Goal: Contribute content: Contribute content

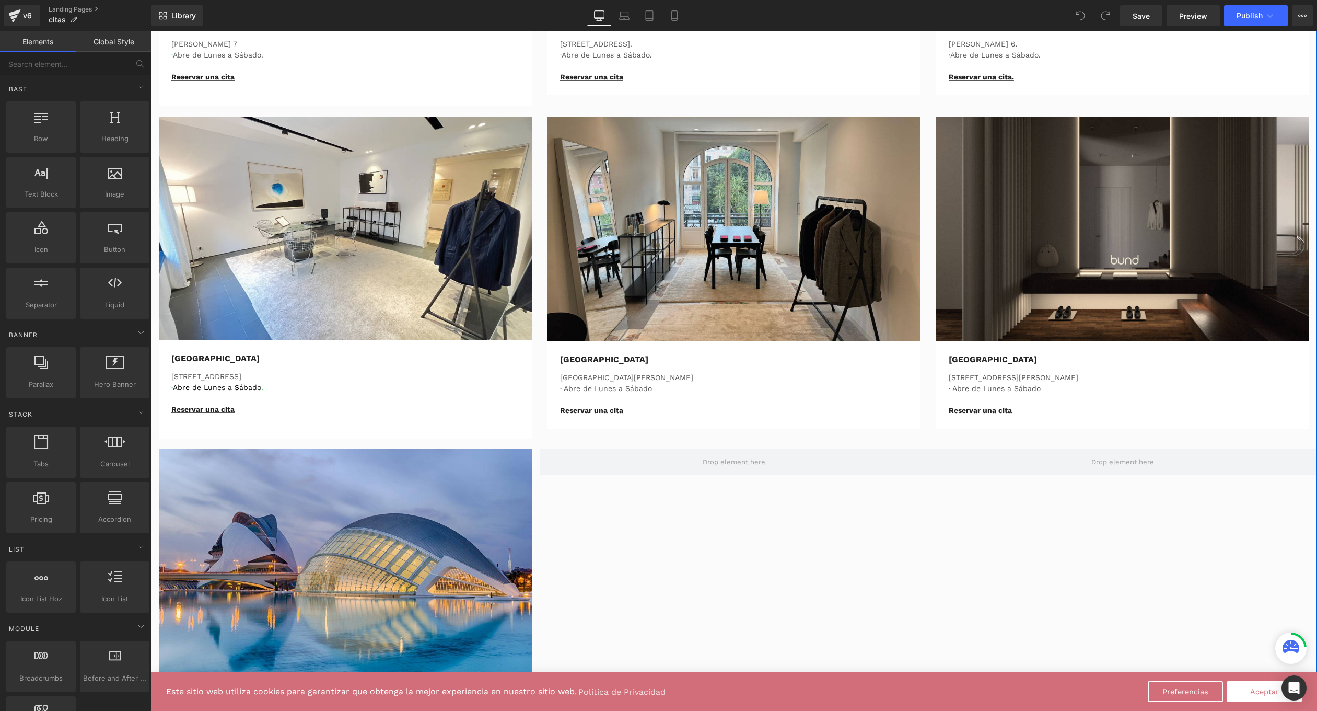
scroll to position [722, 0]
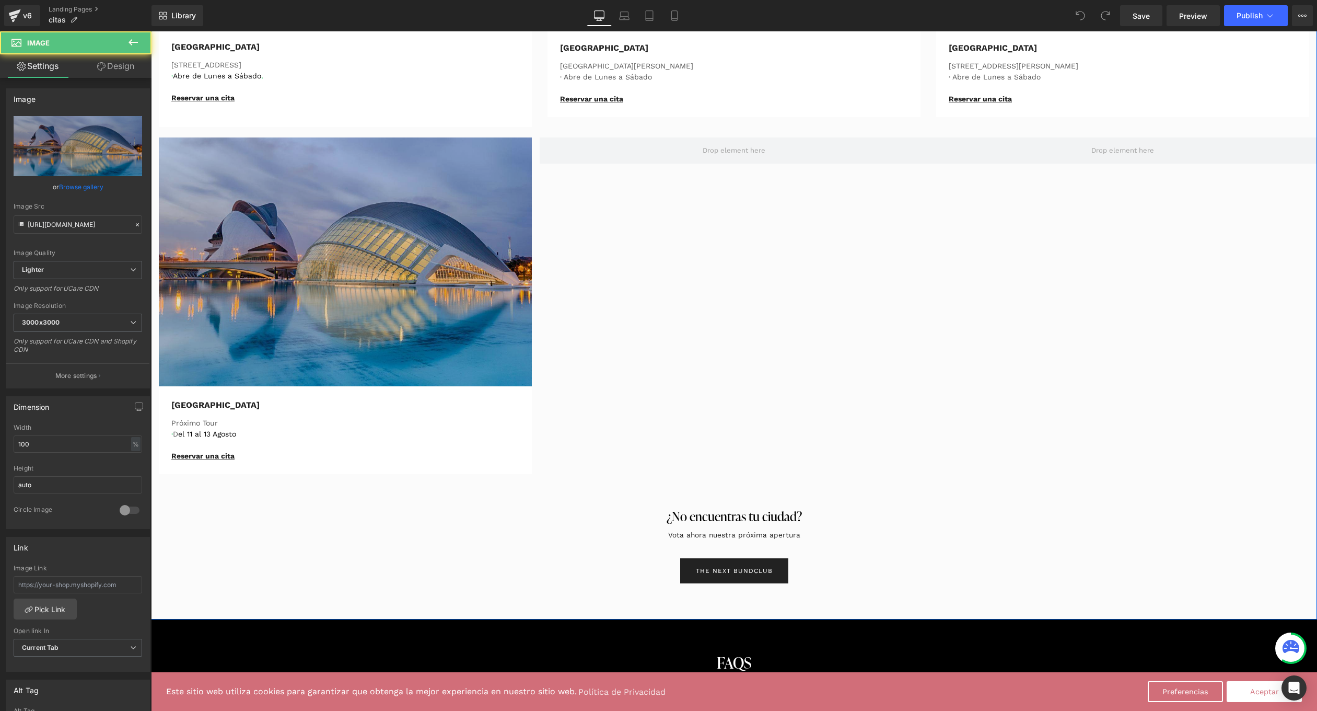
click at [399, 303] on img at bounding box center [345, 261] width 373 height 249
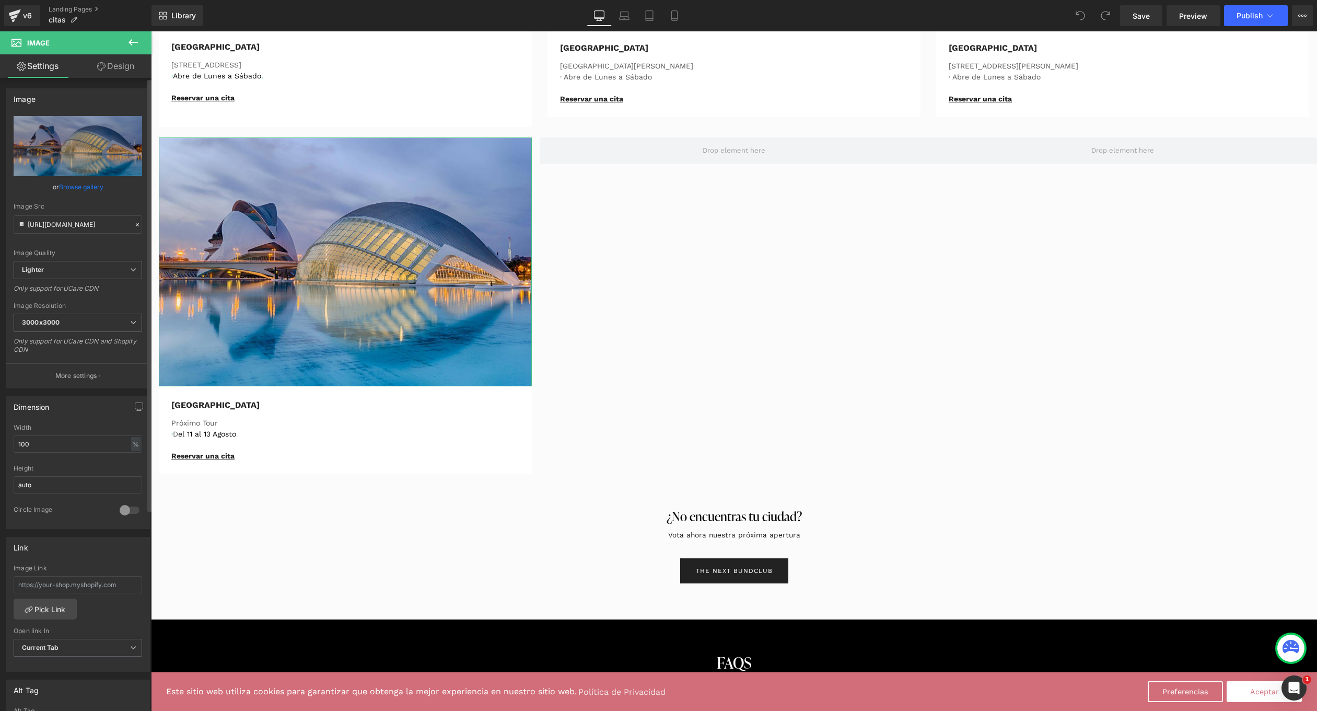
click at [88, 188] on link "Browse gallery" at bounding box center [81, 187] width 44 height 18
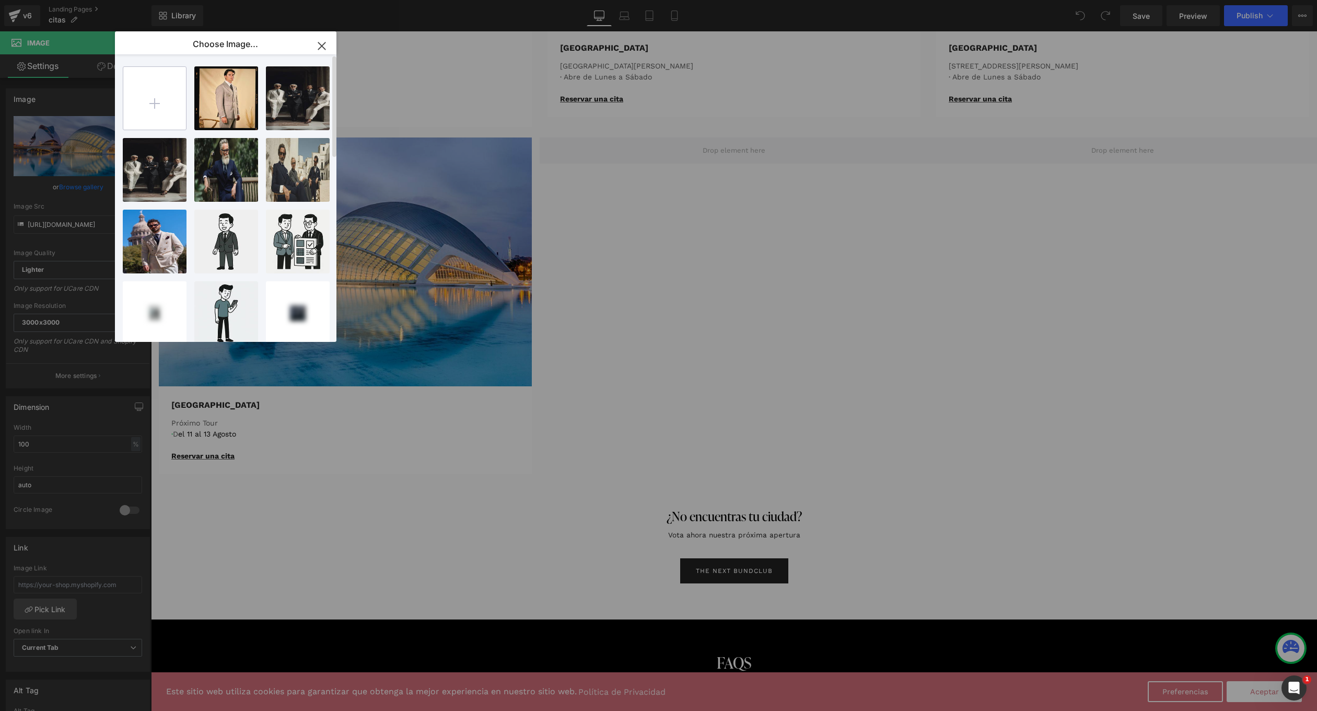
click at [156, 101] on input "file" at bounding box center [154, 98] width 63 height 63
click at [150, 89] on input "file" at bounding box center [154, 98] width 63 height 63
type input "C:\fakepath\daf.jpg"
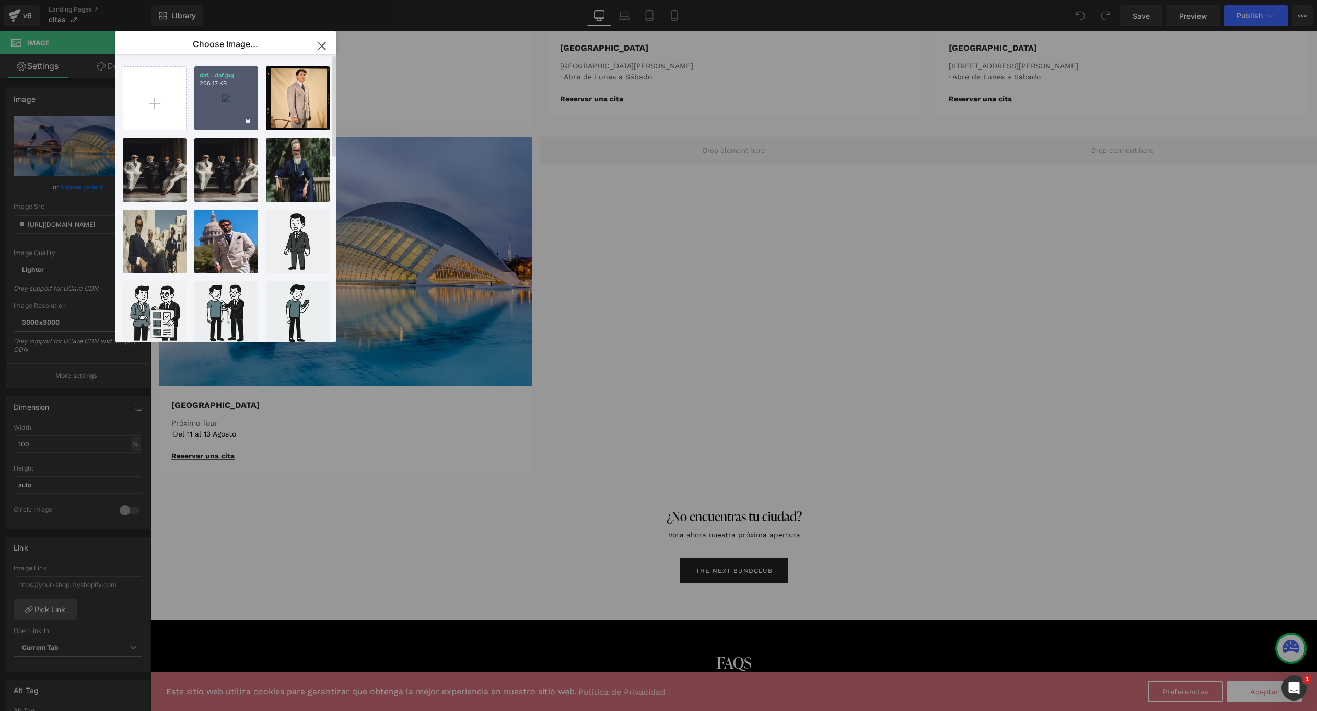
click at [236, 82] on p "266.17 KB" at bounding box center [226, 83] width 53 height 8
type input "https://ucarecdn.com/0b4f3b6c-c313-4be3-9d16-a47464c15e3e/-/format/auto/-/previ…"
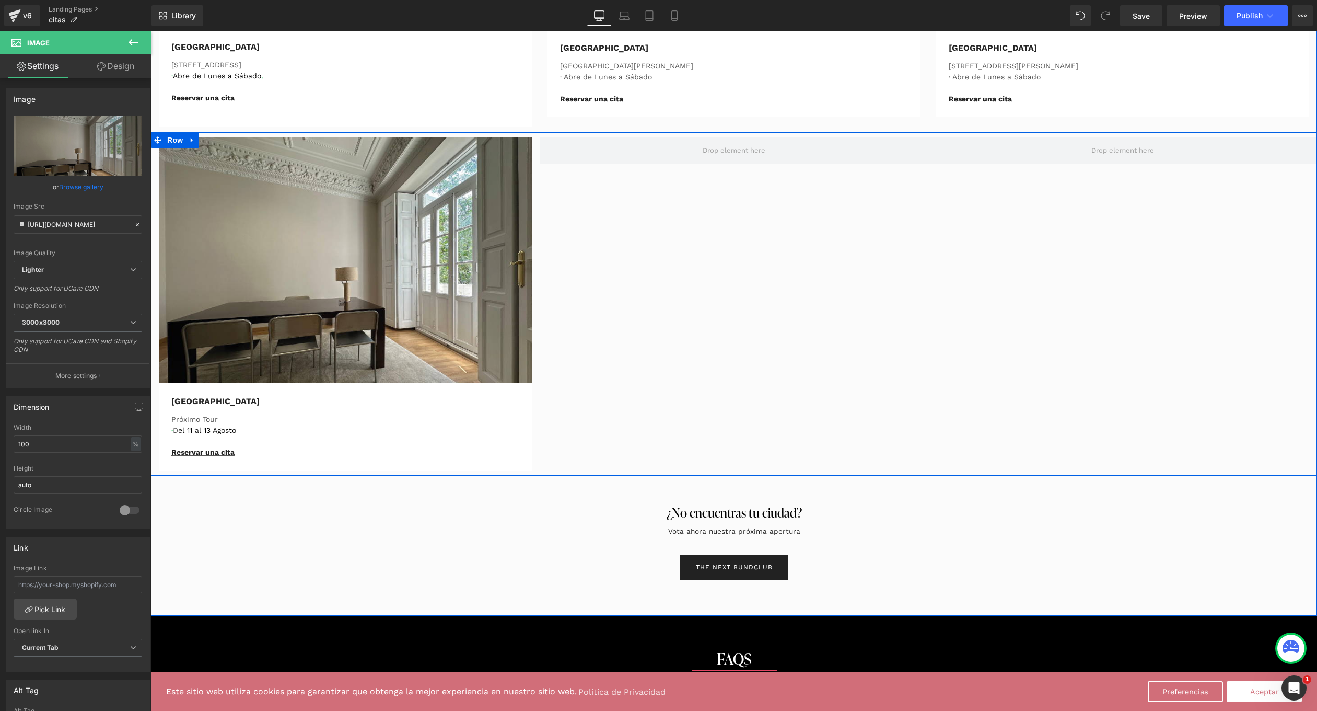
click at [703, 293] on div "Image Valencia Text Block Próximo Tour · D el 11 al 13 Agosto Reservar una cita…" at bounding box center [734, 303] width 1166 height 343
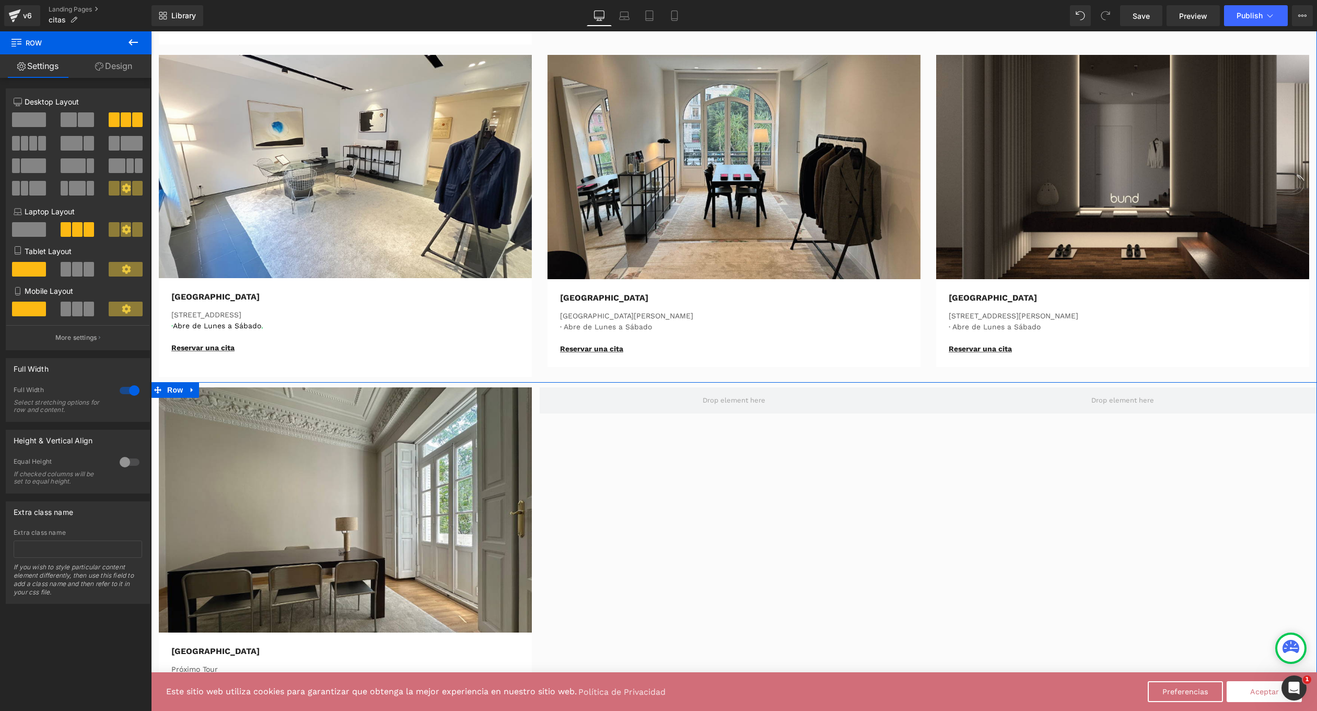
scroll to position [570, 0]
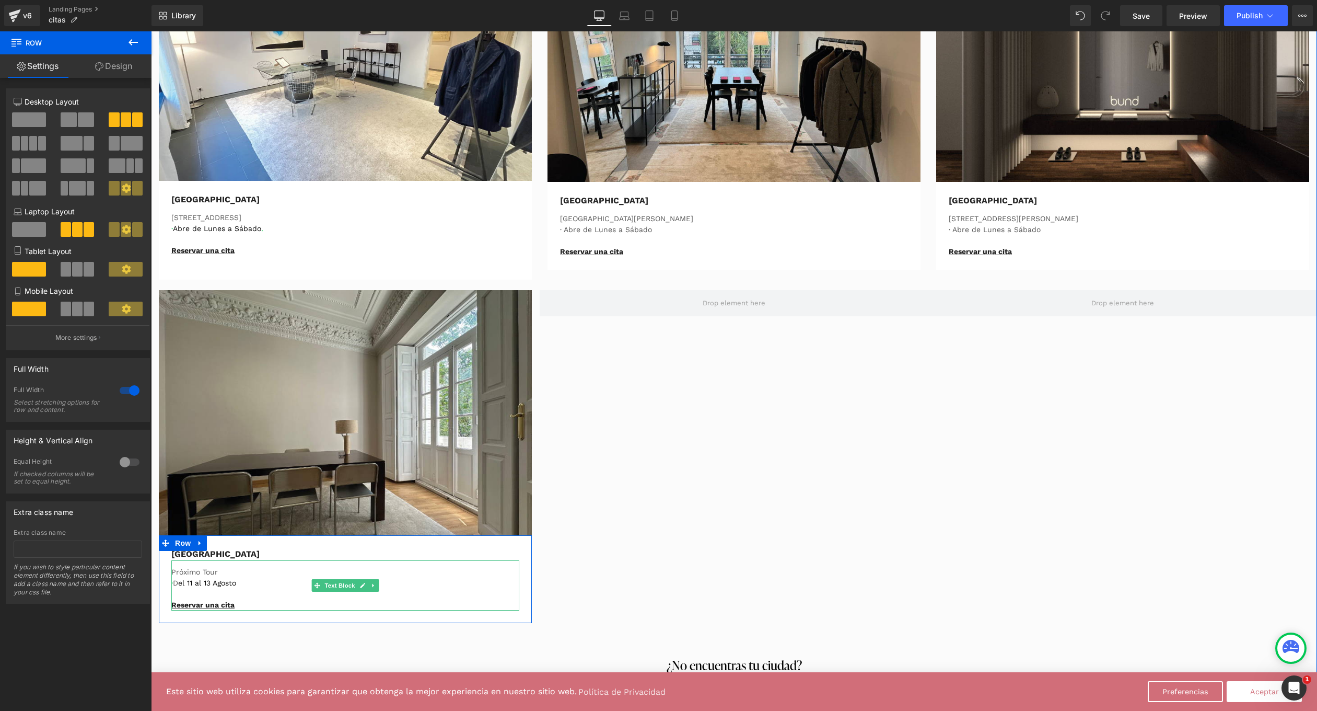
click at [193, 569] on p "Próximo Tour" at bounding box center [345, 571] width 348 height 11
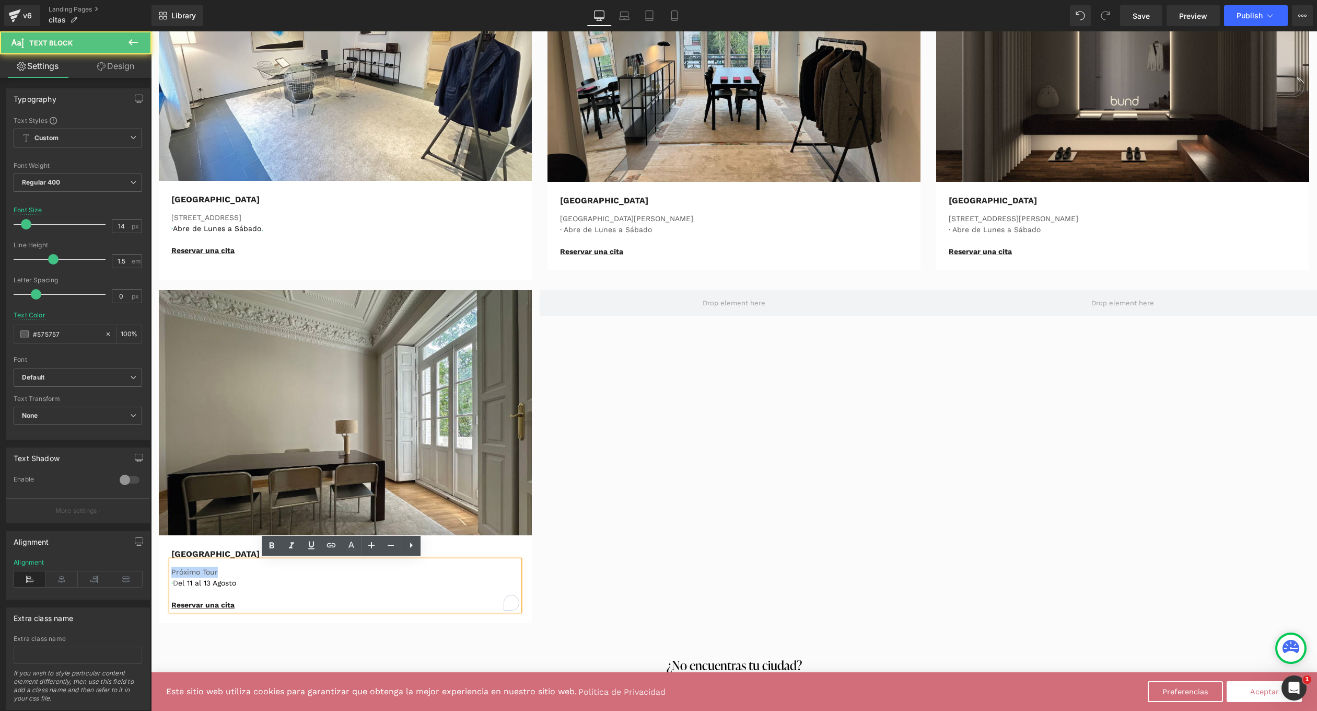
drag, startPoint x: 222, startPoint y: 568, endPoint x: 128, endPoint y: 562, distance: 94.3
click at [151, 562] on html "Este sitio web utiliza cookies para garantizar que obtenga la mejor experiencia…" at bounding box center [734, 501] width 1166 height 2079
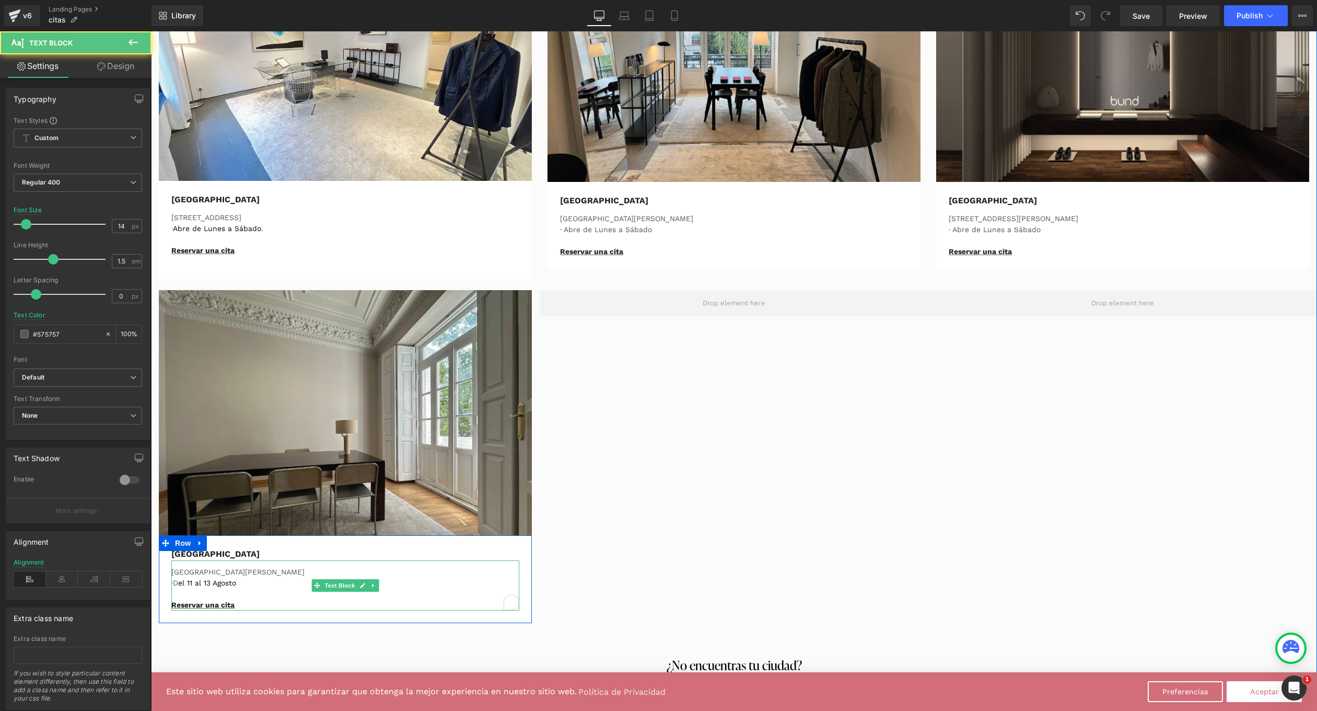
click at [176, 582] on p "· D el 11 al 13 Agosto" at bounding box center [345, 582] width 348 height 11
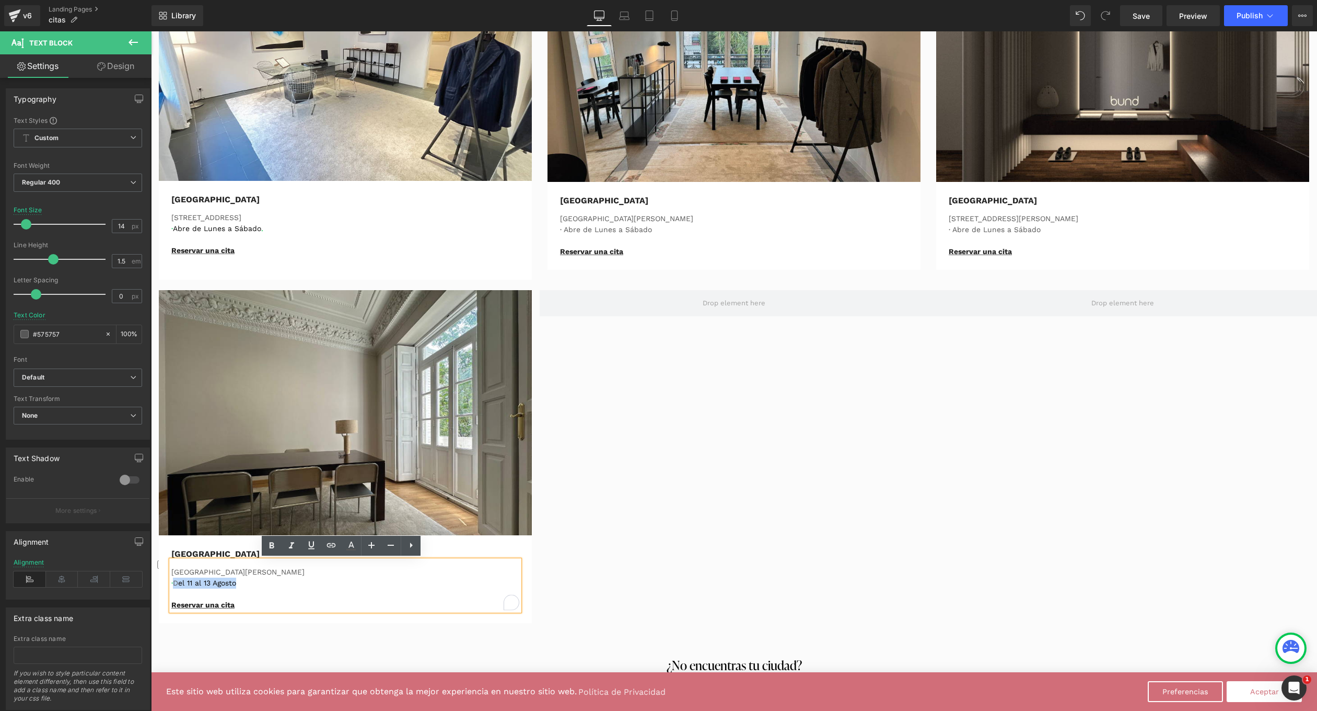
drag, startPoint x: 185, startPoint y: 584, endPoint x: 241, endPoint y: 587, distance: 56.5
click at [241, 587] on p "· D el 11 al 13 Agosto" at bounding box center [345, 582] width 348 height 11
click at [1253, 20] on button "Publish" at bounding box center [1256, 15] width 64 height 21
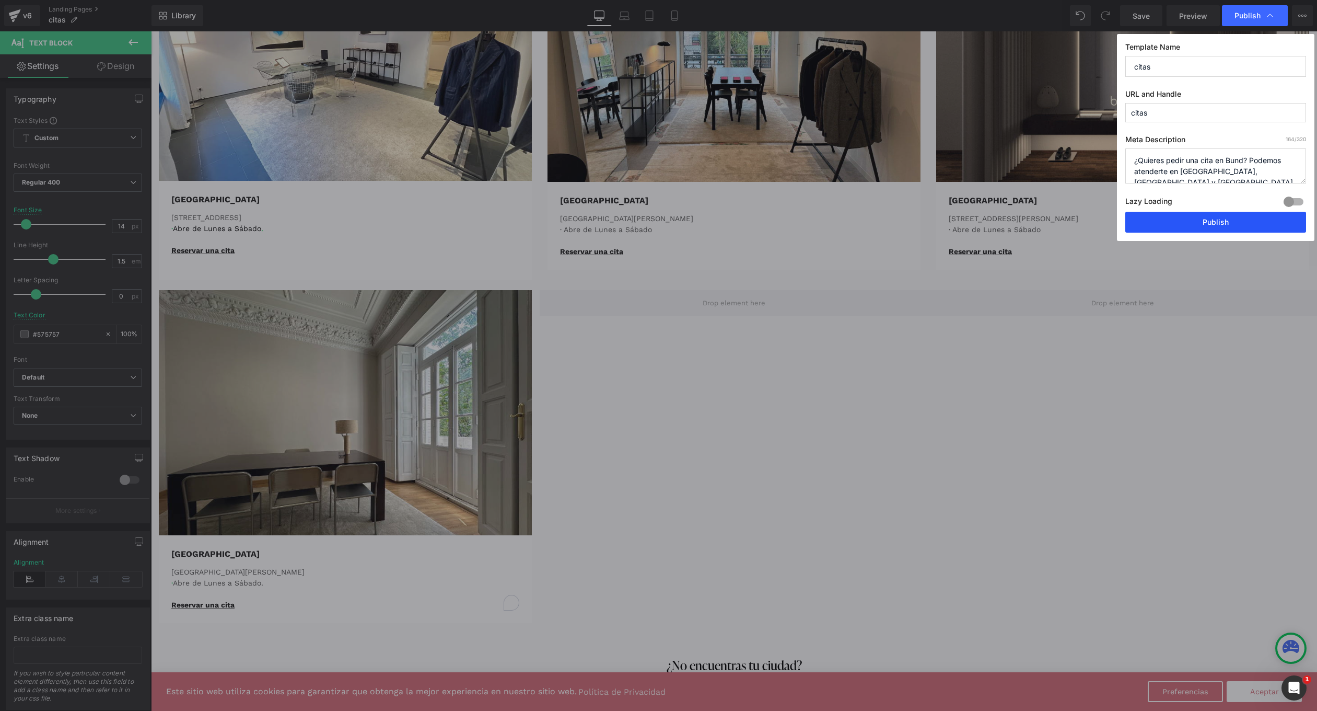
click at [1171, 226] on button "Publish" at bounding box center [1216, 222] width 181 height 21
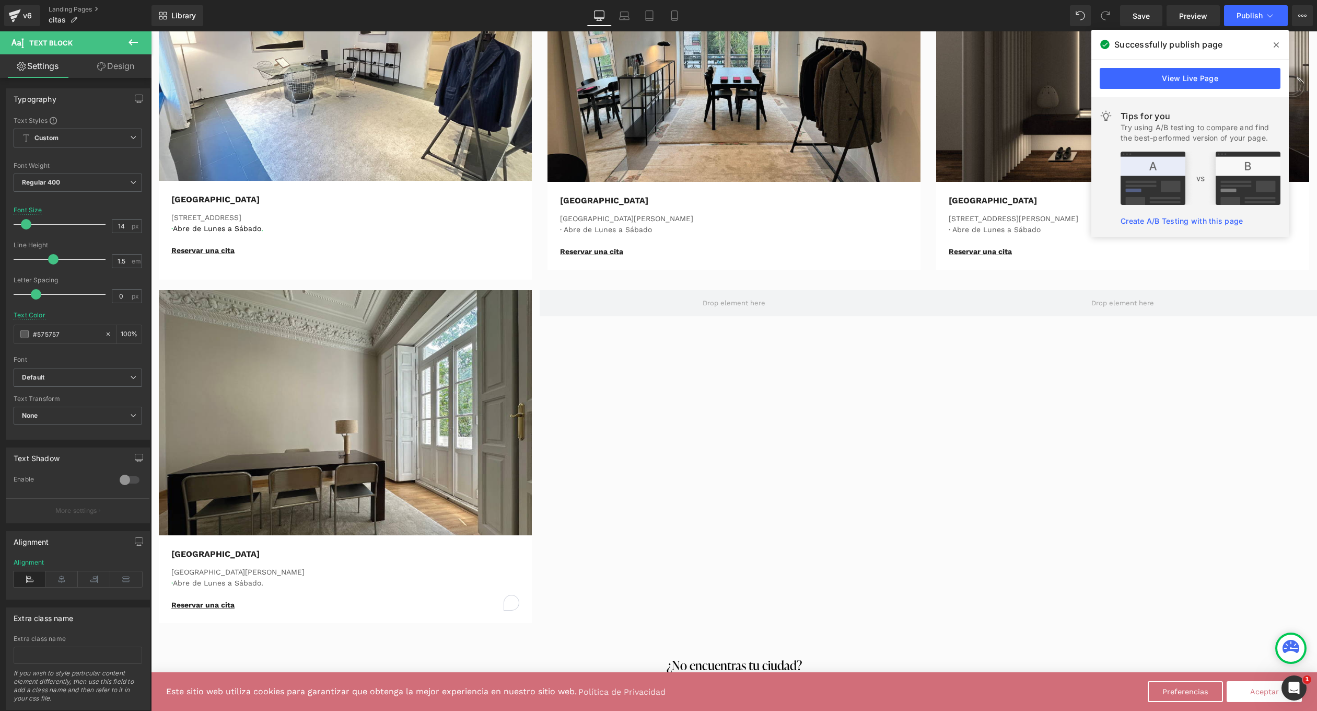
click at [1270, 47] on span at bounding box center [1276, 45] width 17 height 17
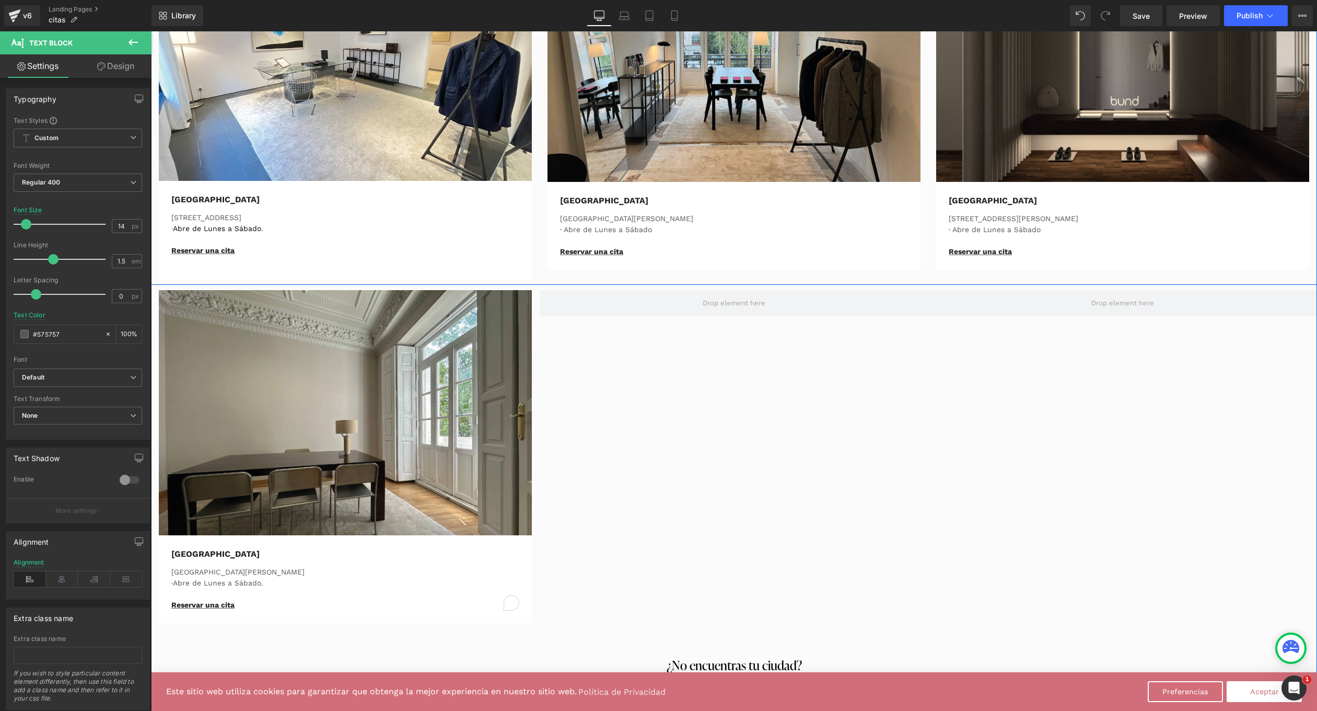
click at [536, 276] on div "Image Barcelona Text Block Carrer de Muntaner 414 · Abre de Lunes a Sábado . Re…" at bounding box center [734, 118] width 1166 height 332
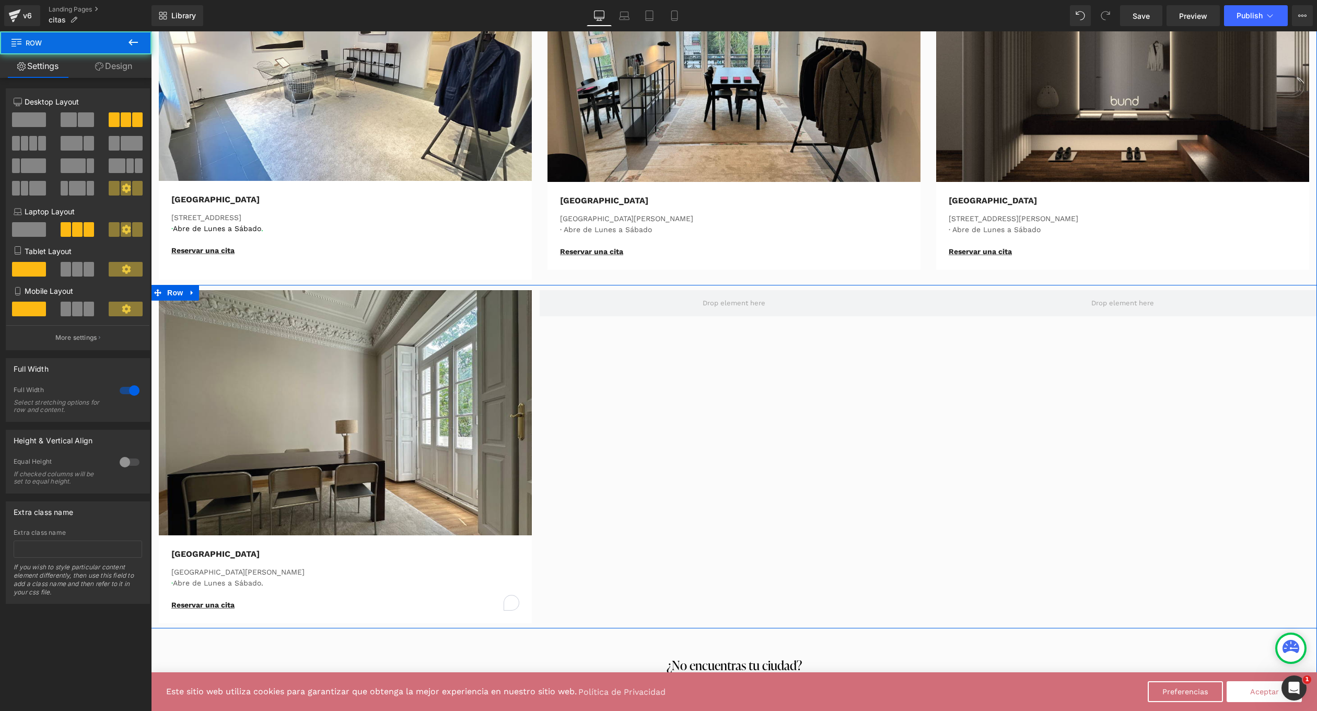
click at [538, 287] on div "Image Valencia Text Block Avenida Reino de Valencia · Abre de Lunes a Sábado. R…" at bounding box center [734, 456] width 1166 height 343
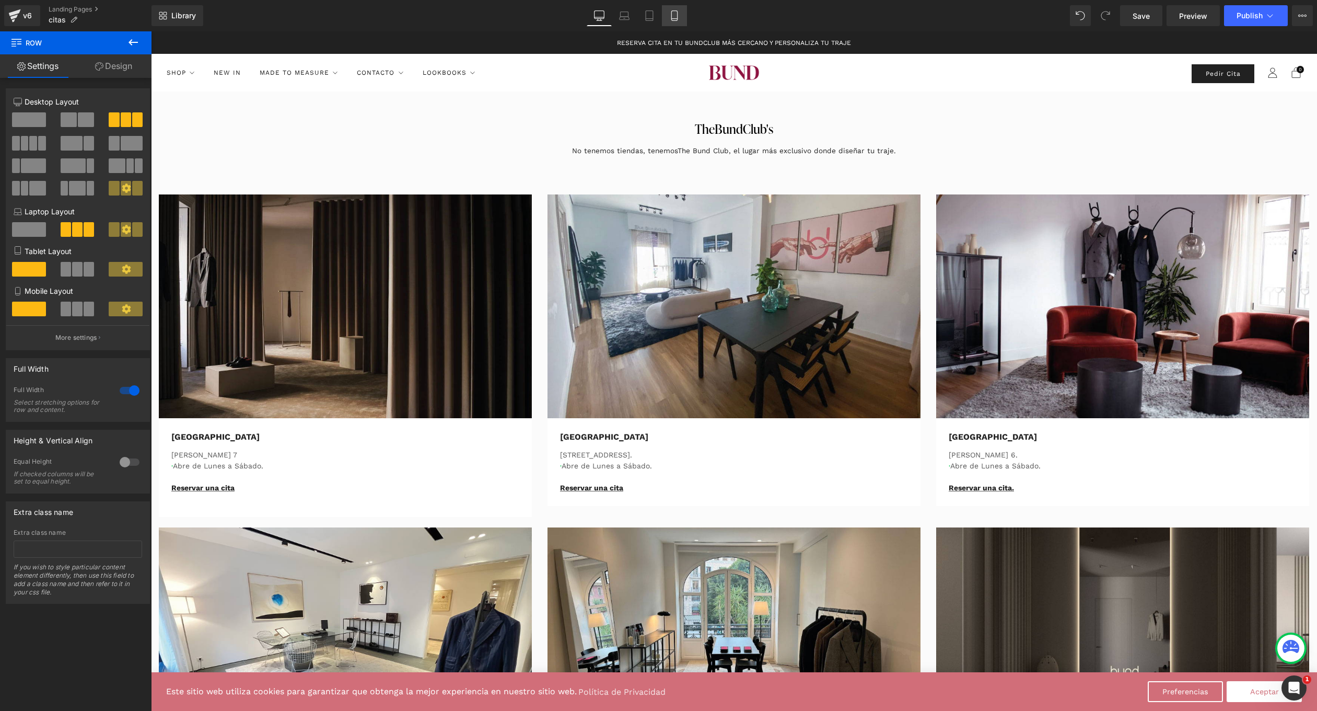
click at [681, 8] on link "Mobile" at bounding box center [674, 15] width 25 height 21
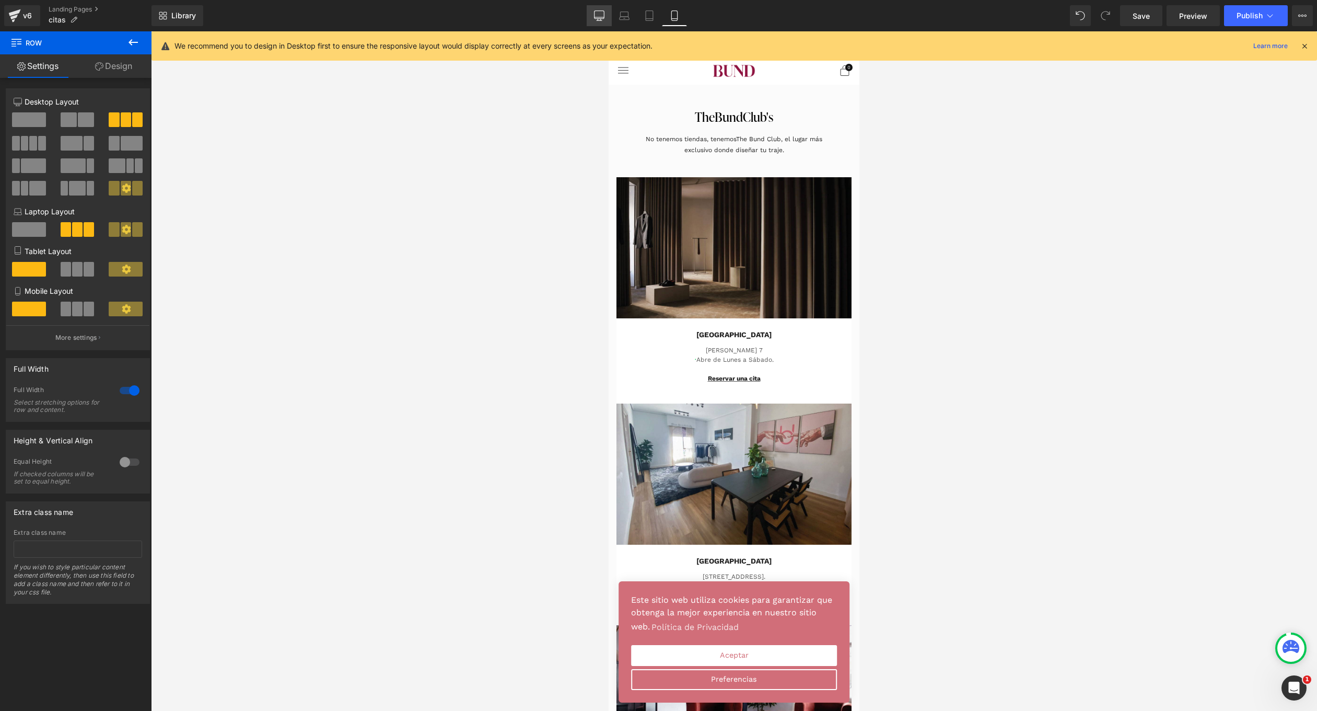
drag, startPoint x: 589, startPoint y: 11, endPoint x: 595, endPoint y: 16, distance: 7.0
click at [589, 11] on link "Desktop" at bounding box center [599, 15] width 25 height 21
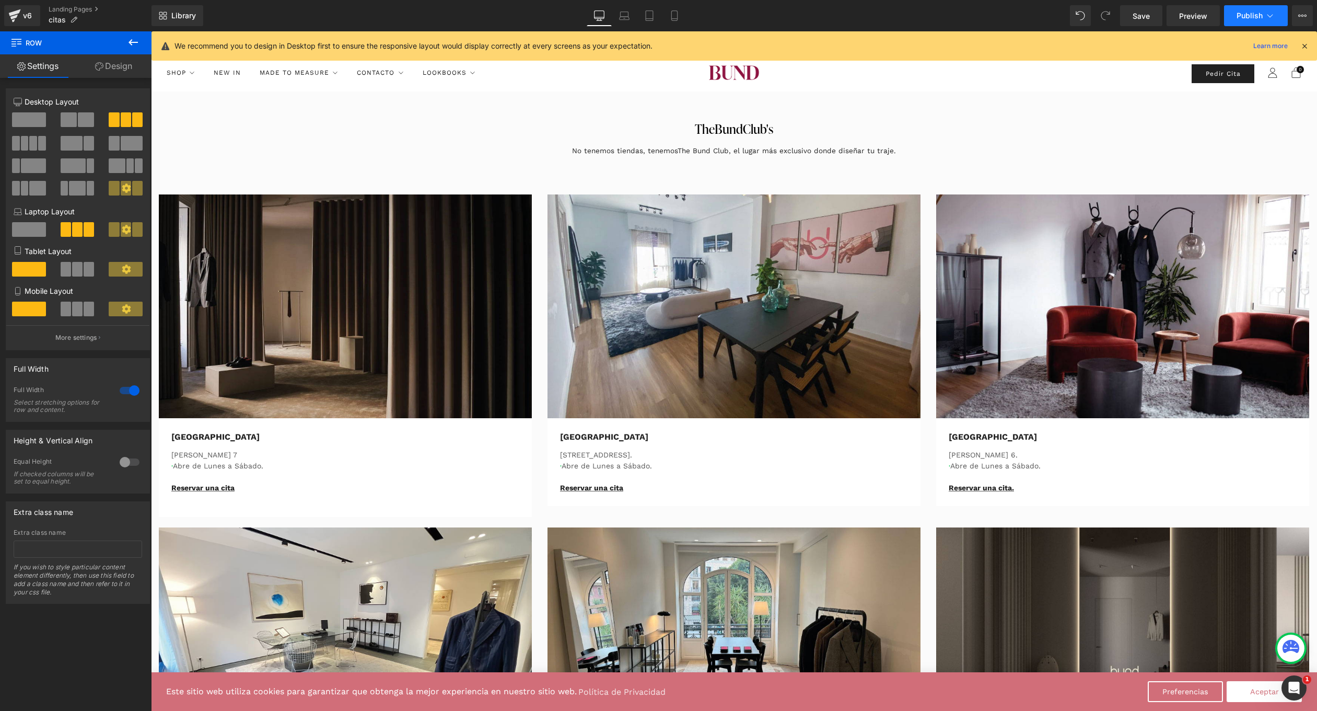
click at [1241, 11] on span "Publish" at bounding box center [1250, 15] width 26 height 8
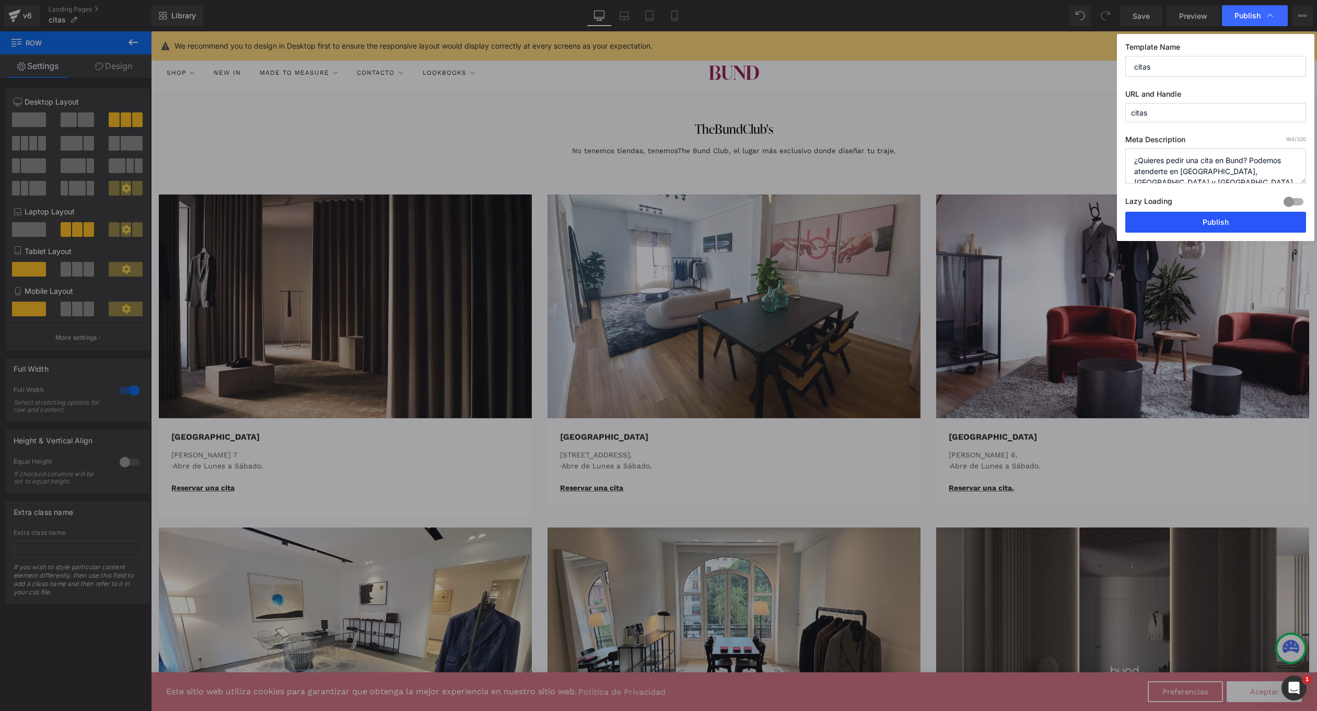
click at [1206, 219] on button "Publish" at bounding box center [1216, 222] width 181 height 21
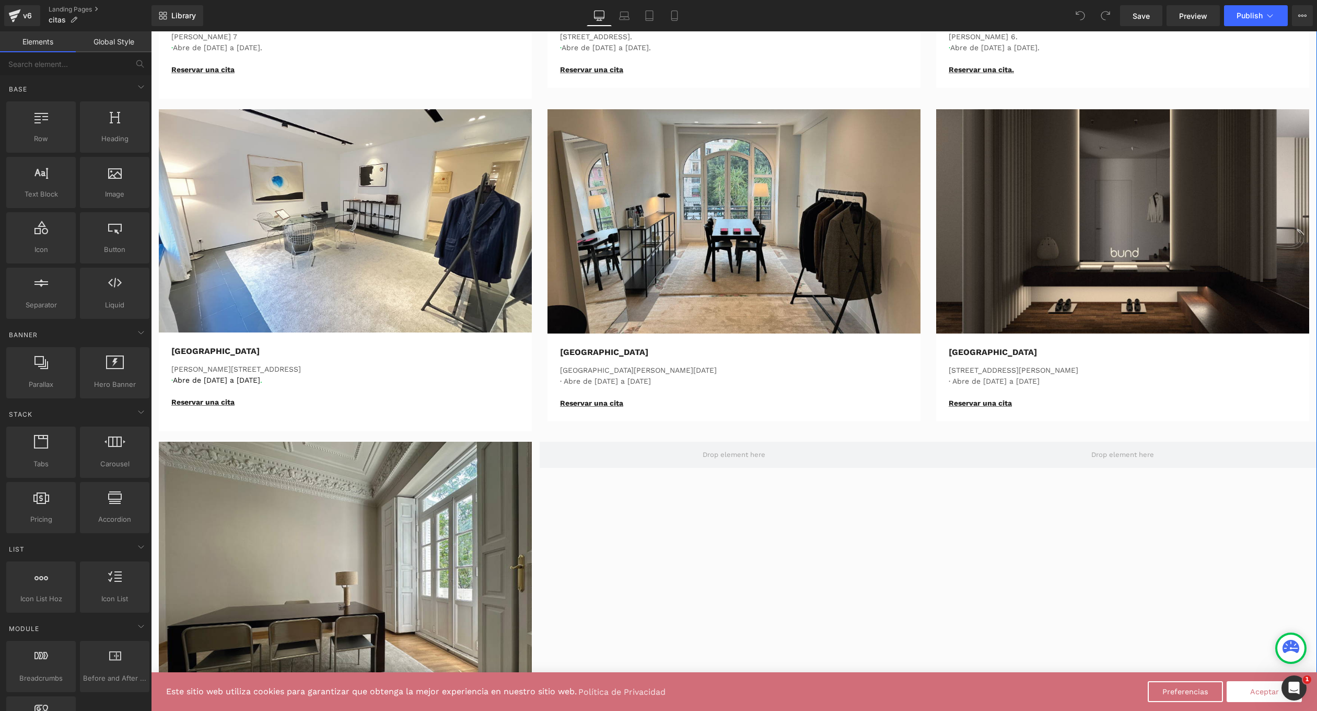
scroll to position [502, 0]
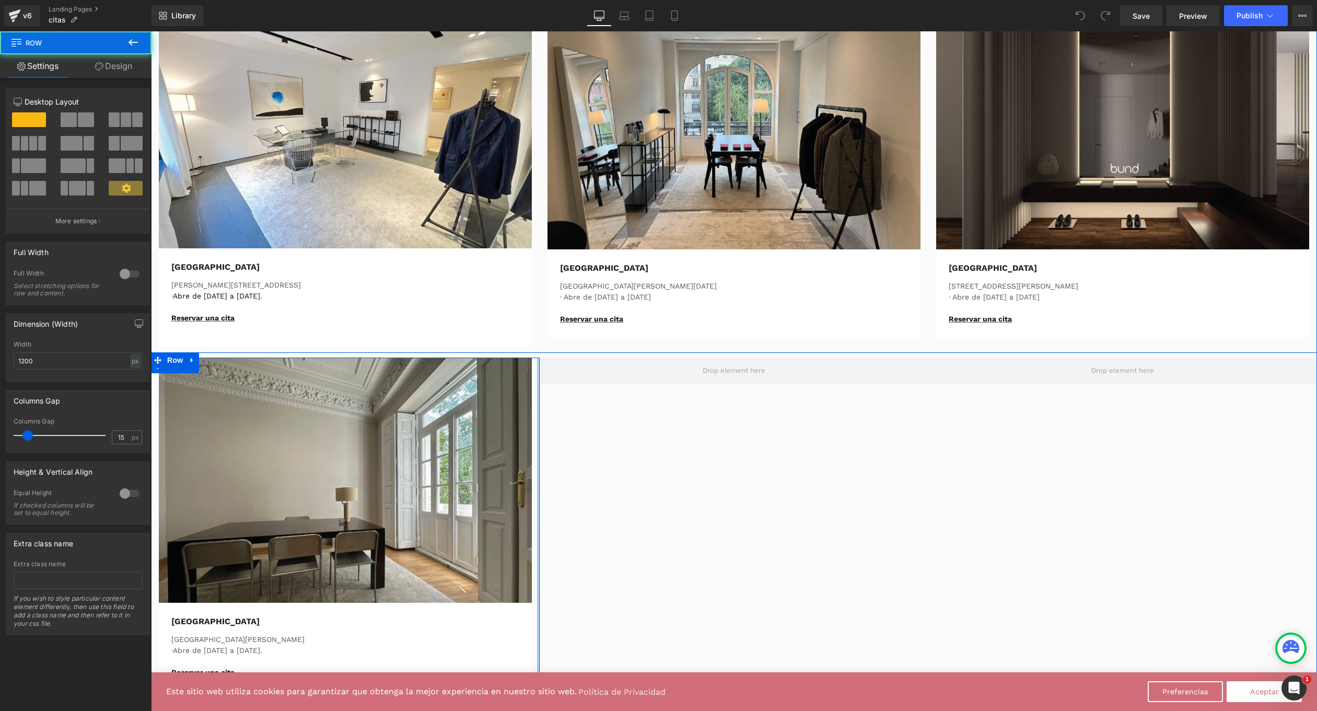
click at [537, 401] on div at bounding box center [538, 523] width 3 height 333
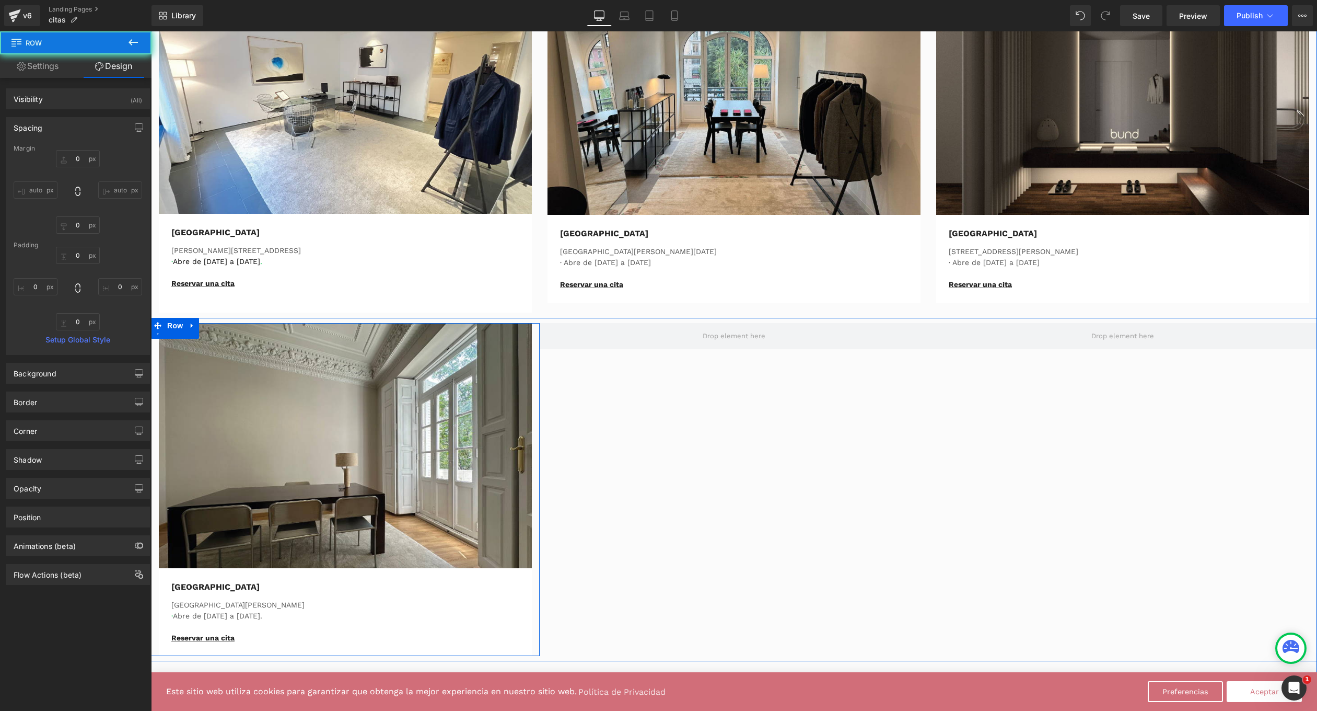
scroll to position [597, 0]
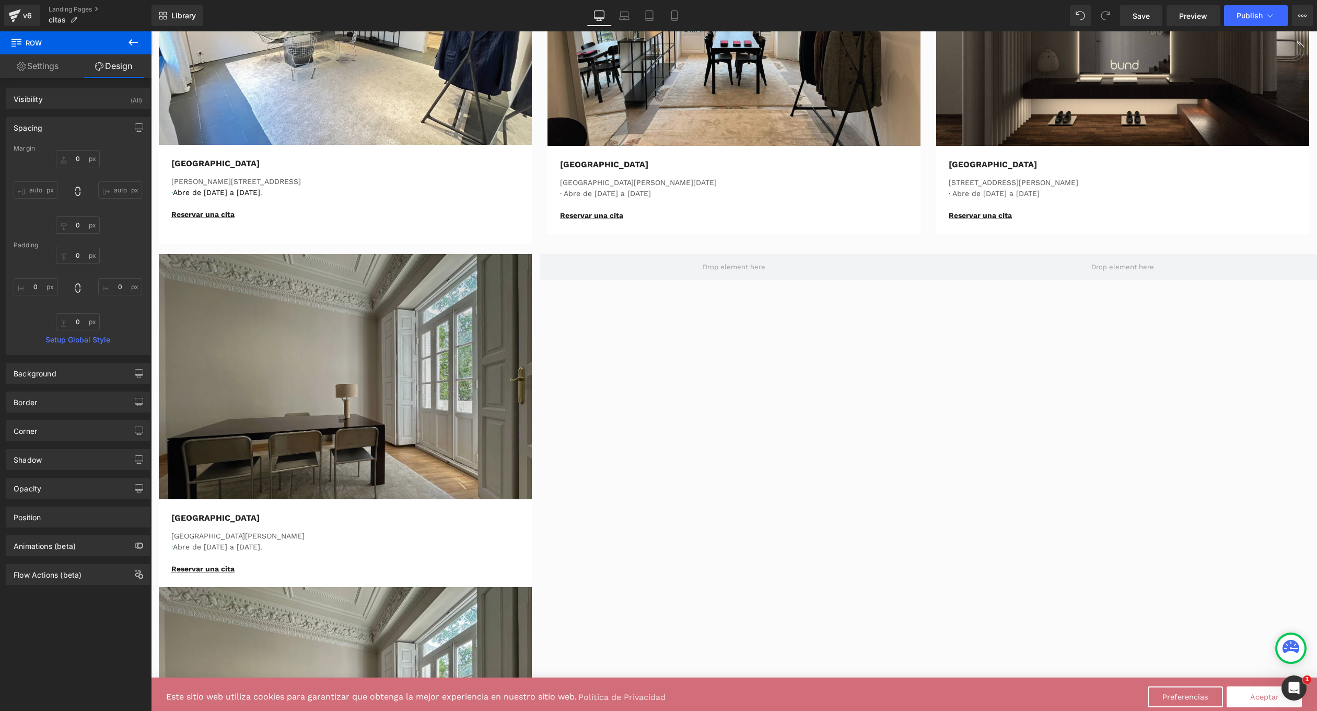
drag, startPoint x: 672, startPoint y: 430, endPoint x: 520, endPoint y: 398, distance: 154.4
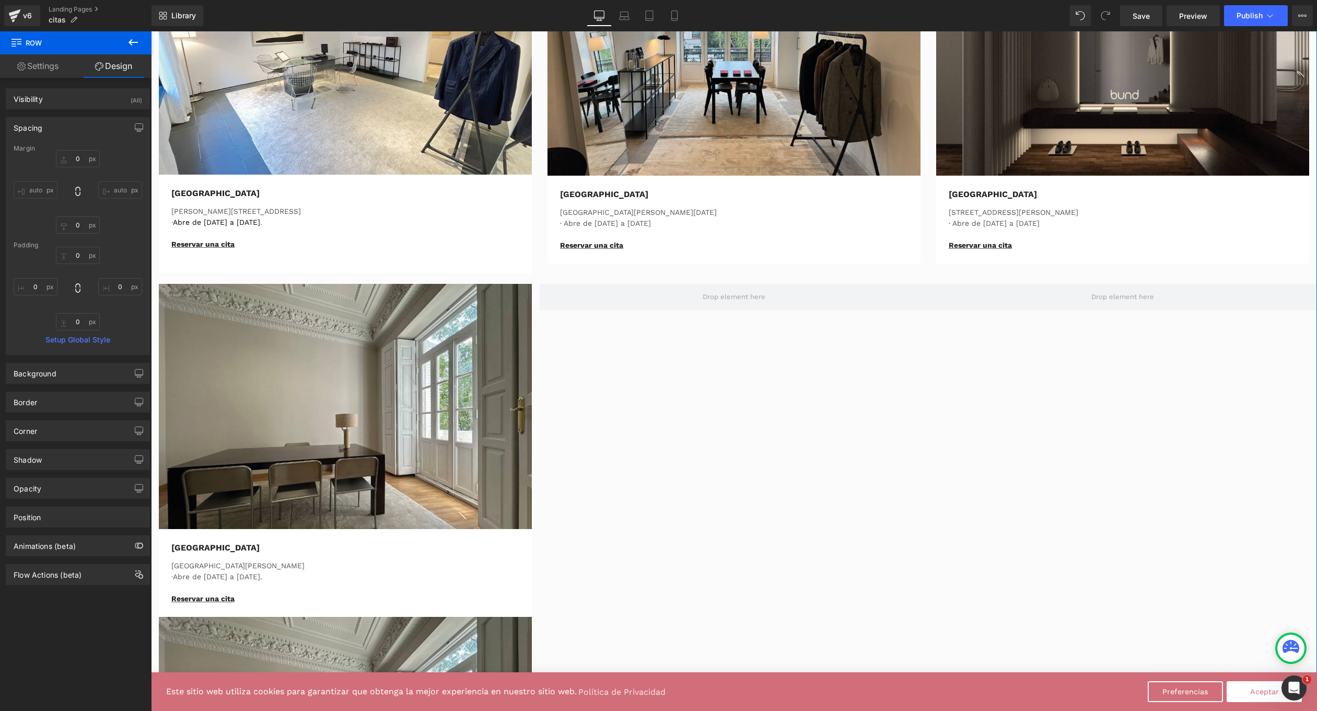
scroll to position [673, 0]
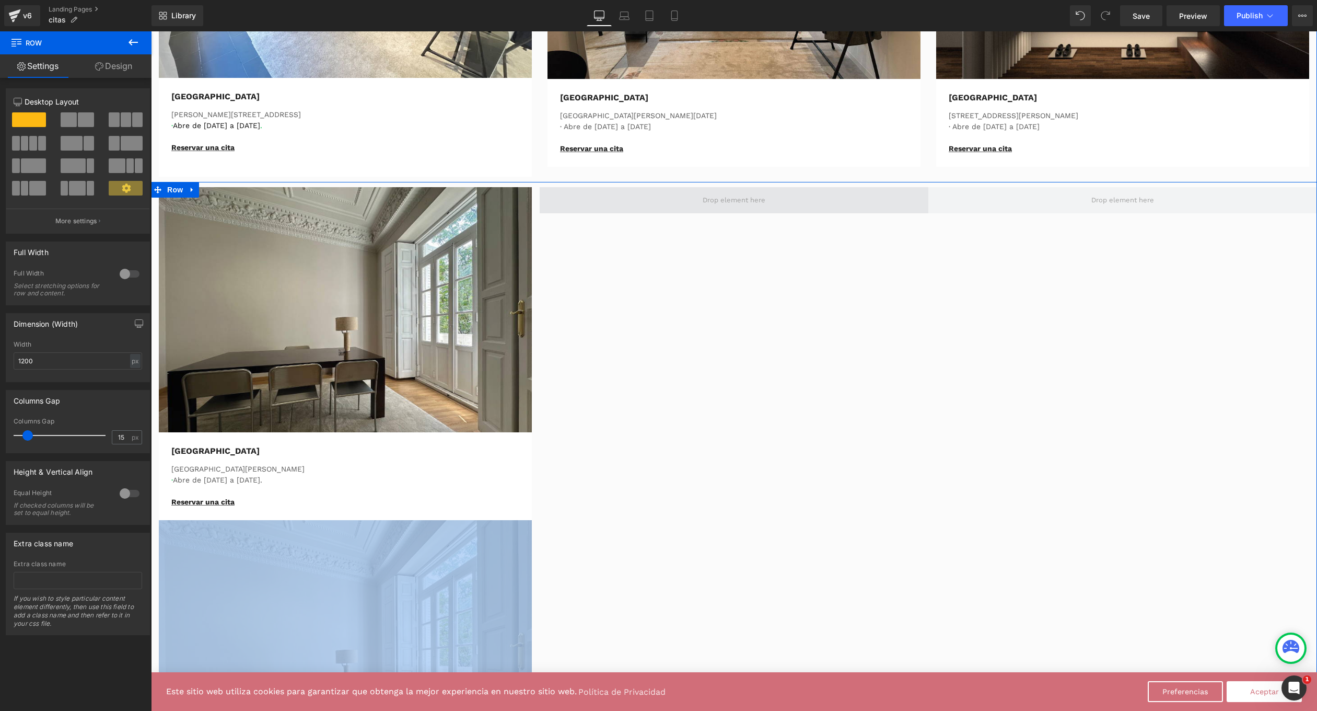
drag, startPoint x: 531, startPoint y: 533, endPoint x: 715, endPoint y: 210, distance: 371.4
click at [715, 210] on div "Image Valencia Text Block Avenida Reino de Valencia · Abre de Lunes a Sábado. R…" at bounding box center [734, 520] width 1166 height 676
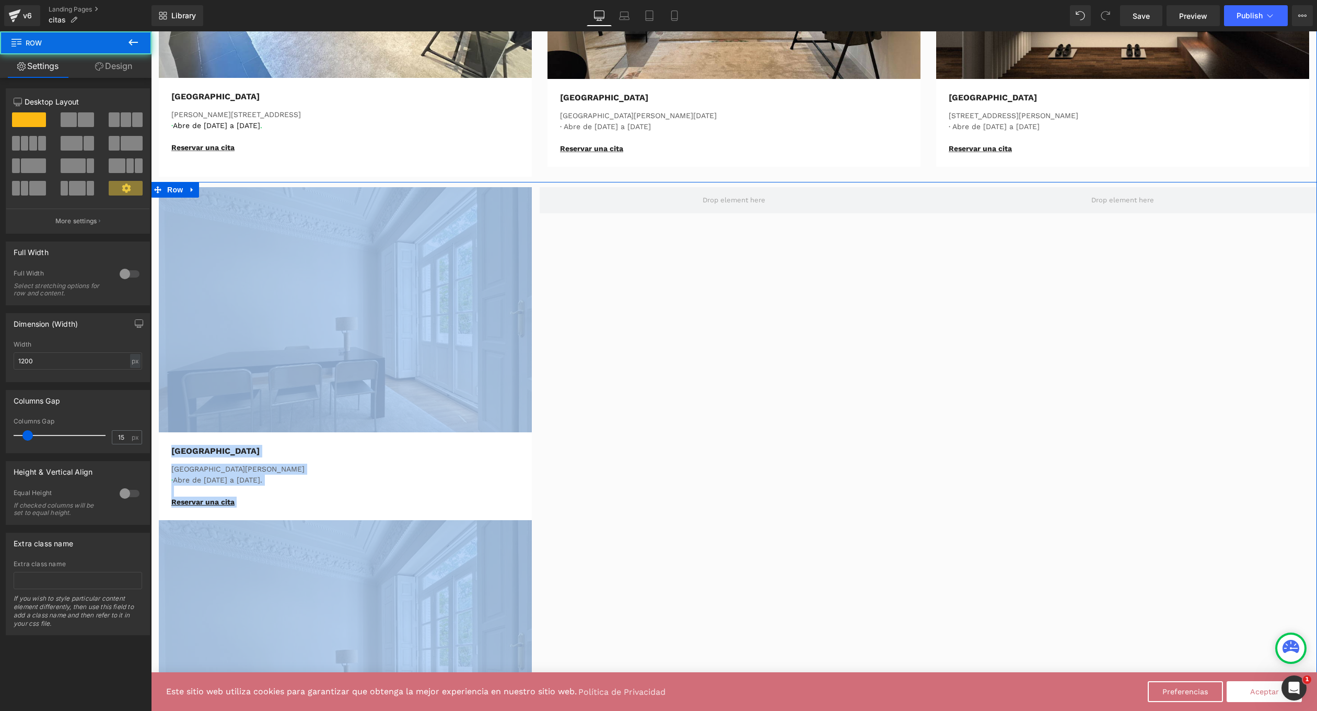
drag, startPoint x: 534, startPoint y: 546, endPoint x: 632, endPoint y: 330, distance: 236.9
click at [632, 330] on div "Image Valencia Text Block Avenida Reino de Valencia · Abre de Lunes a Sábado. R…" at bounding box center [734, 520] width 1166 height 676
click at [551, 508] on div "Image Valencia Text Block Avenida Reino de Valencia · Abre de Lunes a Sábado. R…" at bounding box center [734, 520] width 1166 height 676
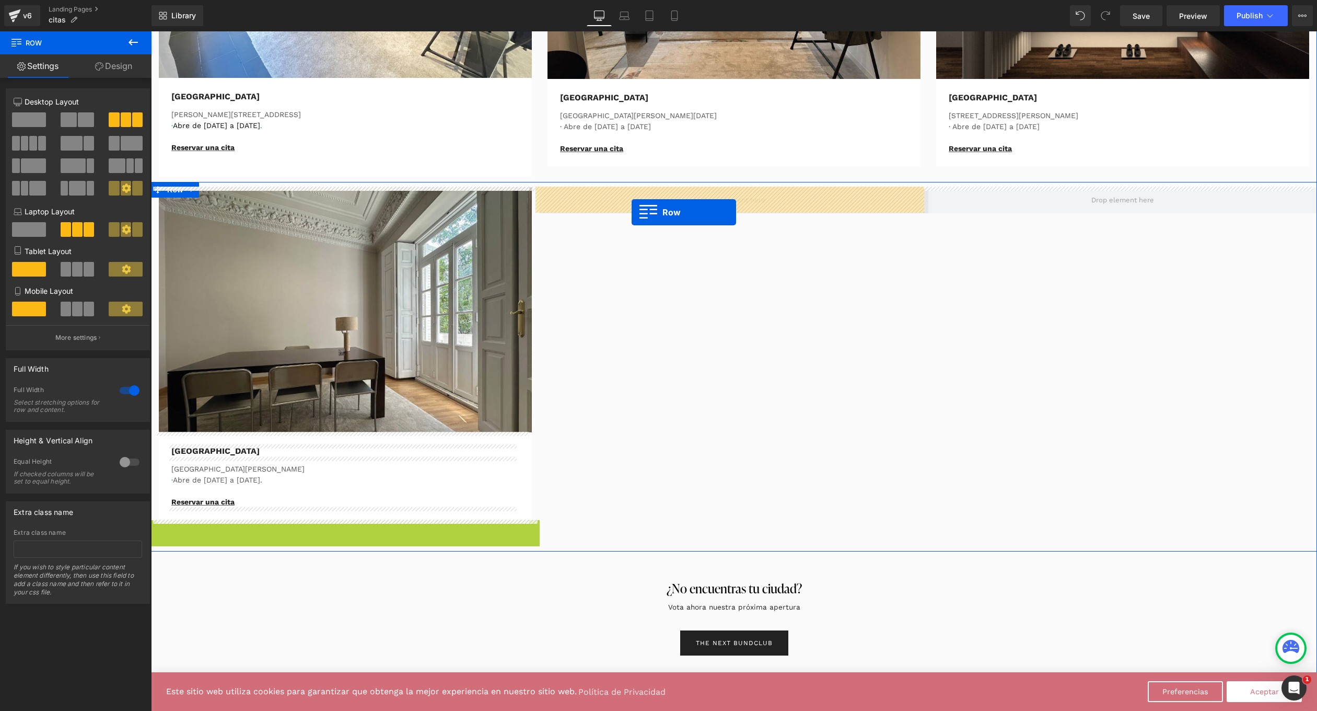
drag, startPoint x: 162, startPoint y: 526, endPoint x: 632, endPoint y: 212, distance: 564.8
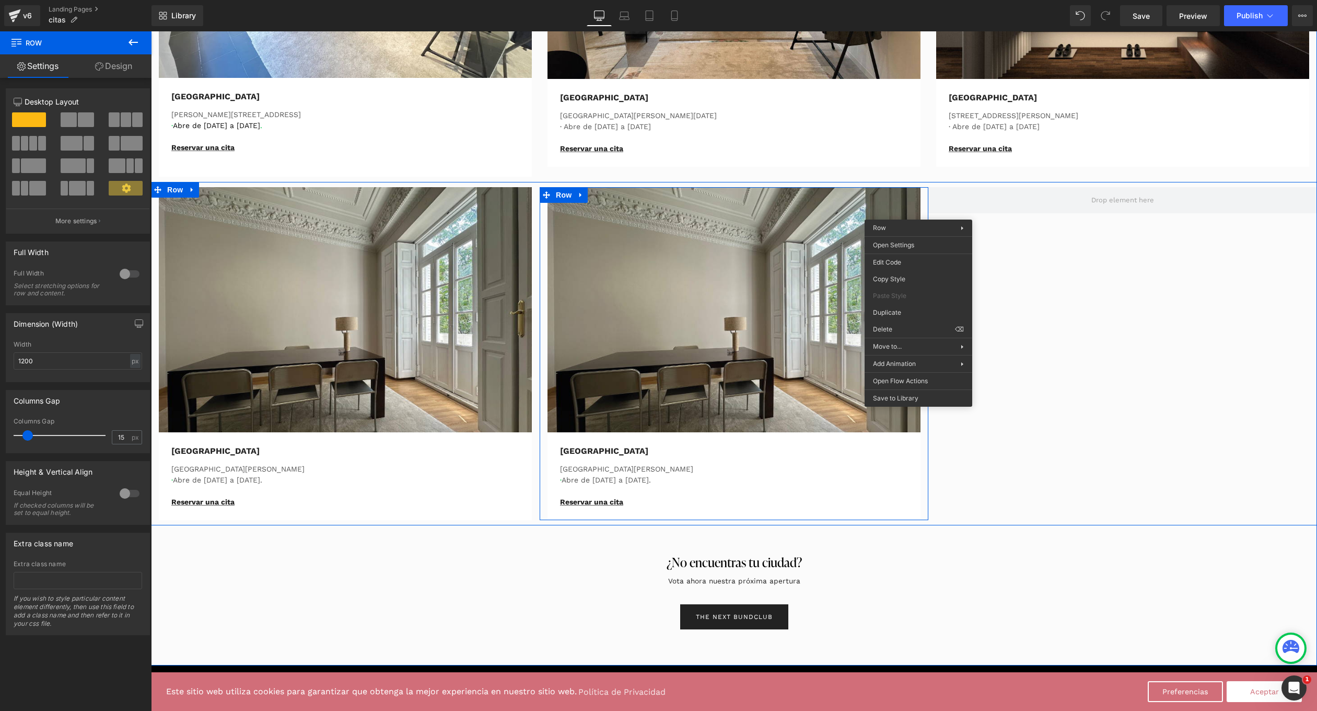
click at [922, 208] on div "Image Valencia Text Block Avenida Reino de Valencia · Abre de Lunes a Sábado. R…" at bounding box center [734, 353] width 389 height 333
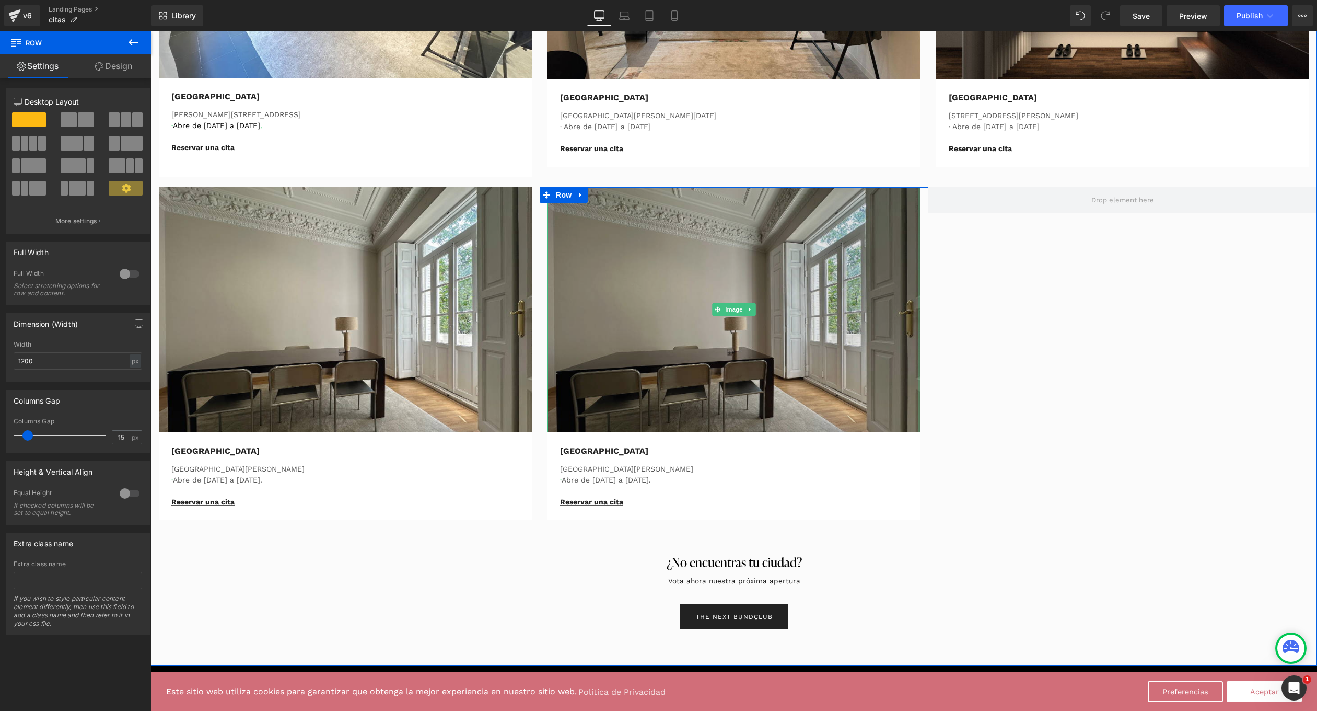
click at [918, 213] on div at bounding box center [919, 309] width 3 height 245
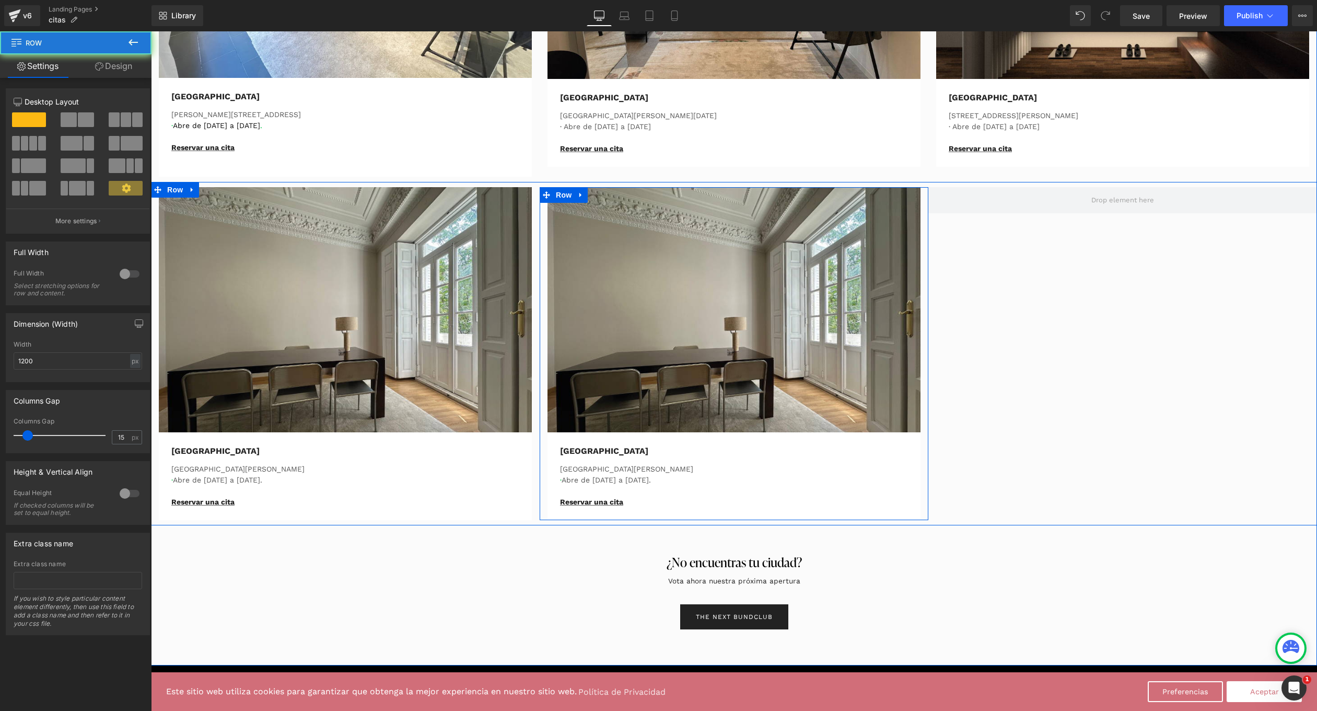
click at [921, 209] on div "Image Valencia Text Block Avenida Reino de Valencia · Abre de Lunes a Sábado. R…" at bounding box center [734, 353] width 389 height 333
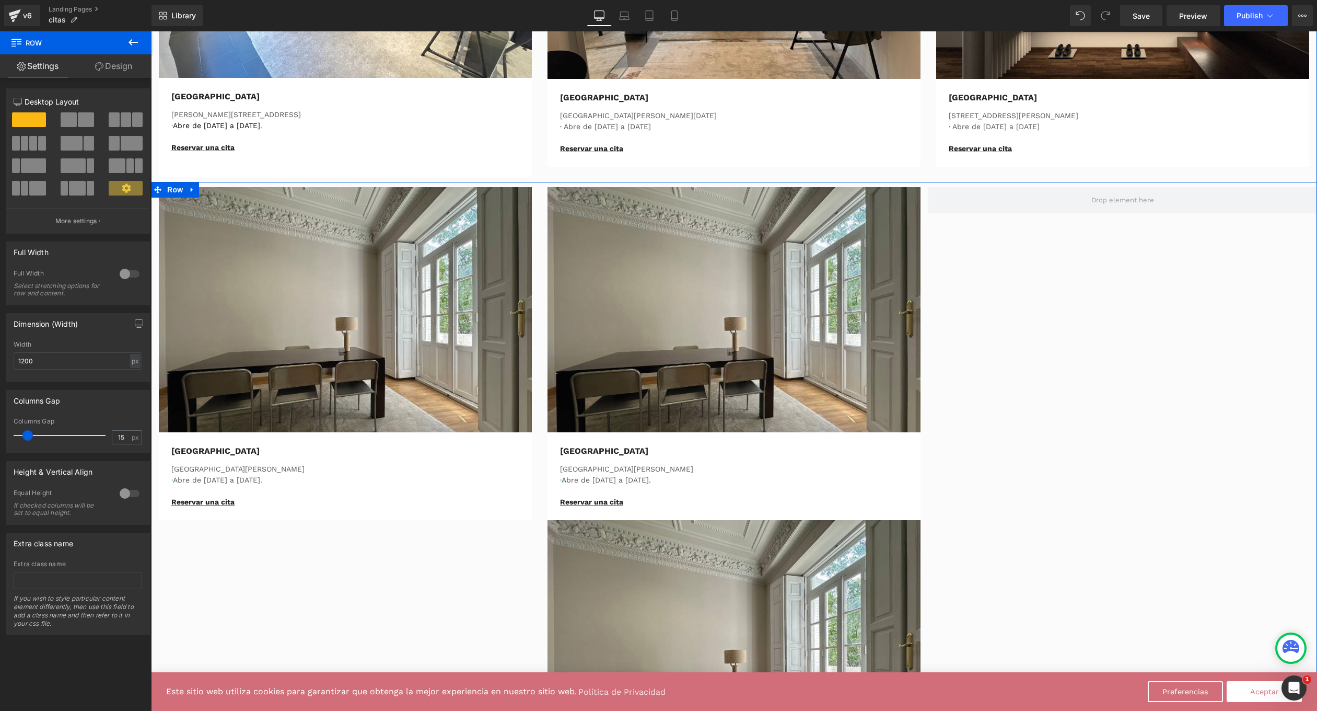
click at [540, 539] on div "Image Valencia Text Block Avenida Reino de Valencia · Abre de Lunes a Sábado. R…" at bounding box center [734, 686] width 389 height 333
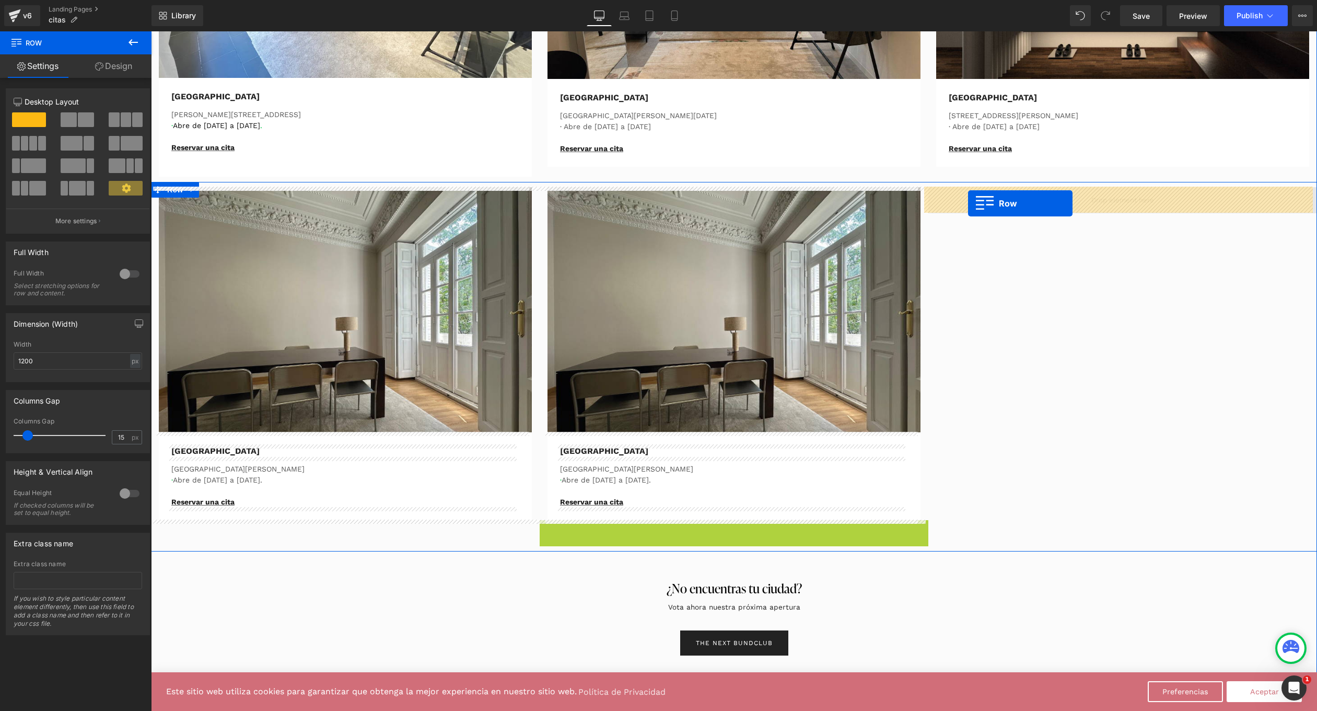
drag, startPoint x: 550, startPoint y: 528, endPoint x: 968, endPoint y: 203, distance: 529.2
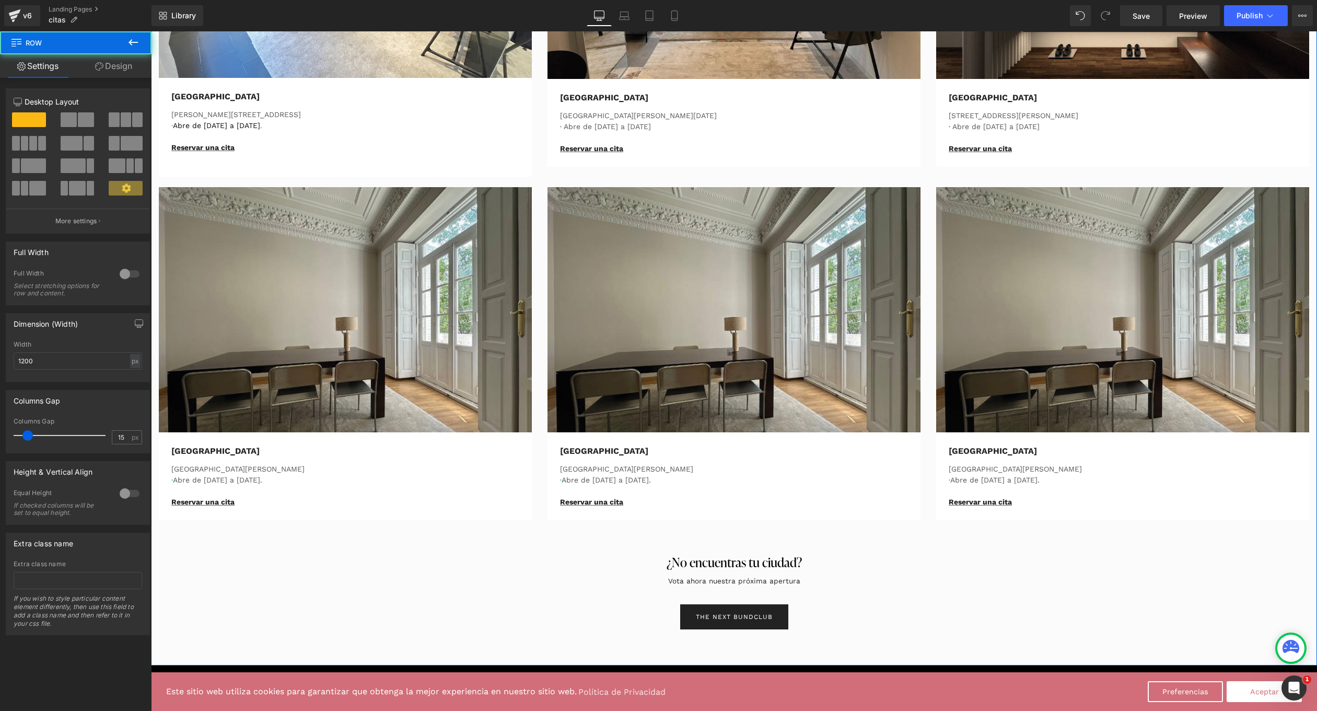
click at [975, 620] on div "THE NEXT BUNDCLUB" at bounding box center [734, 616] width 1166 height 25
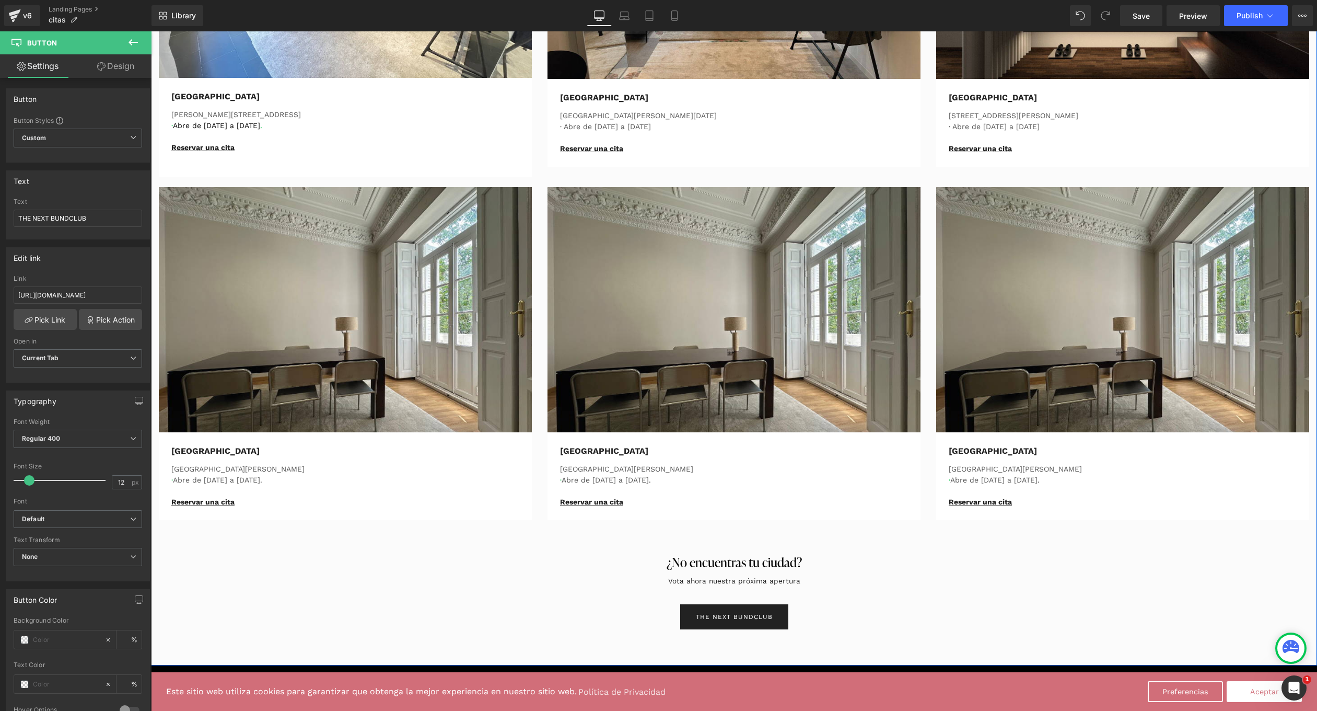
click at [948, 586] on div "Vota ahora nuestra próxima apertura Text Block" at bounding box center [734, 581] width 1166 height 16
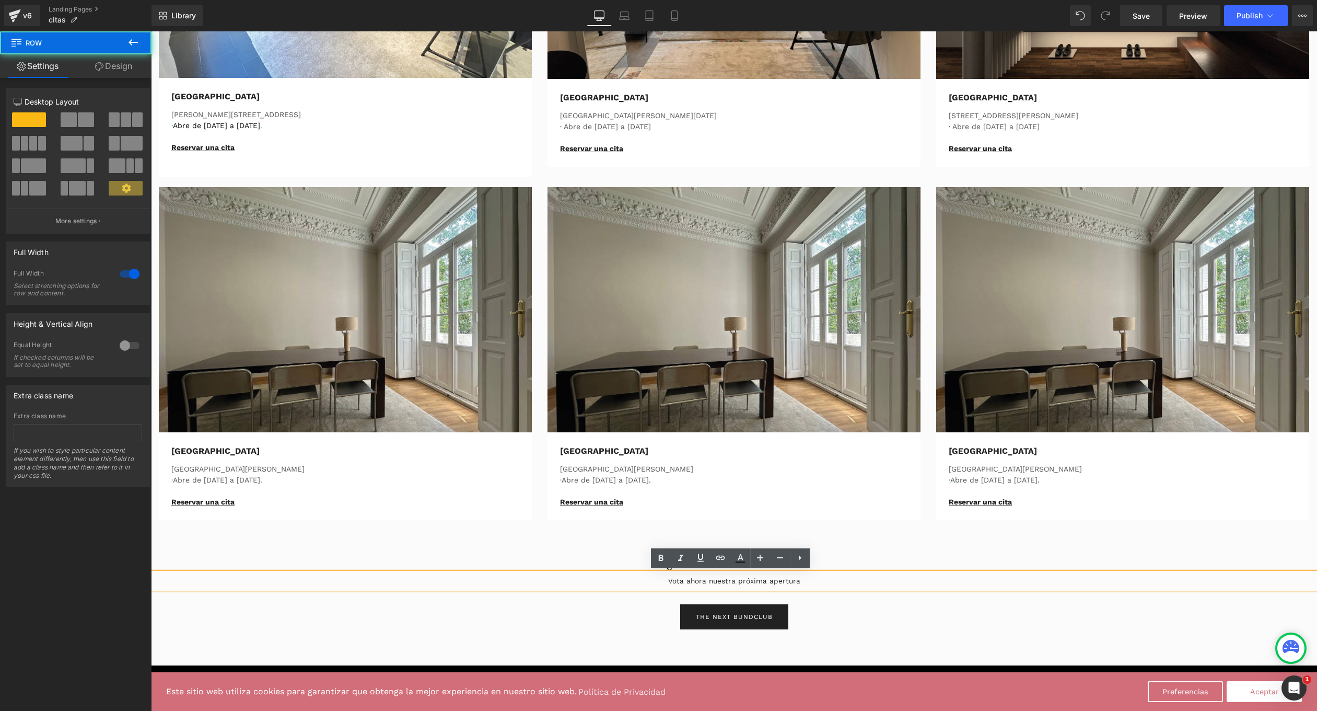
click at [931, 527] on div "TheBundClub's Heading Row No tenemos tiendas, tenemosThe Bund Club, el lugar má…" at bounding box center [734, 37] width 1166 height 1184
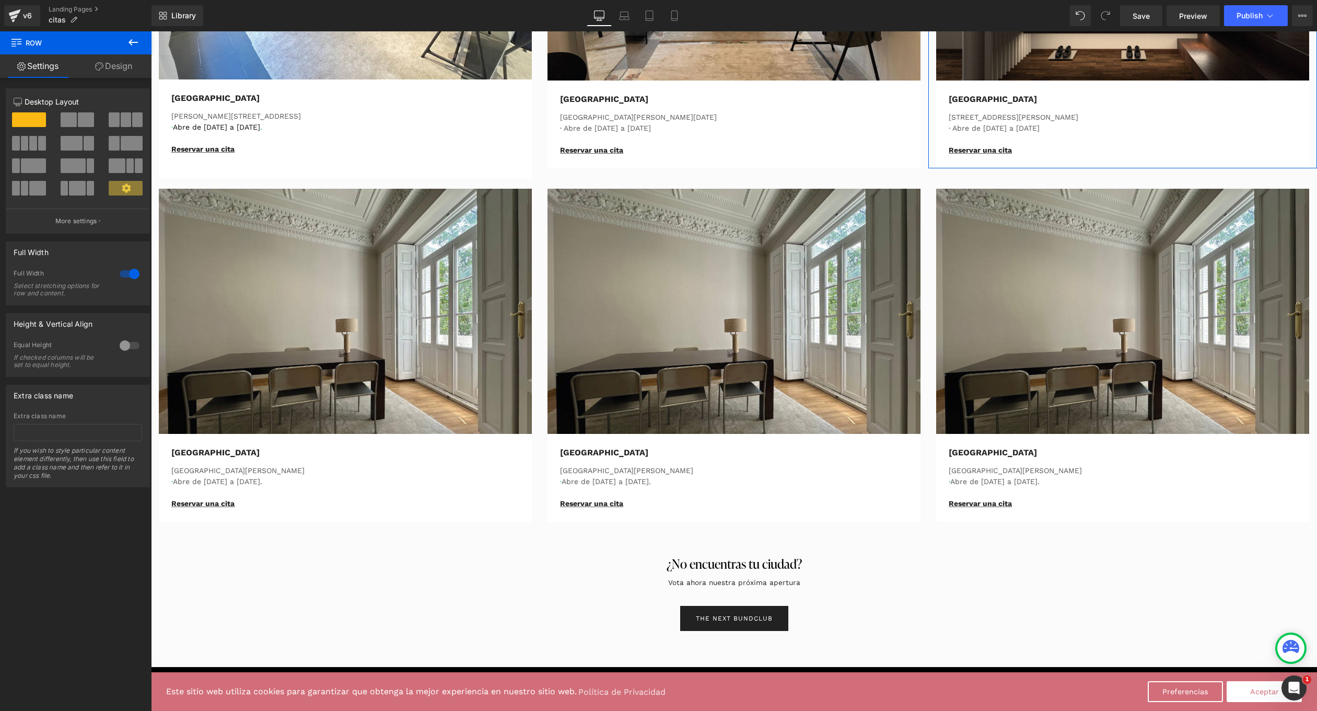
scroll to position [673, 0]
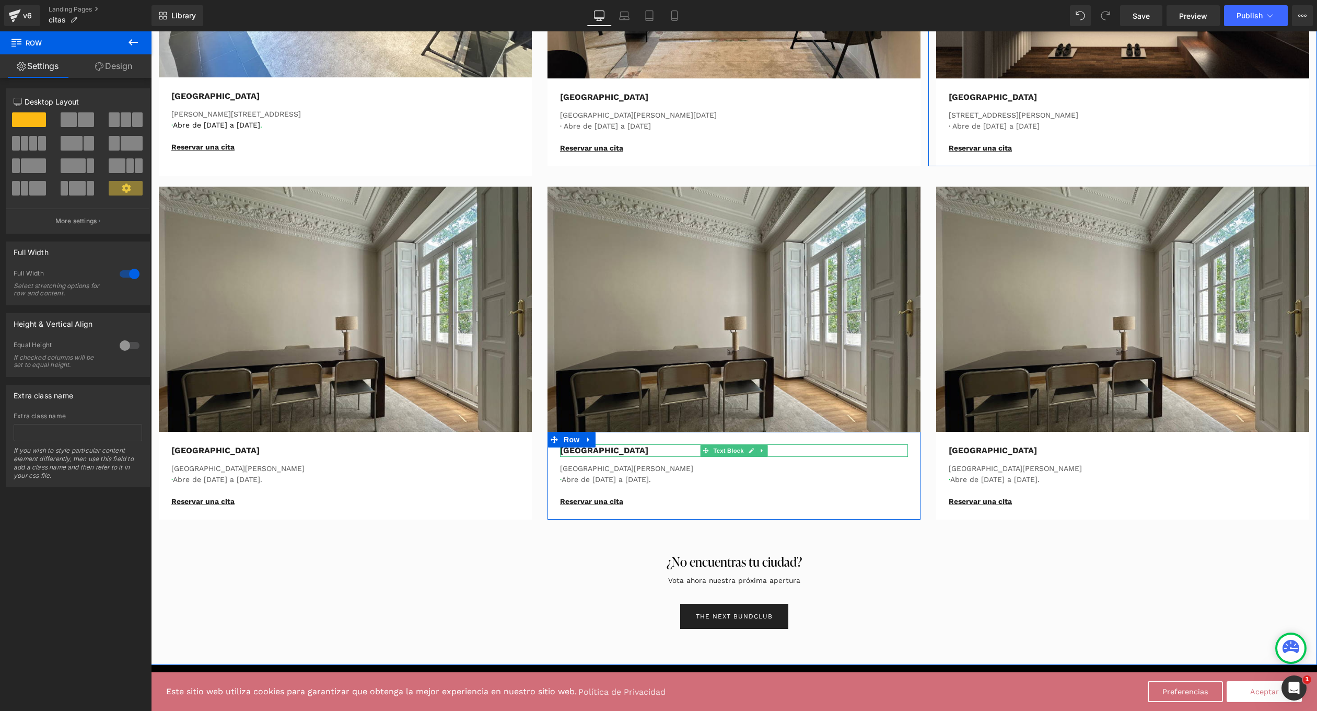
click at [592, 452] on div "[GEOGRAPHIC_DATA]" at bounding box center [734, 450] width 348 height 13
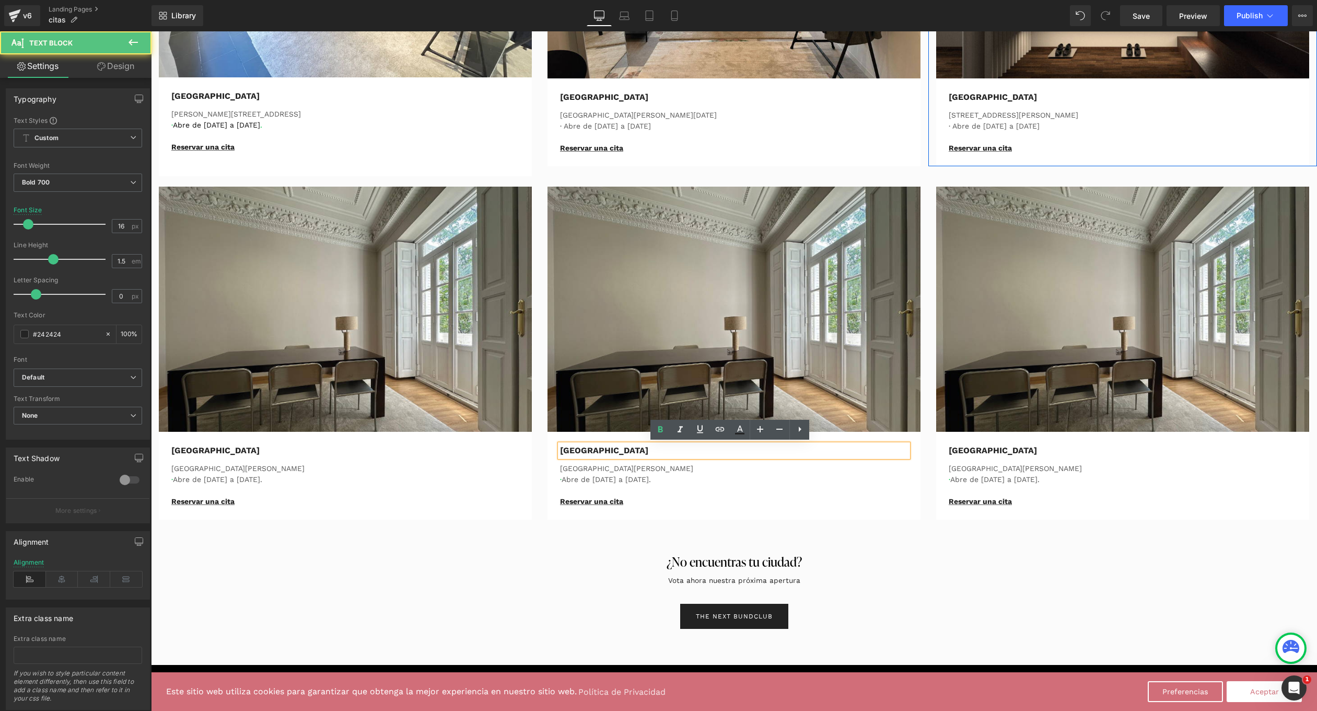
click at [592, 452] on div "[GEOGRAPHIC_DATA]" at bounding box center [734, 450] width 348 height 13
click at [575, 449] on div "[GEOGRAPHIC_DATA]" at bounding box center [734, 450] width 348 height 13
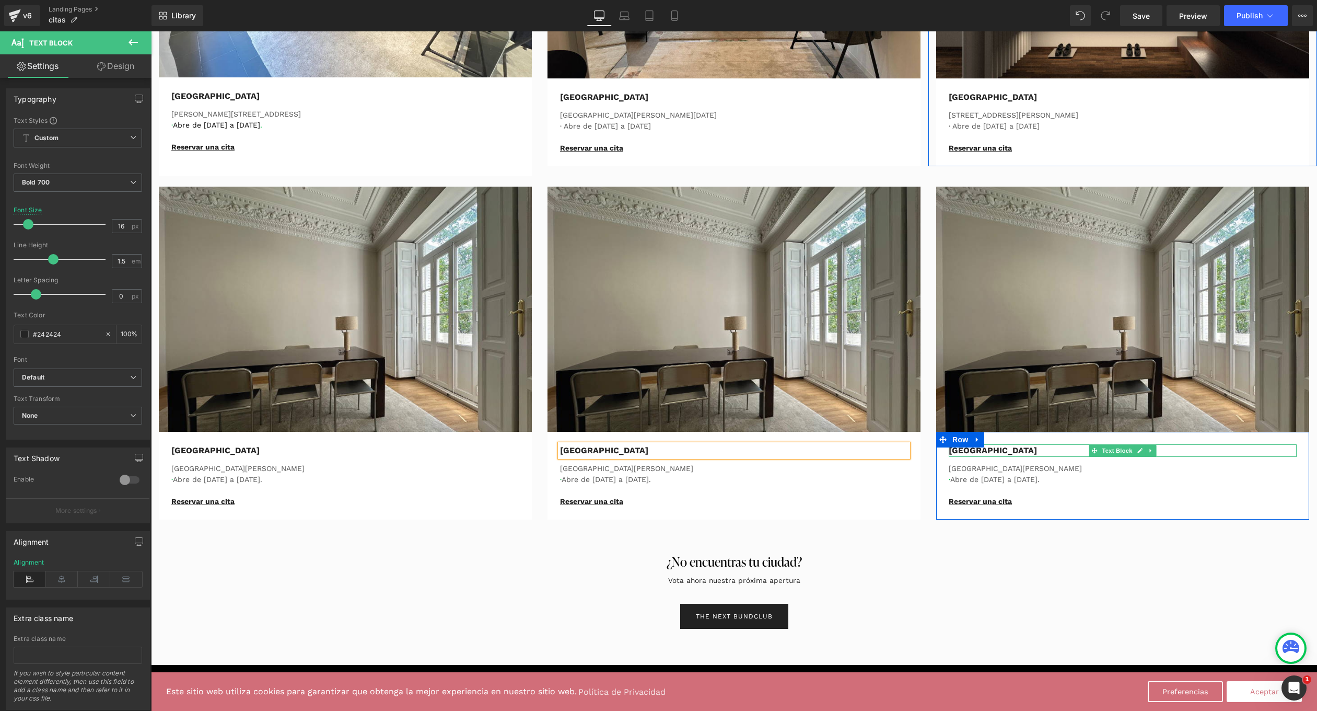
click at [965, 452] on div "[GEOGRAPHIC_DATA]" at bounding box center [1123, 450] width 348 height 13
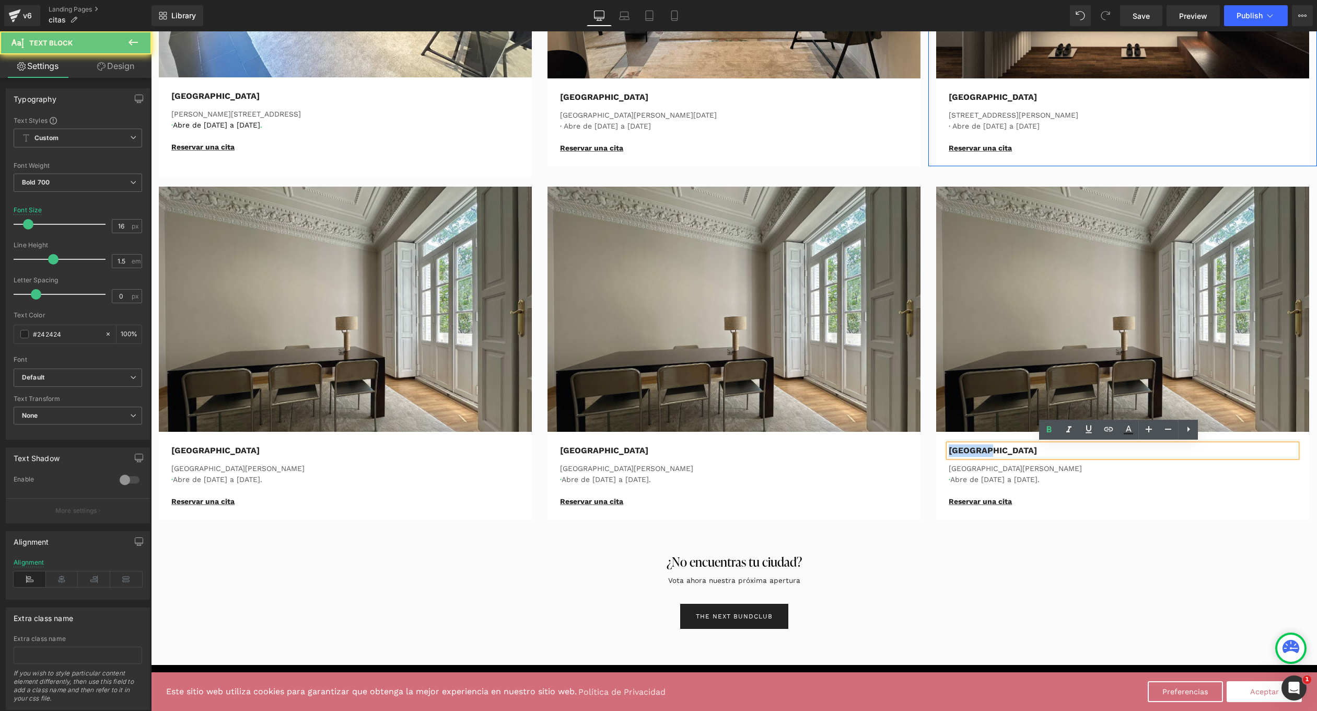
click at [965, 452] on div "[GEOGRAPHIC_DATA]" at bounding box center [1123, 450] width 348 height 13
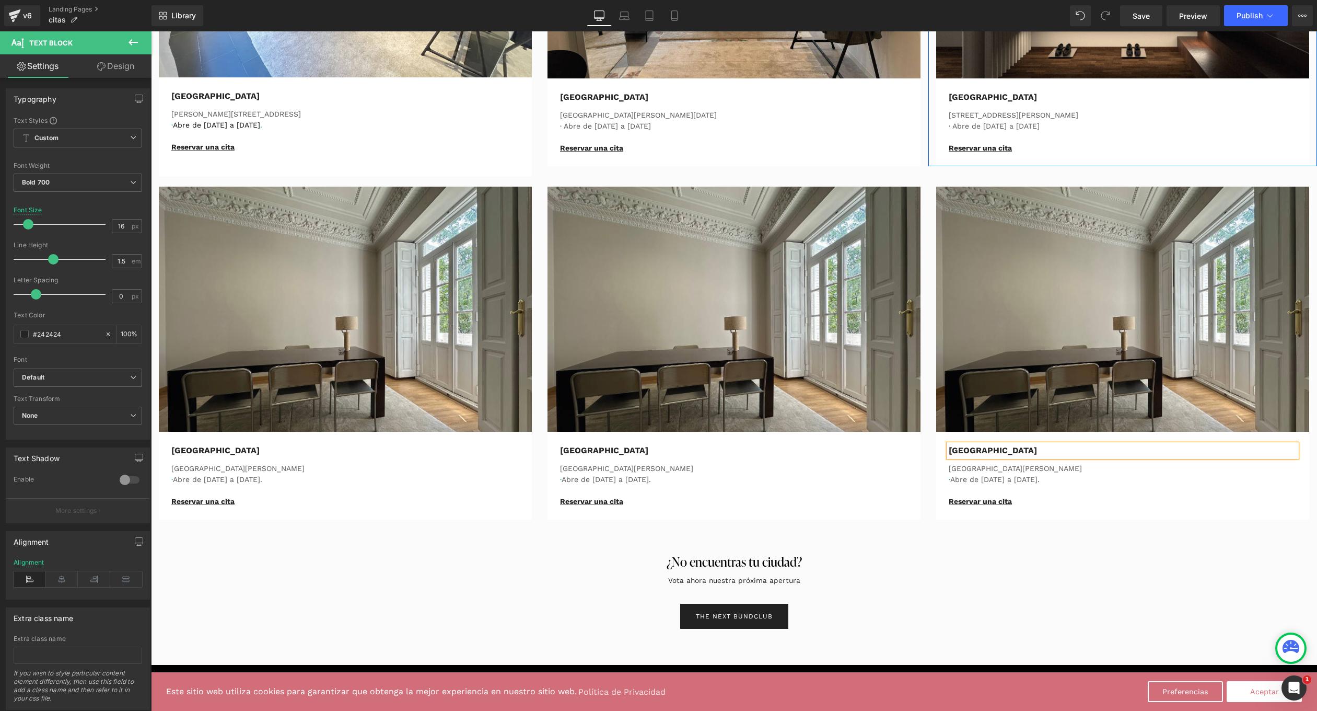
click at [1026, 554] on h3 "¿No encuentras tu ciudad?" at bounding box center [734, 561] width 1166 height 21
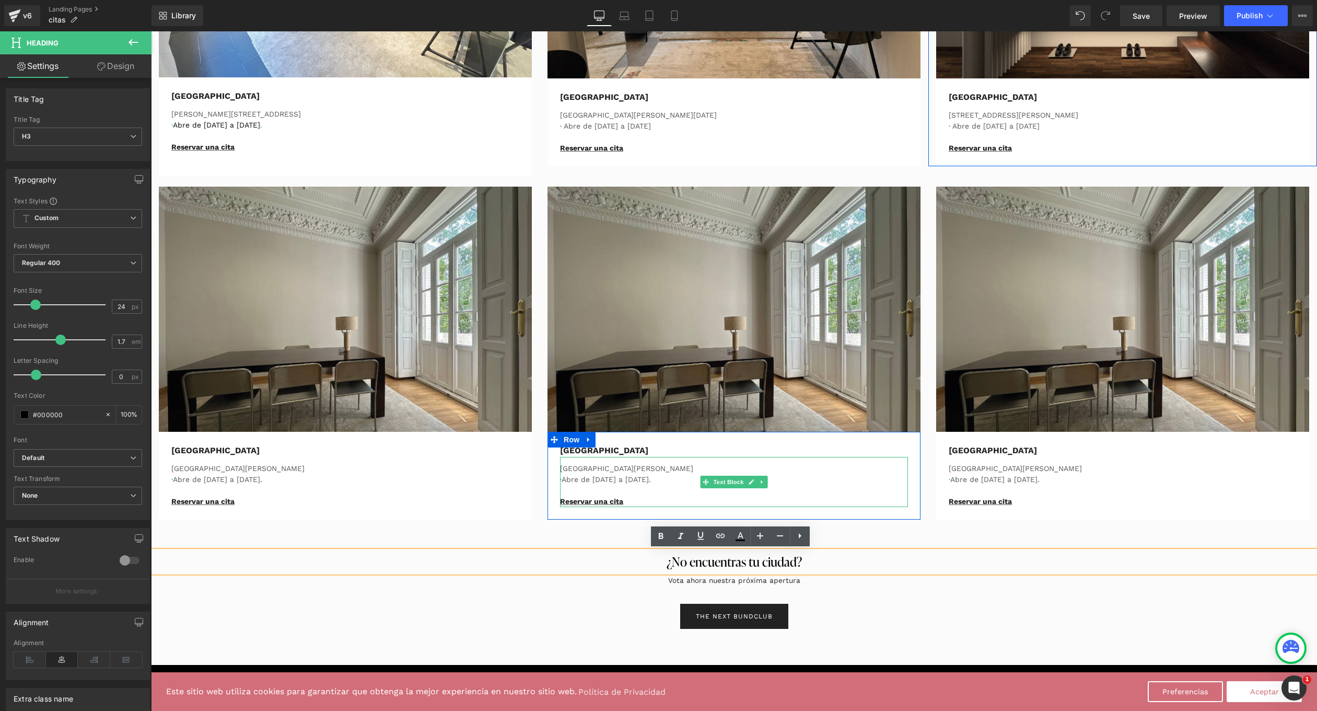
click at [582, 468] on p "[GEOGRAPHIC_DATA][PERSON_NAME]" at bounding box center [734, 468] width 348 height 11
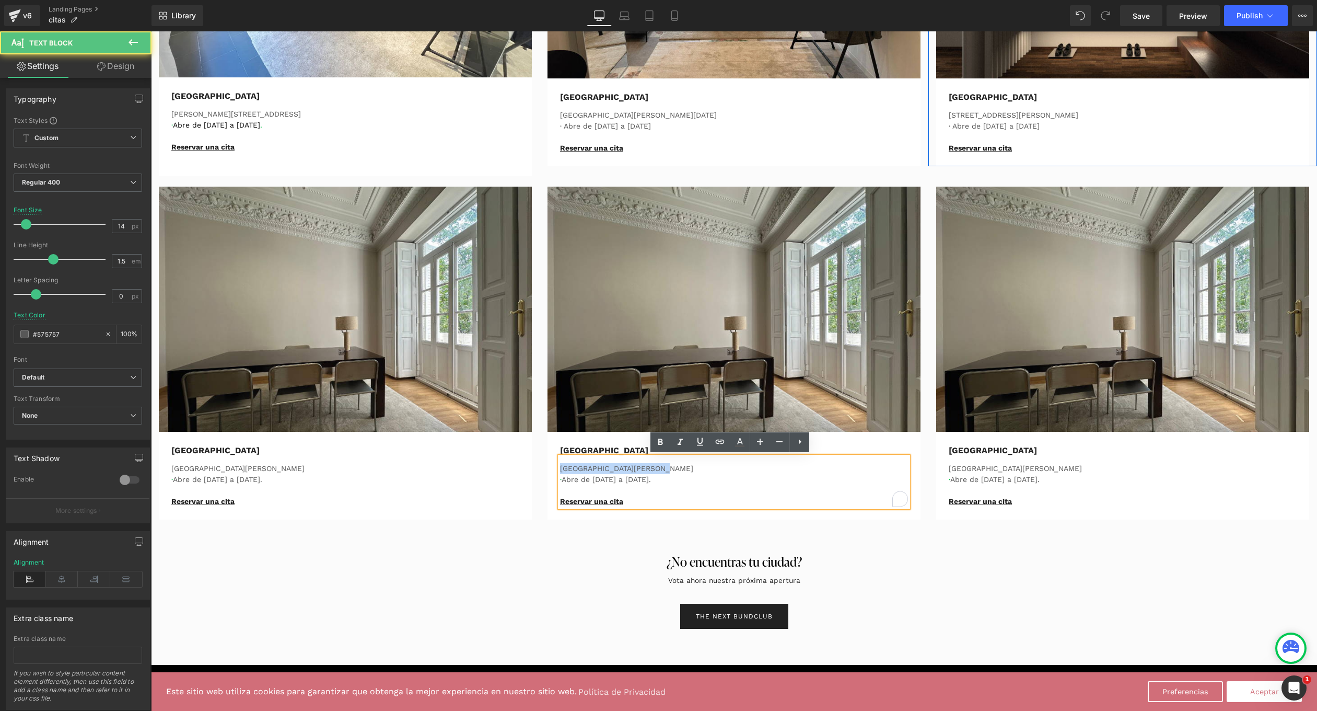
drag, startPoint x: 655, startPoint y: 465, endPoint x: 547, endPoint y: 465, distance: 108.2
click at [548, 465] on div "Bilbao Text Block Avenida Reino de Valencia · Abre de Lunes a Sábado. Reservar …" at bounding box center [734, 476] width 373 height 88
drag, startPoint x: 560, startPoint y: 478, endPoint x: 655, endPoint y: 474, distance: 95.7
click at [655, 474] on p "· Abre de Lunes a Sábado." at bounding box center [734, 479] width 348 height 11
click at [674, 478] on p "· Tour una semana al mes." at bounding box center [734, 479] width 348 height 11
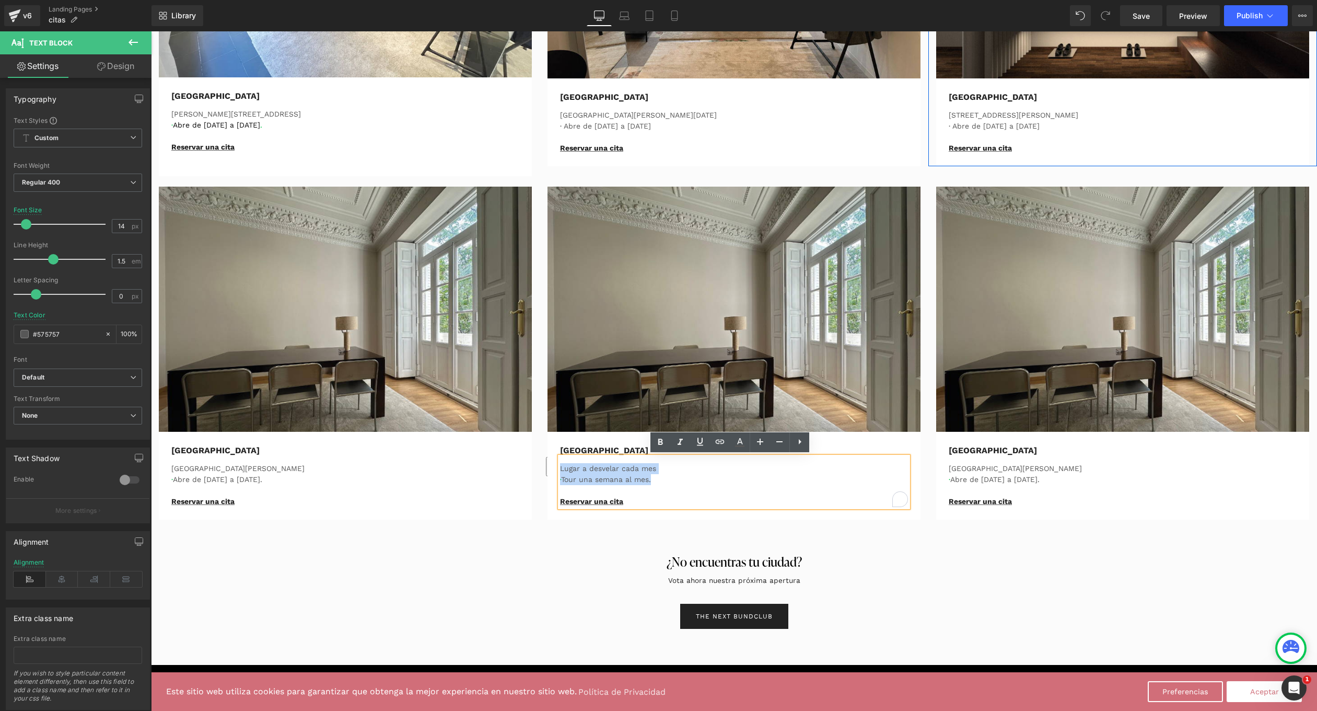
drag, startPoint x: 663, startPoint y: 481, endPoint x: 515, endPoint y: 469, distance: 147.9
click at [515, 469] on div "Image Valencia Text Block Avenida Reino de Valencia · Abre de Lunes a Sábado. R…" at bounding box center [734, 352] width 1166 height 343
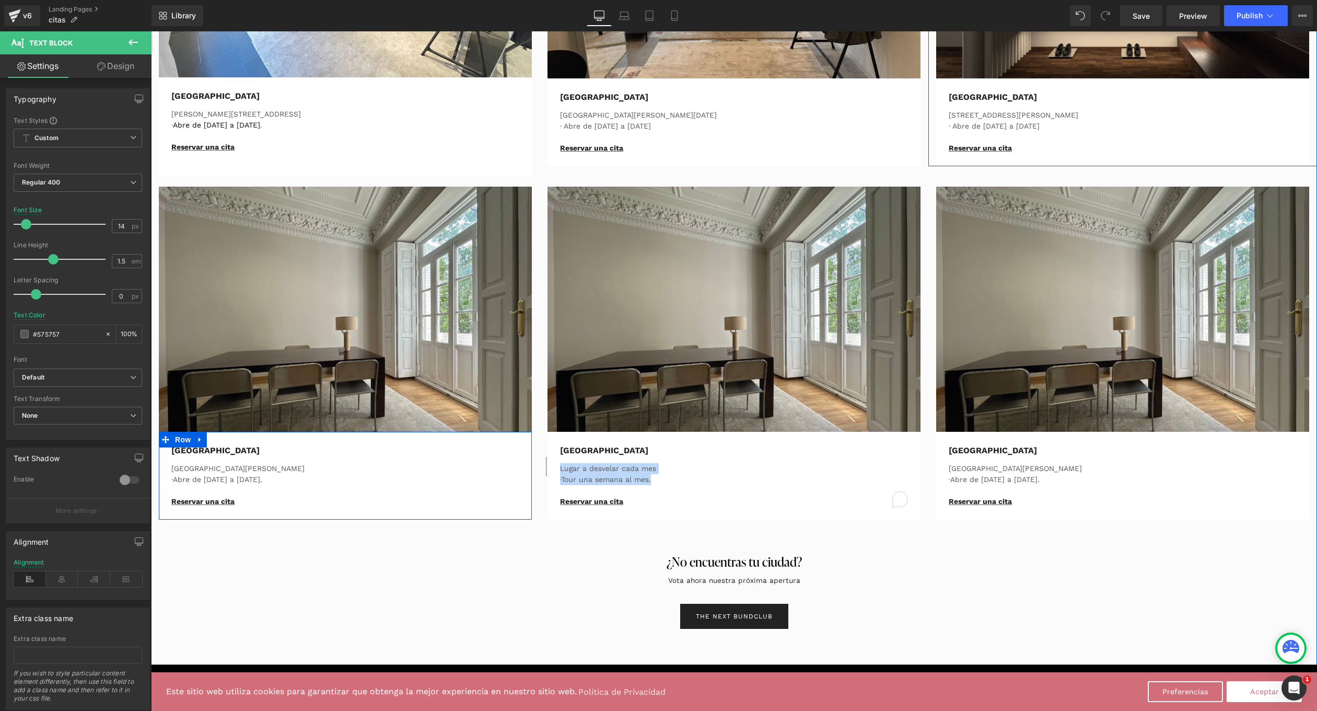
copy div "Lugar a desvelar cada mes · Tour una semana al mes."
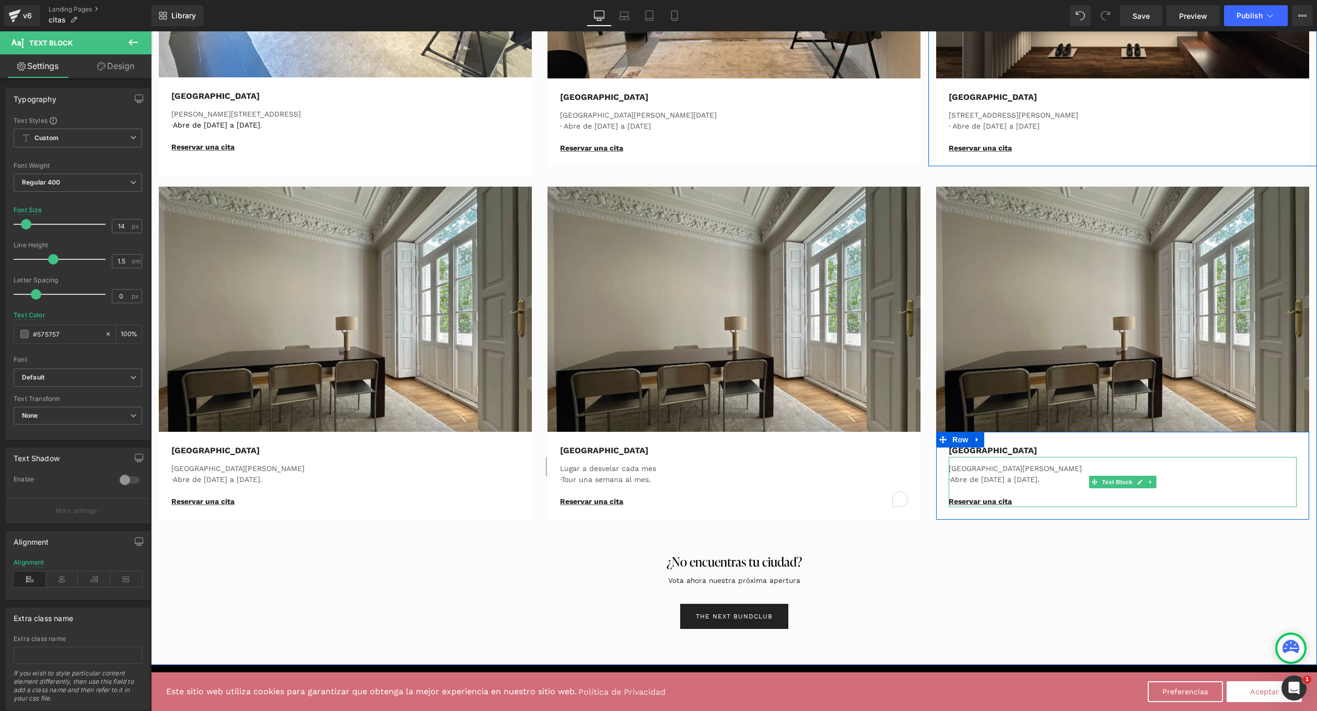
click at [1050, 465] on p "[GEOGRAPHIC_DATA][PERSON_NAME]" at bounding box center [1123, 468] width 348 height 11
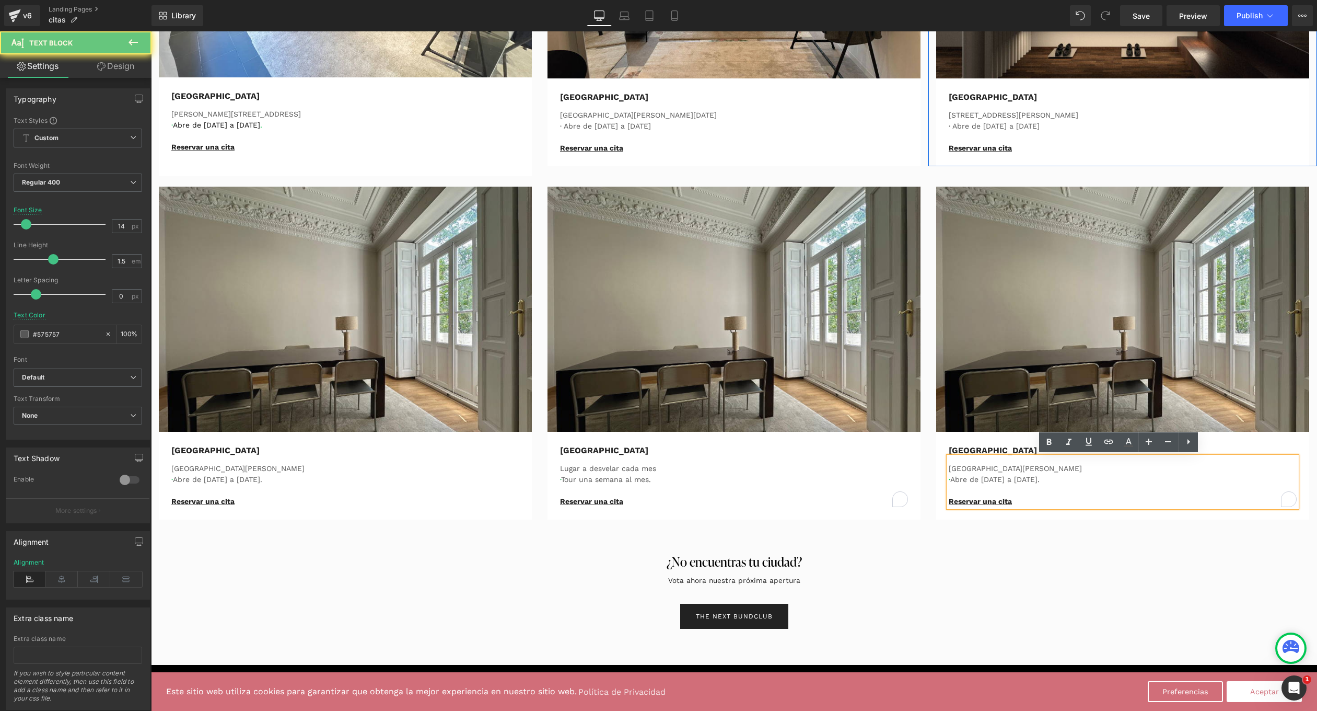
click at [1056, 481] on p "· Abre de Lunes a Sábado." at bounding box center [1123, 479] width 348 height 11
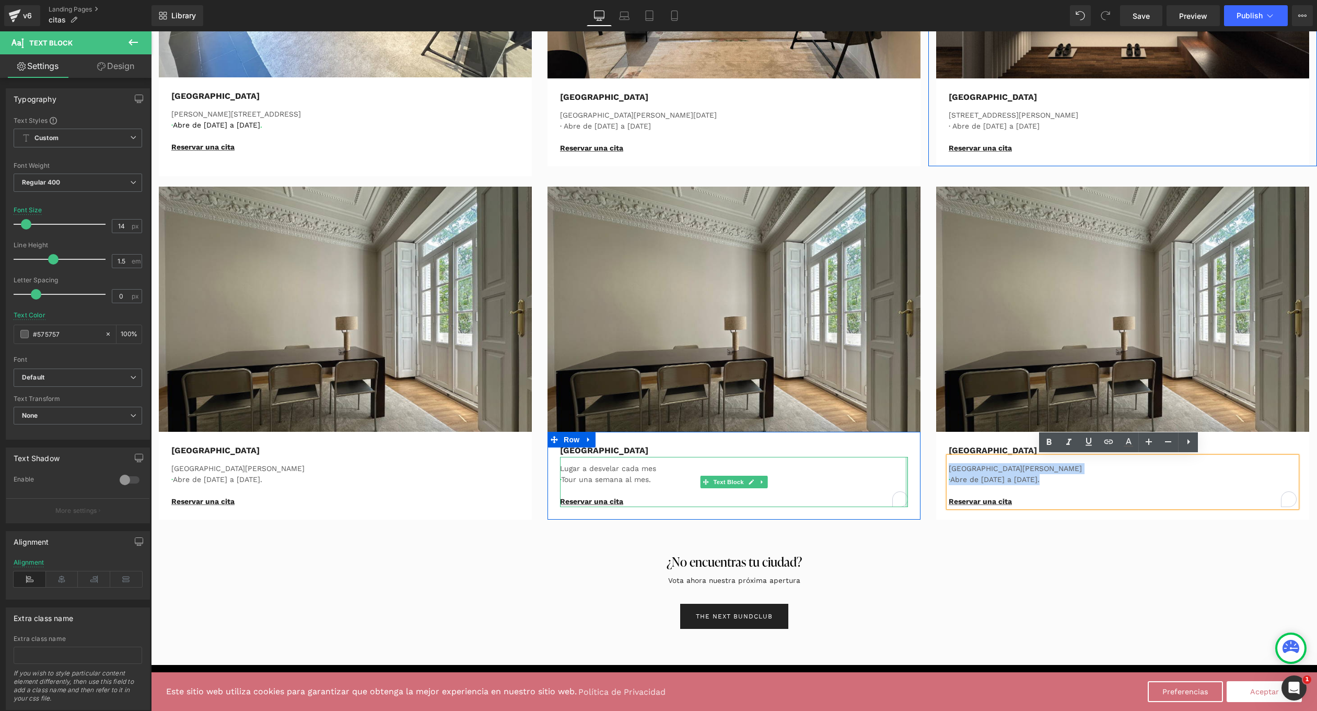
drag, startPoint x: 1056, startPoint y: 481, endPoint x: 902, endPoint y: 465, distance: 154.5
click at [902, 465] on div "Image Valencia Text Block Avenida Reino de Valencia · Abre de Lunes a Sábado. R…" at bounding box center [734, 352] width 1166 height 343
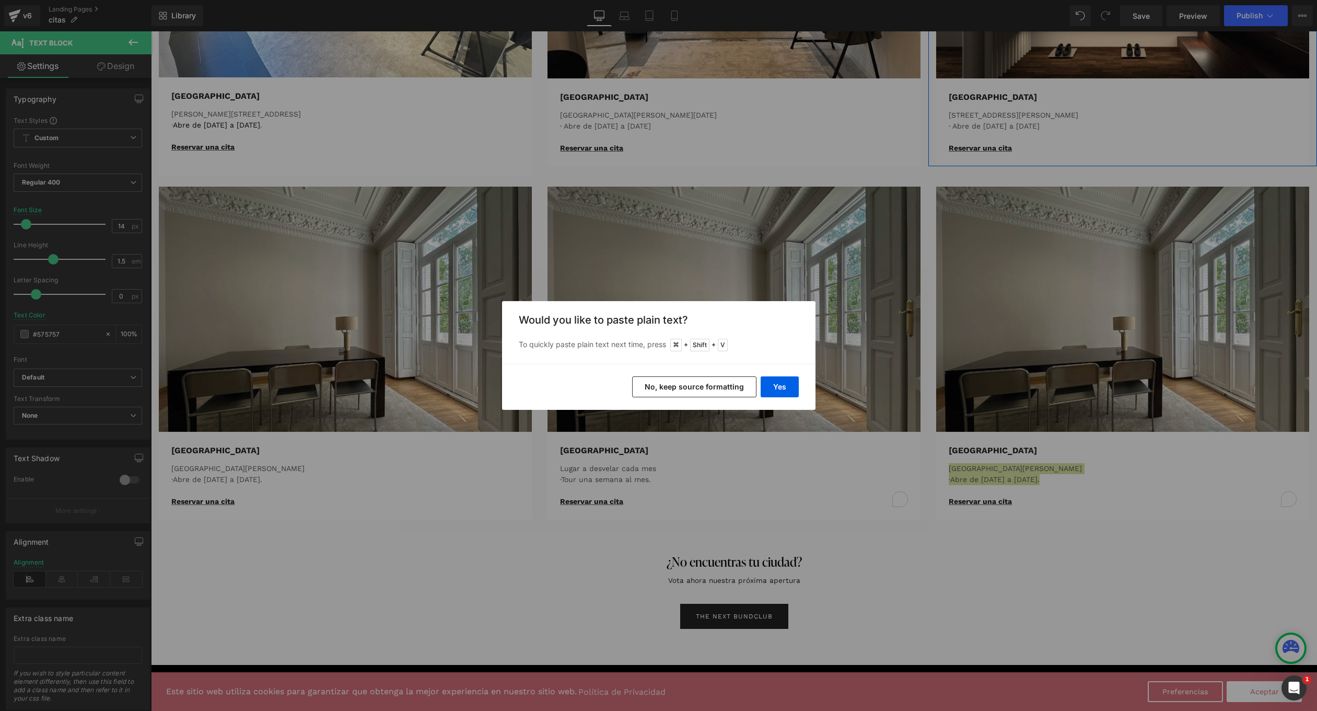
click at [745, 389] on button "No, keep source formatting" at bounding box center [694, 386] width 124 height 21
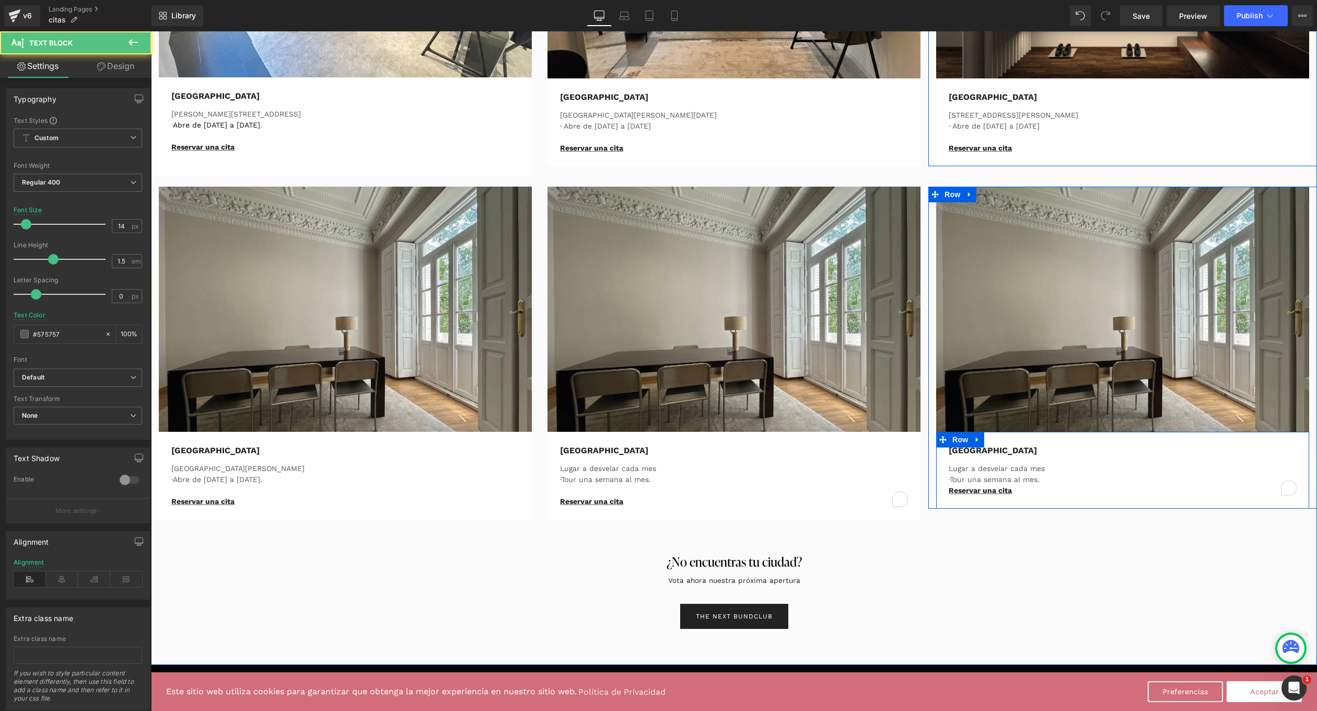
click at [1063, 477] on p "· Tour una semana al mes." at bounding box center [1123, 479] width 348 height 11
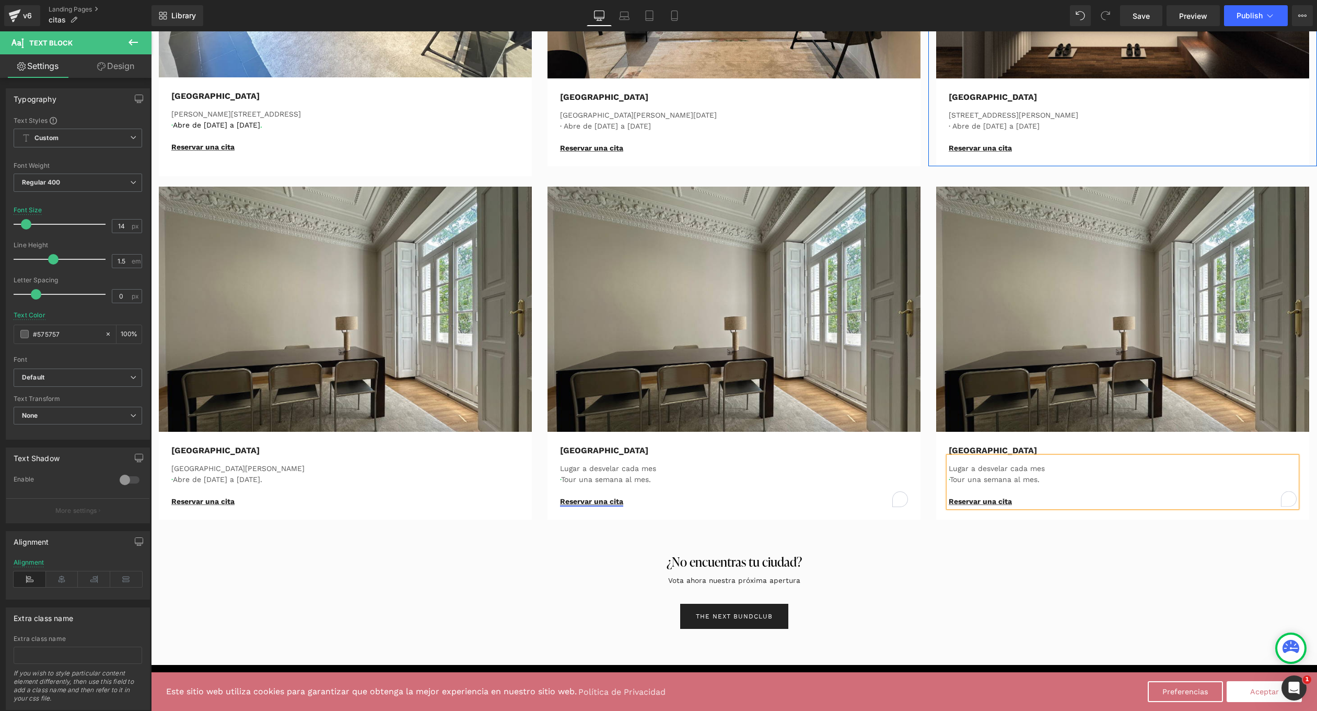
click at [581, 499] on link "Reservar una cita" at bounding box center [591, 501] width 63 height 8
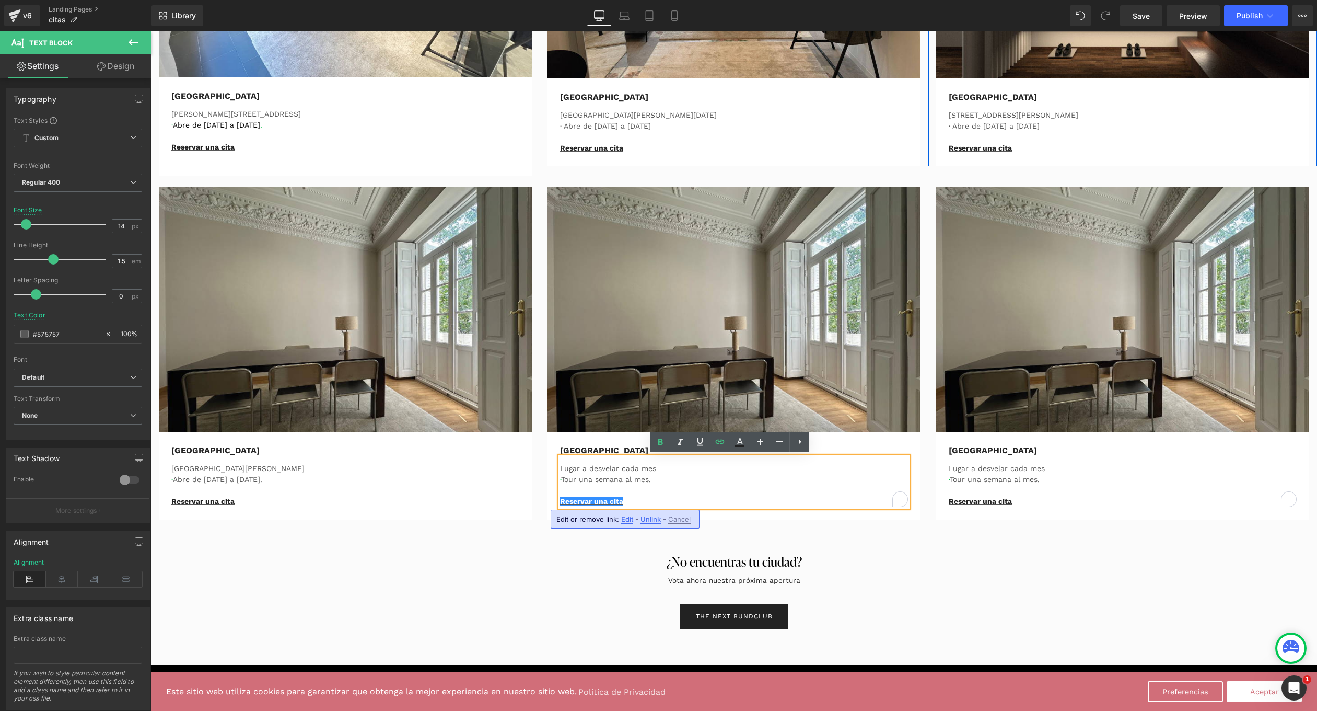
click at [646, 518] on span "Unlink" at bounding box center [651, 519] width 20 height 9
click at [623, 503] on p "Reservar una cita" at bounding box center [734, 501] width 348 height 11
drag, startPoint x: 625, startPoint y: 501, endPoint x: 541, endPoint y: 501, distance: 83.6
click at [541, 501] on div "Image Bilbao Text Block Lugar a desvelar cada mes · Tour una semana al mes. Res…" at bounding box center [734, 353] width 389 height 333
click at [721, 441] on icon at bounding box center [720, 441] width 9 height 4
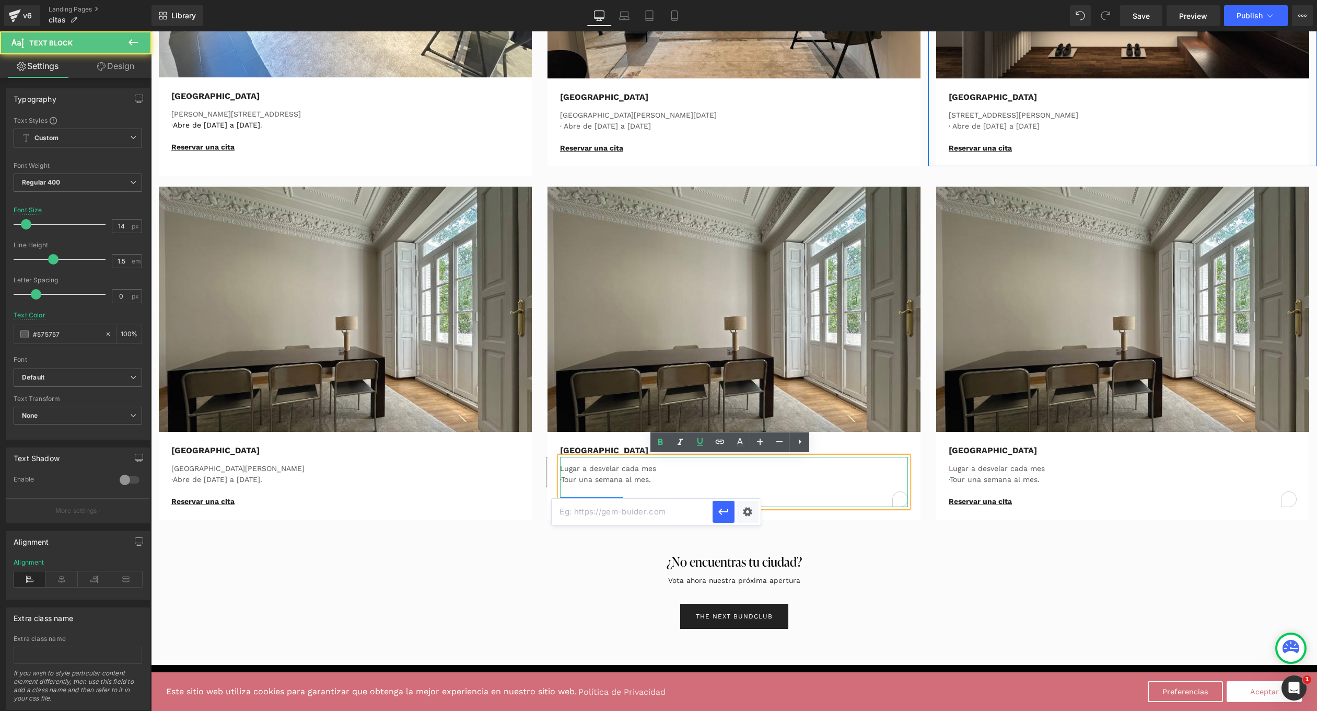
click at [676, 488] on p at bounding box center [734, 490] width 348 height 11
click at [636, 501] on p at bounding box center [734, 501] width 348 height 11
click at [648, 496] on p at bounding box center [734, 501] width 348 height 11
drag, startPoint x: 678, startPoint y: 497, endPoint x: 480, endPoint y: 494, distance: 198.6
click at [480, 494] on div "Image Valencia Text Block Avenida Reino de Valencia · Abre de Lunes a Sábado. R…" at bounding box center [734, 352] width 1166 height 343
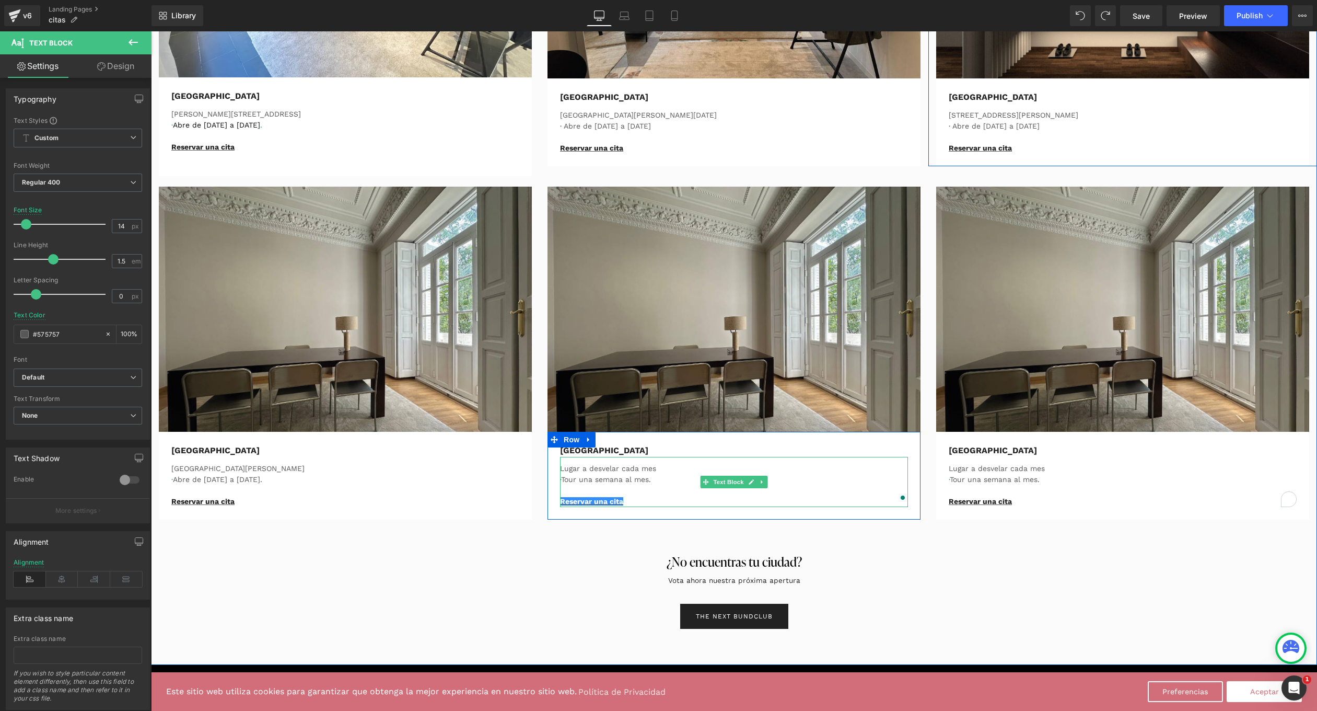
click at [637, 502] on p "Reservar una cita" at bounding box center [734, 501] width 348 height 11
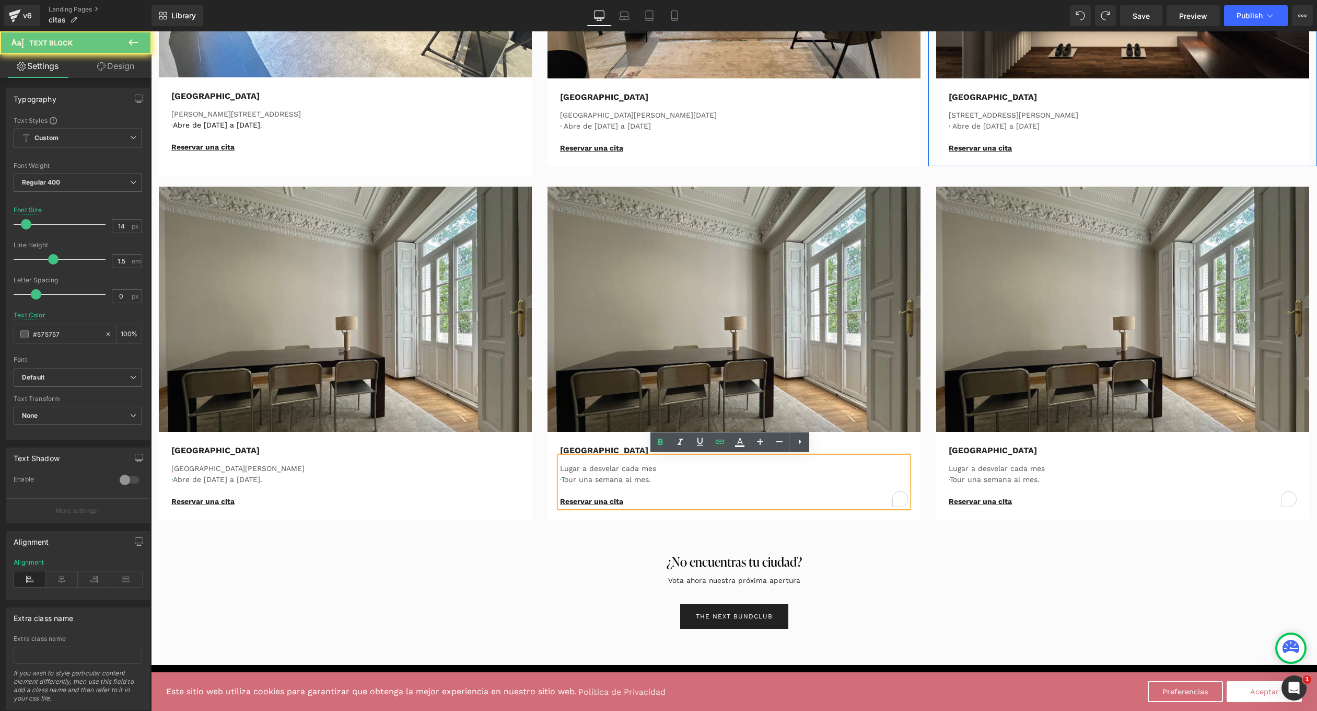
click at [636, 499] on p "Reservar una cita" at bounding box center [734, 501] width 348 height 11
drag, startPoint x: 634, startPoint y: 501, endPoint x: 507, endPoint y: 497, distance: 126.5
click at [507, 497] on div "Image Valencia Text Block Avenida Reino de Valencia · Abre de Lunes a Sábado. R…" at bounding box center [734, 352] width 1166 height 343
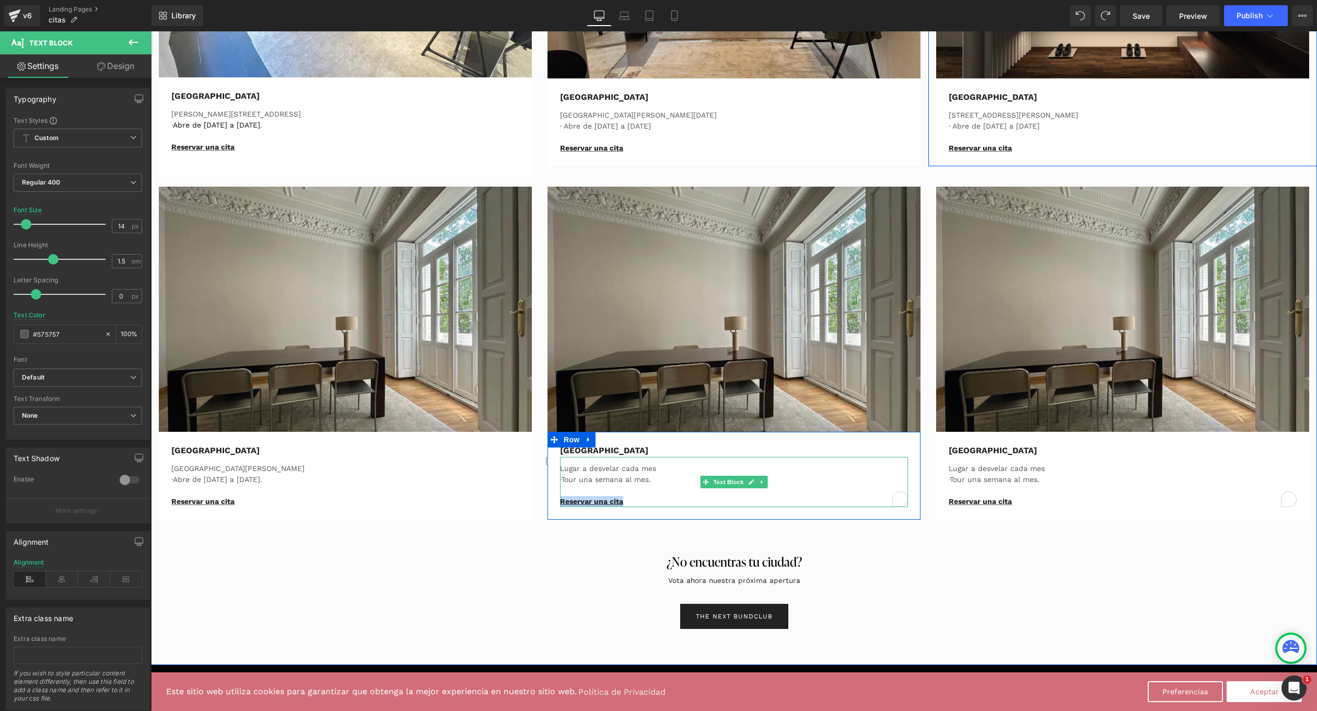
click at [606, 492] on p at bounding box center [734, 490] width 348 height 11
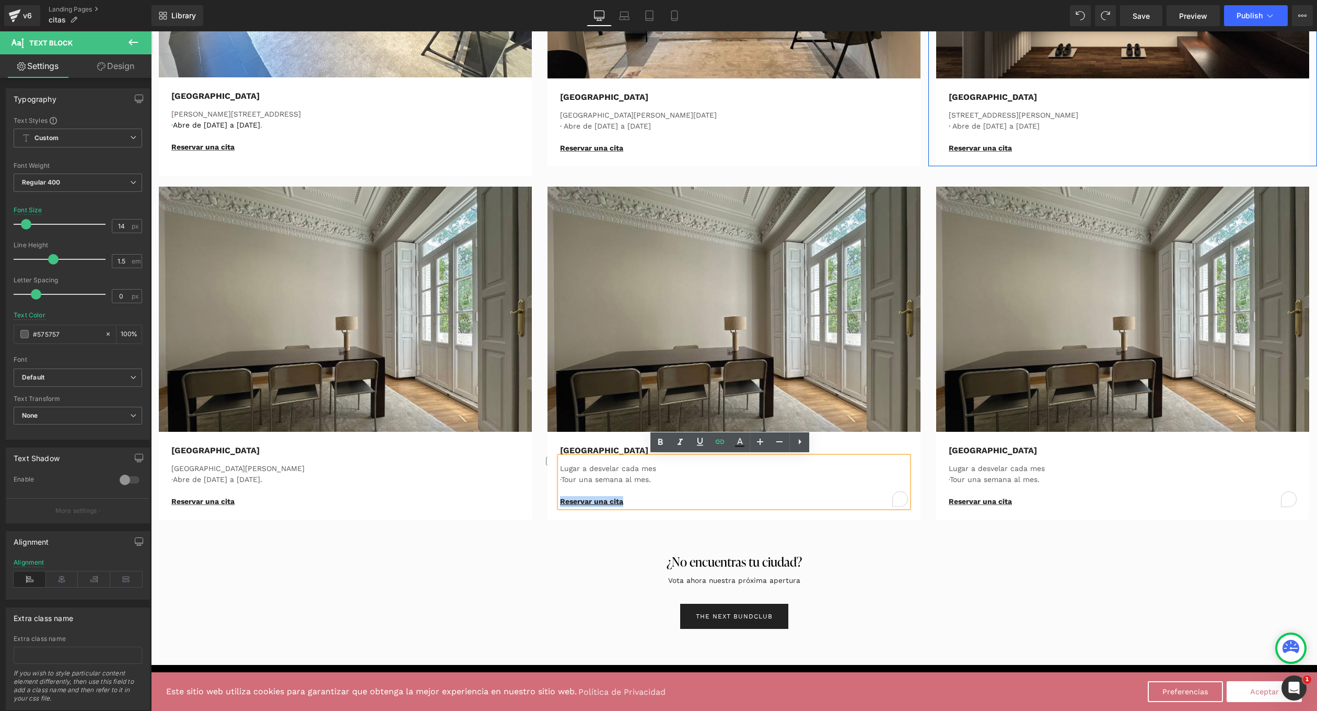
drag, startPoint x: 628, startPoint y: 498, endPoint x: 553, endPoint y: 501, distance: 74.8
click at [553, 501] on div "Bilbao Text Block Lugar a desvelar cada mes · Tour una semana al mes. Reservar …" at bounding box center [734, 475] width 364 height 63
click at [713, 443] on link at bounding box center [720, 442] width 20 height 20
click at [691, 526] on input "https://calendly.com/the-bundclub-valencia-medicion/valencia-sala-1-medicion" at bounding box center [632, 523] width 161 height 26
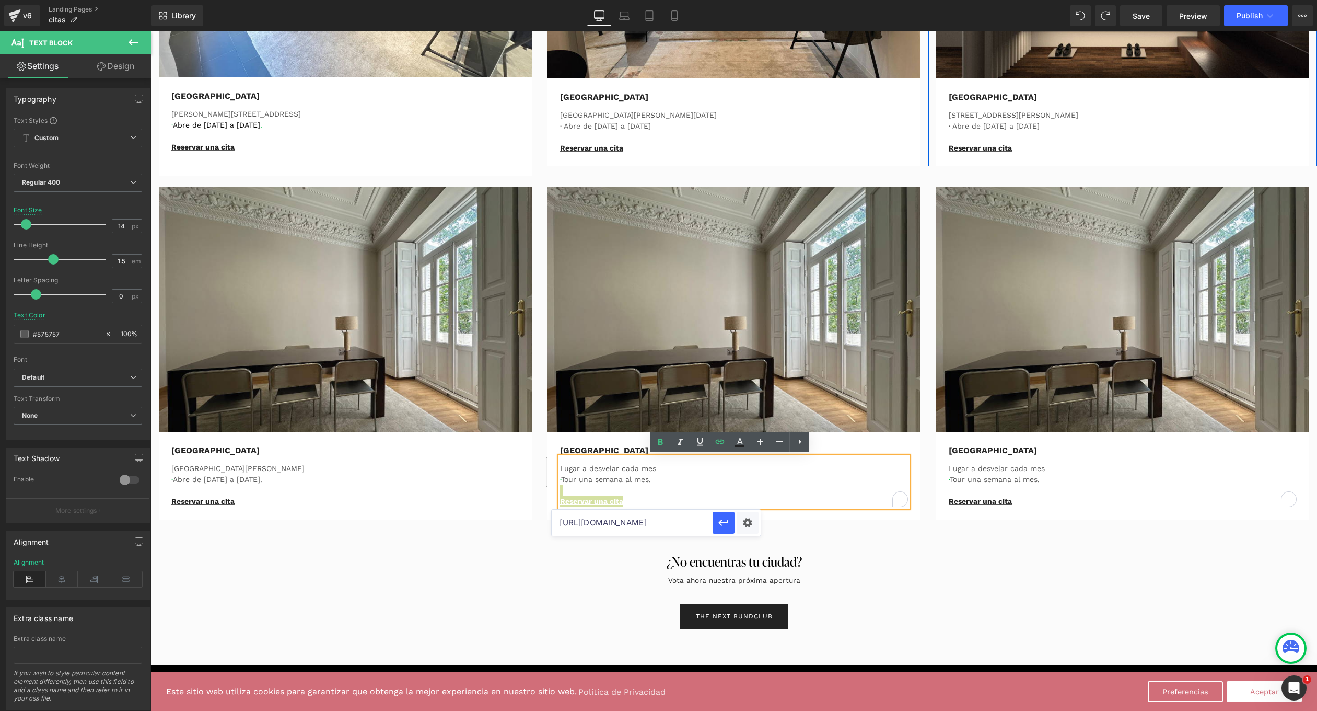
click at [691, 526] on input "https://calendly.com/the-bundclub-valencia-medicion/valencia-sala-1-medicion" at bounding box center [632, 523] width 161 height 26
click at [676, 492] on p at bounding box center [734, 490] width 348 height 11
click at [627, 546] on div "TheBundClub's Heading Row No tenemos tiendas, tenemosThe Bund Club, el lugar má…" at bounding box center [734, 37] width 1166 height 1184
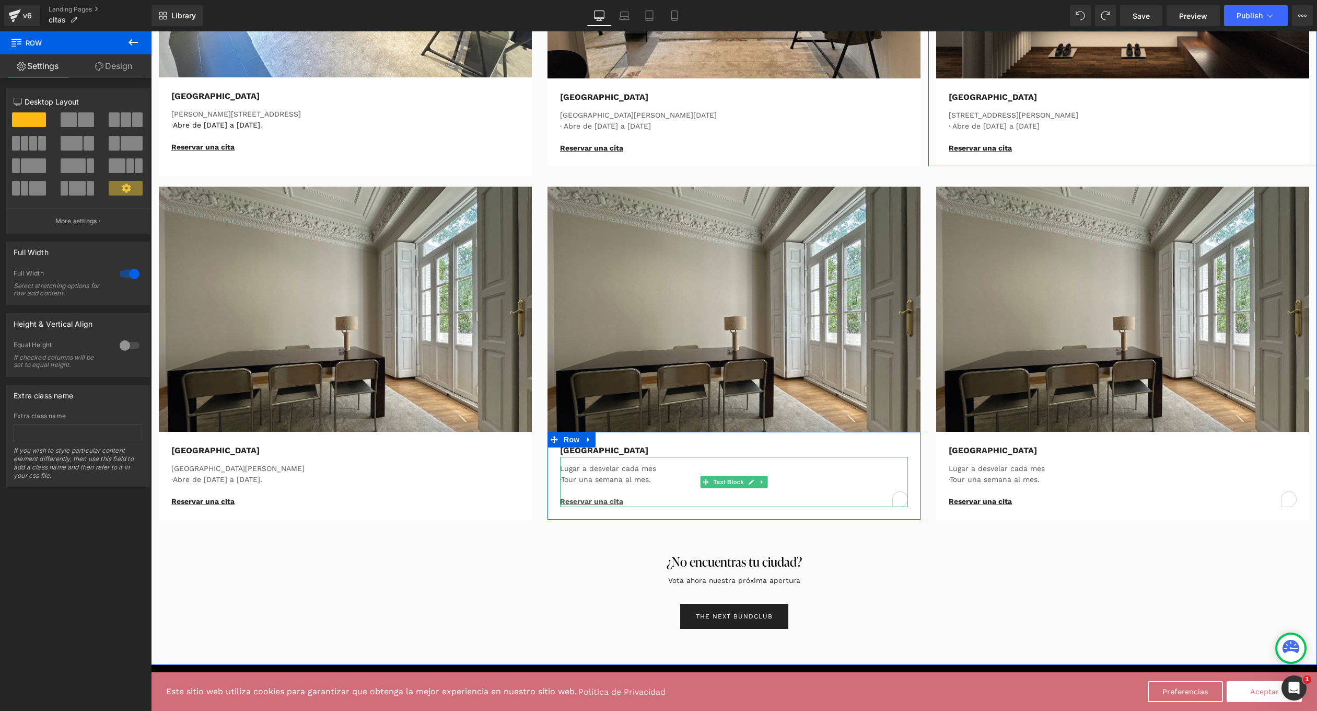
click at [593, 500] on u "Reservar una cita" at bounding box center [591, 501] width 63 height 8
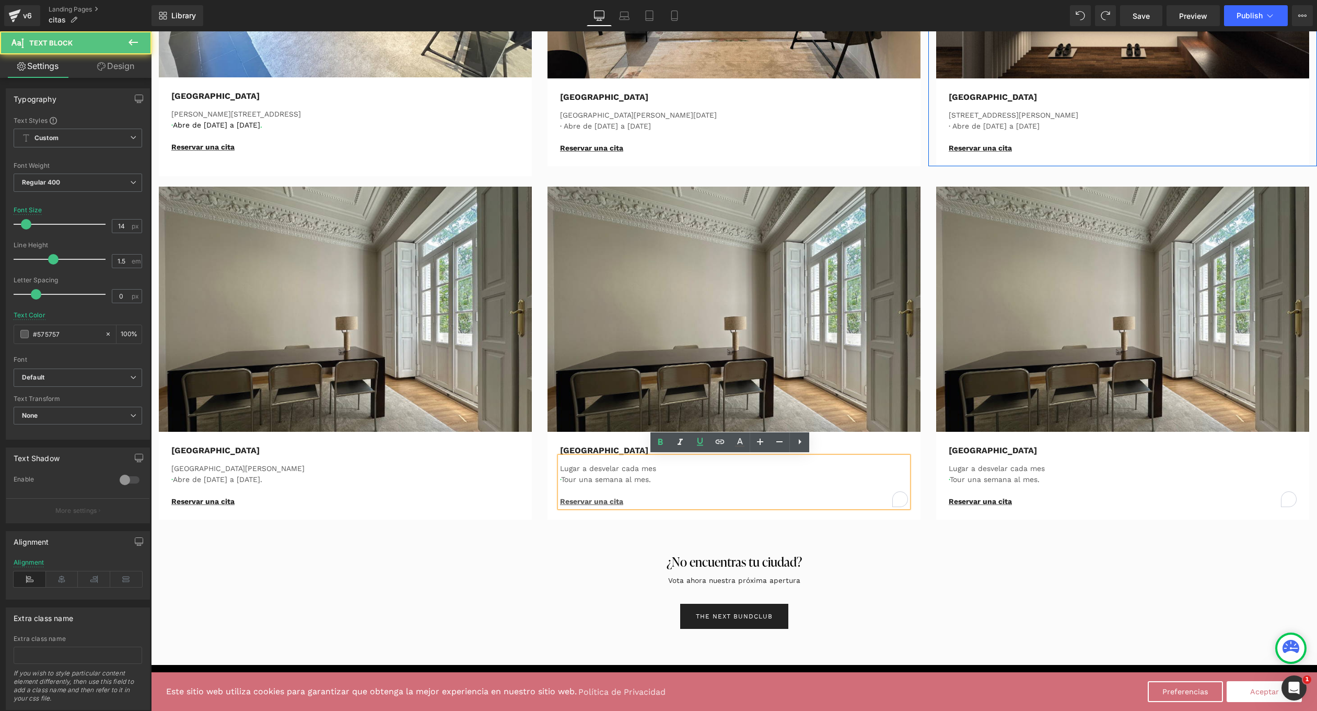
click at [605, 501] on u "Reservar una cita" at bounding box center [591, 501] width 63 height 8
click at [598, 501] on u "Reservar una cita" at bounding box center [591, 501] width 63 height 8
click at [634, 499] on p "Reservar una cita" at bounding box center [734, 501] width 348 height 11
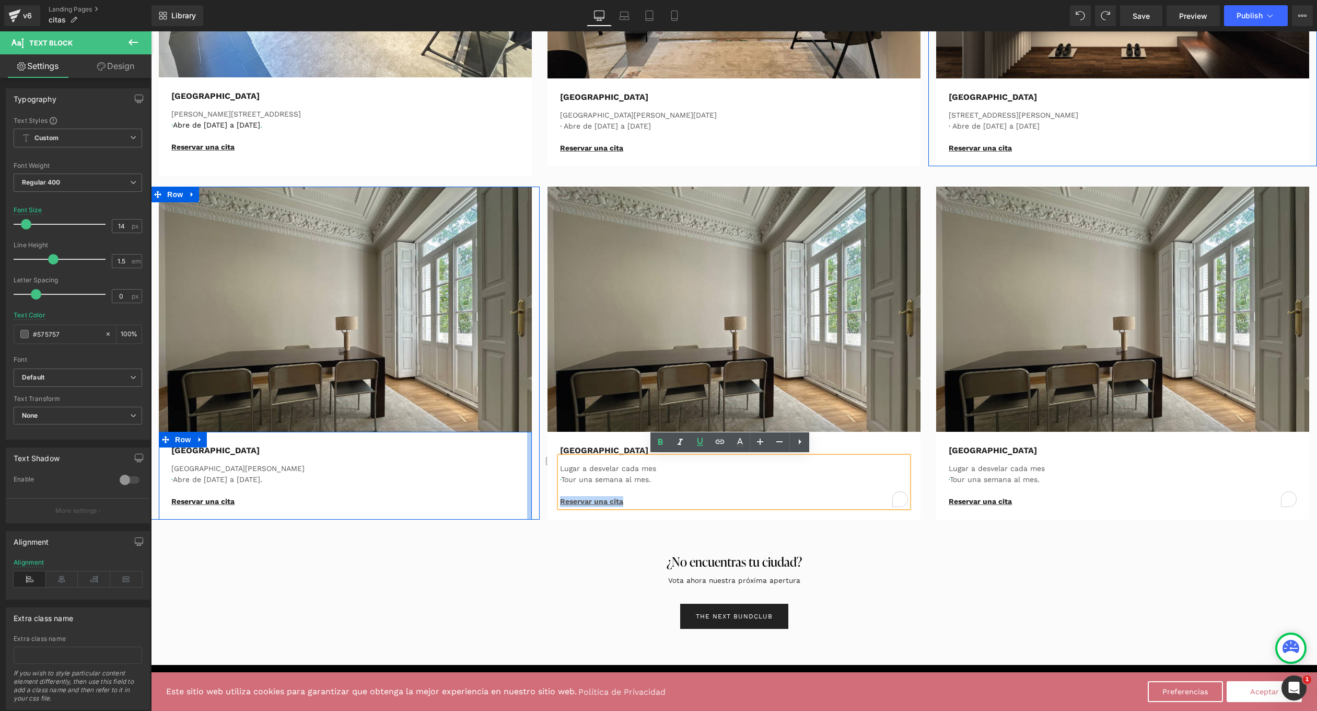
drag, startPoint x: 625, startPoint y: 500, endPoint x: 523, endPoint y: 500, distance: 101.9
click at [523, 500] on div "Image Valencia Text Block Avenida Reino de Valencia · Abre de Lunes a Sábado. R…" at bounding box center [734, 352] width 1166 height 343
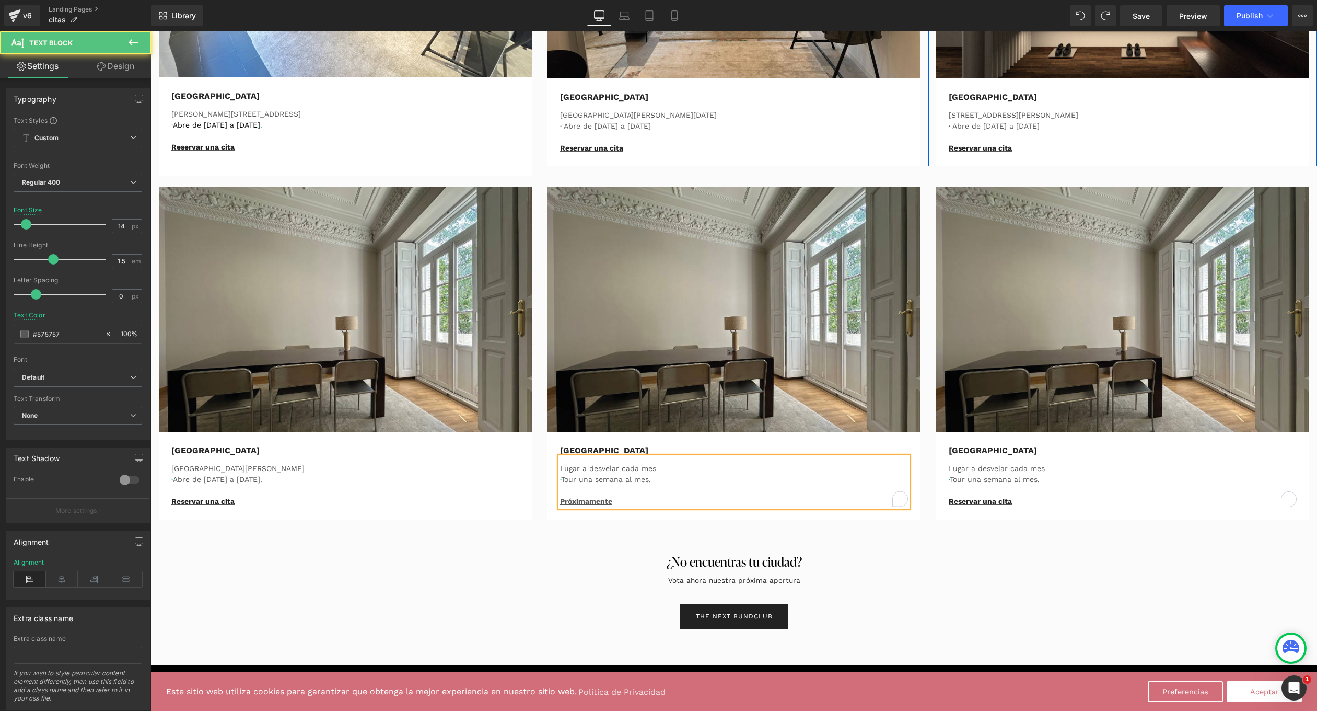
click at [624, 492] on p at bounding box center [734, 490] width 348 height 11
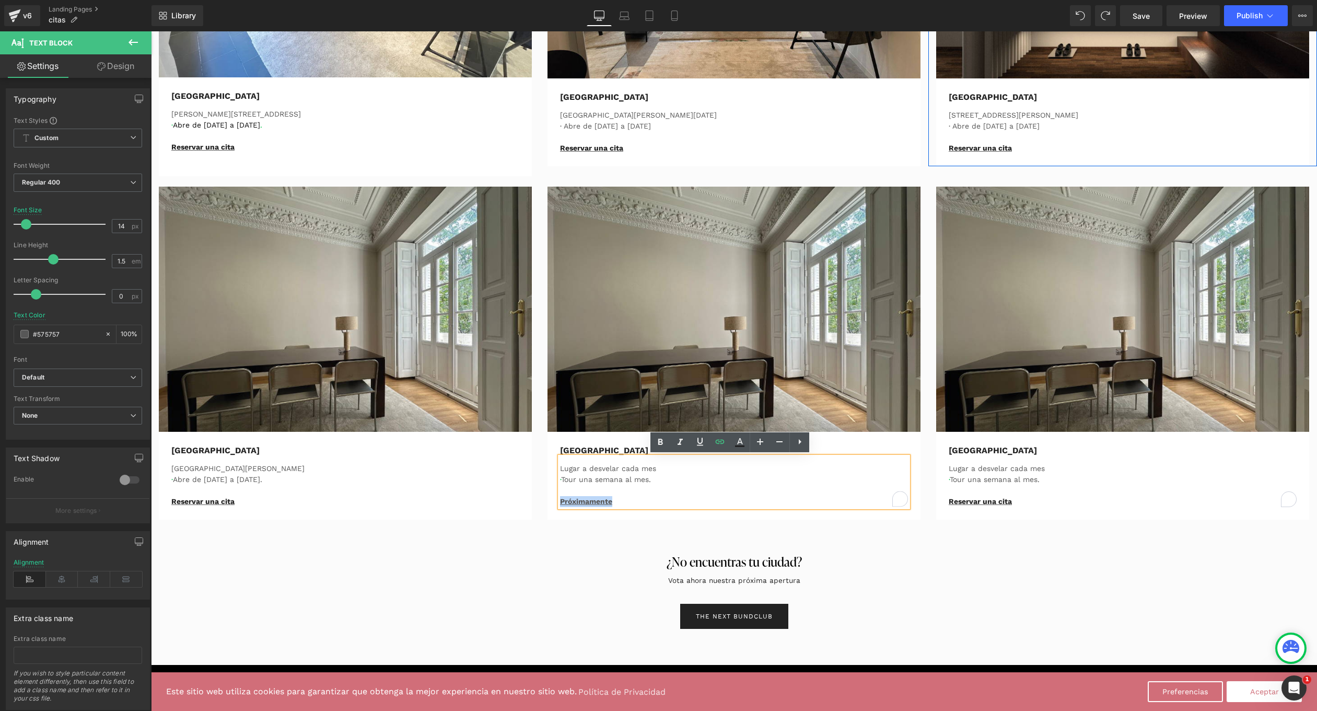
drag, startPoint x: 622, startPoint y: 500, endPoint x: 549, endPoint y: 503, distance: 72.7
click at [552, 503] on div "Bilbao Text Block Lugar a desvelar cada mes · Tour una semana al mes. Próximame…" at bounding box center [734, 475] width 364 height 63
copy u "Próximamente"
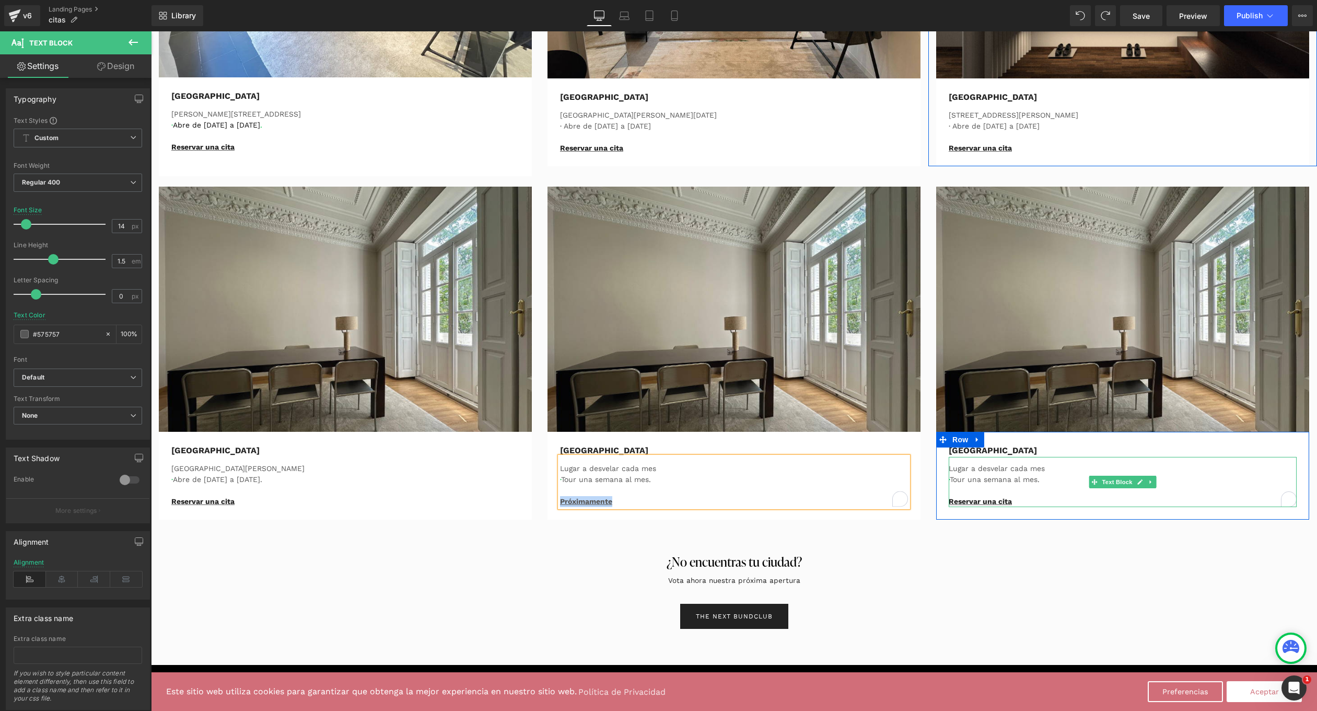
click at [1031, 499] on p "Reservar una cita" at bounding box center [1123, 501] width 348 height 11
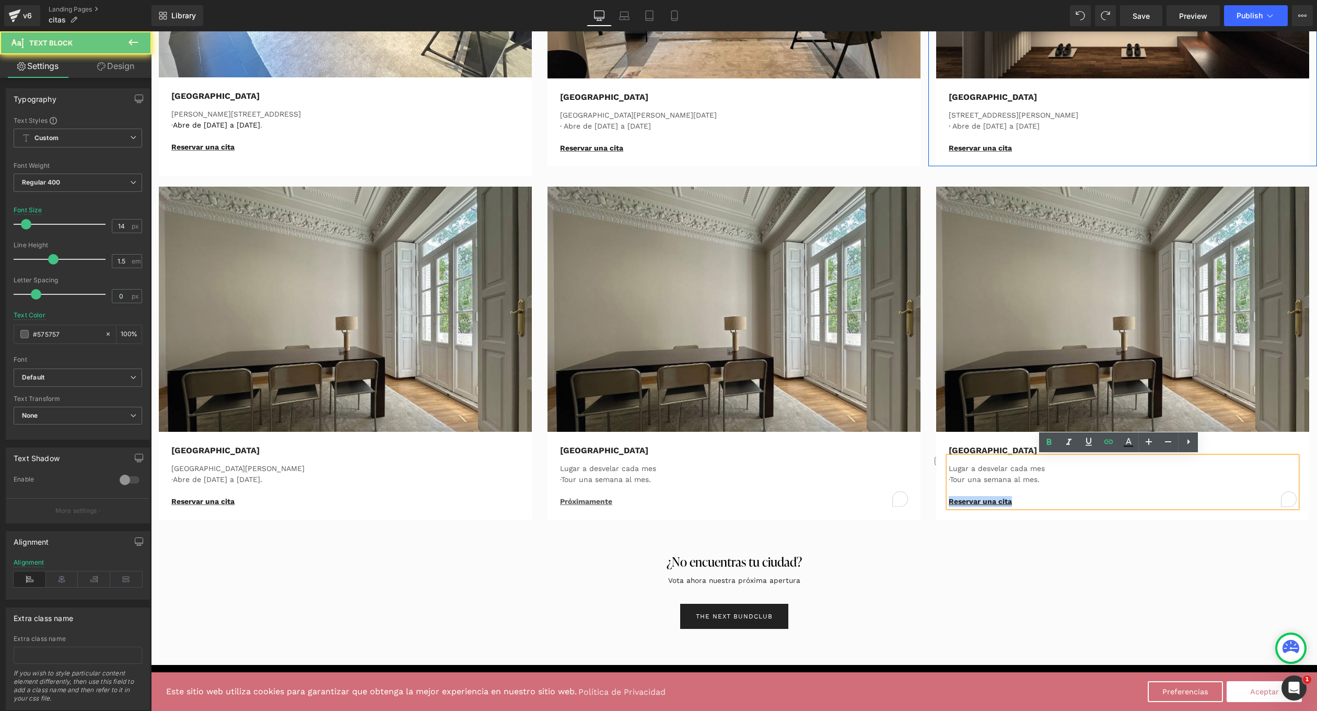
drag, startPoint x: 1021, startPoint y: 500, endPoint x: 931, endPoint y: 496, distance: 90.0
click at [931, 496] on div "Image Zaragoza Text Block Lugar a desvelar cada mes · Tour una semana al mes. R…" at bounding box center [1123, 353] width 389 height 333
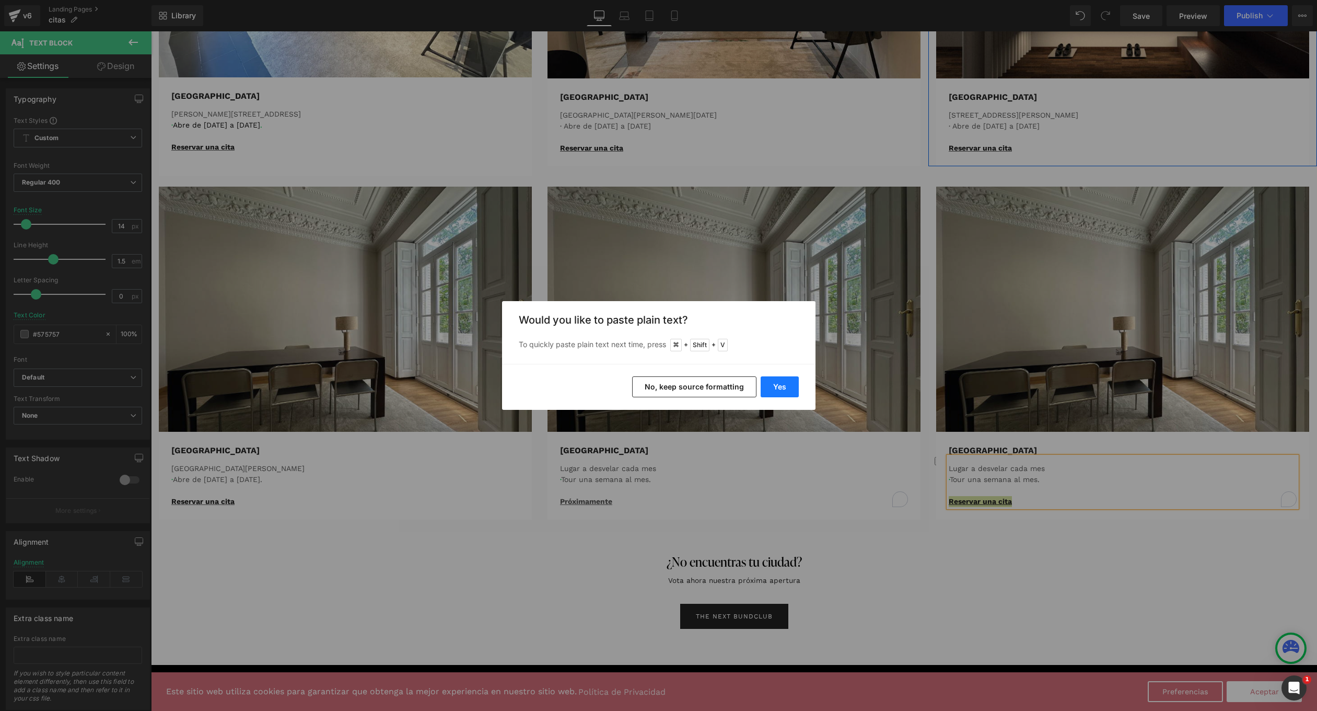
click at [790, 389] on button "Yes" at bounding box center [780, 386] width 38 height 21
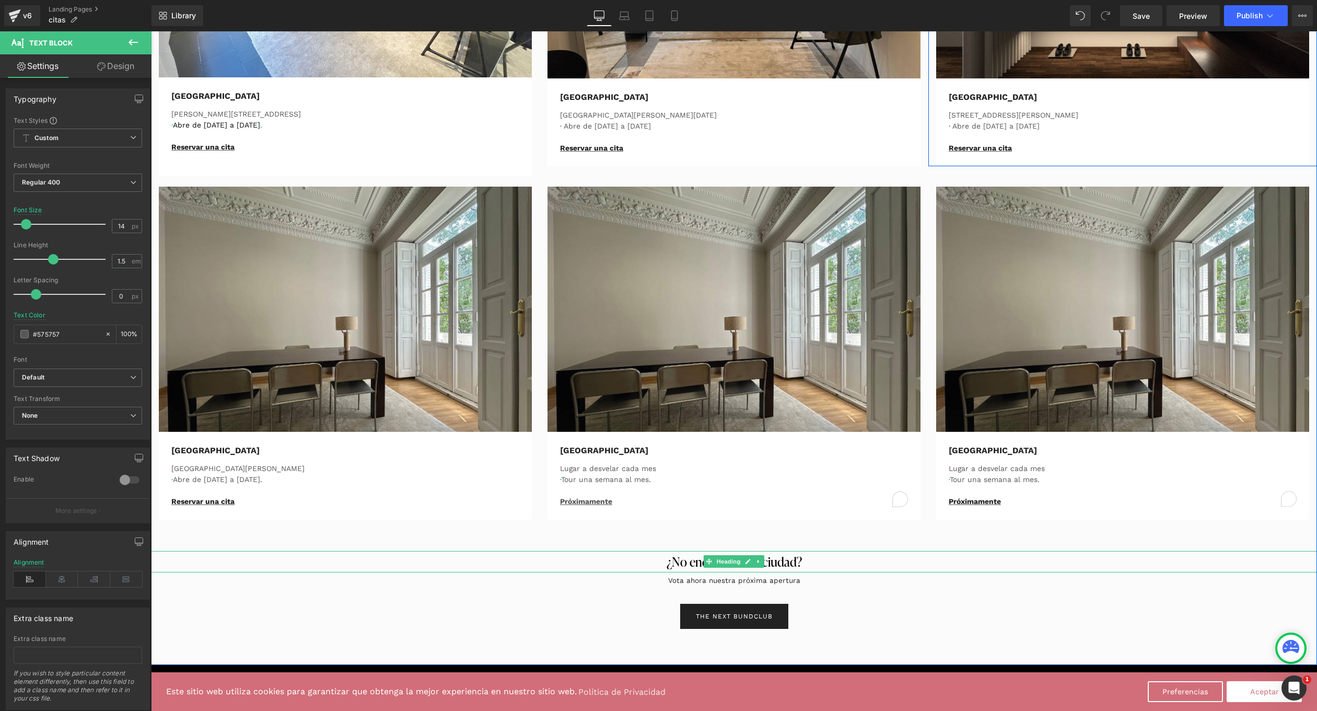
click at [994, 563] on h3 "¿No encuentras tu ciudad?" at bounding box center [734, 561] width 1166 height 21
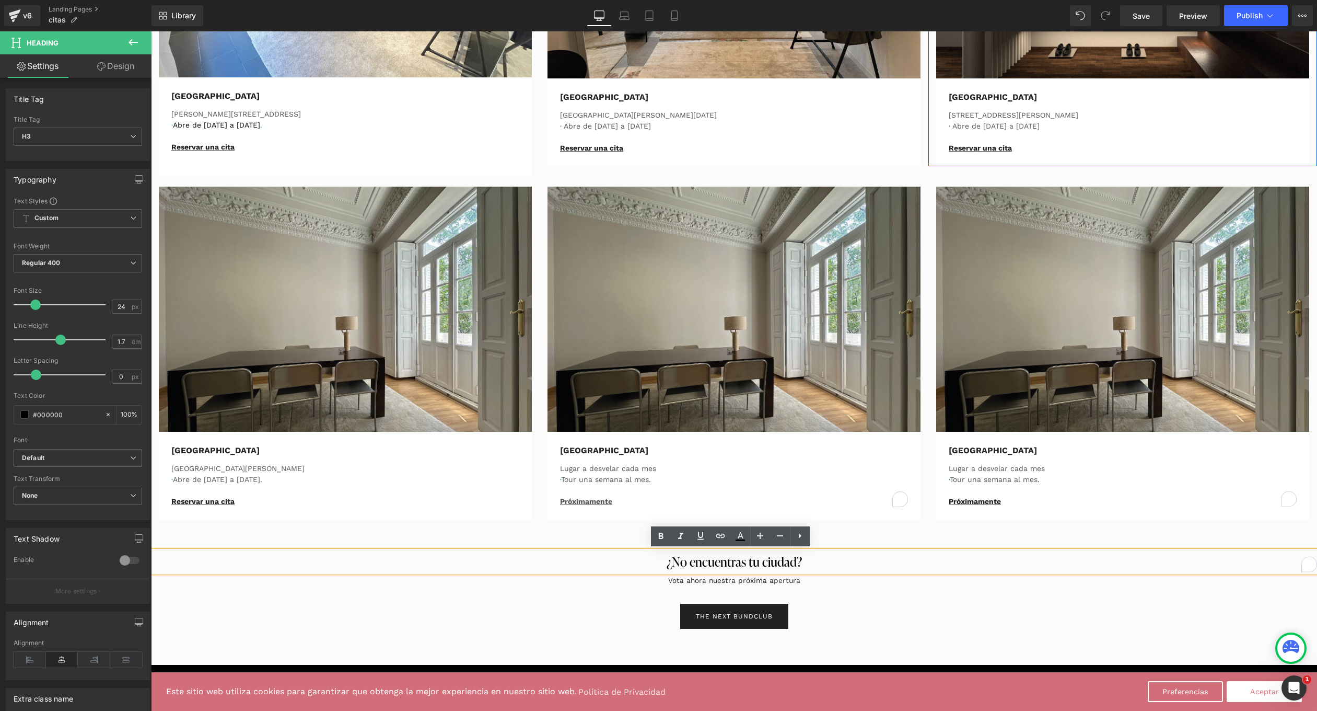
click at [467, 614] on div "THE NEXT BUNDCLUB" at bounding box center [734, 616] width 1166 height 25
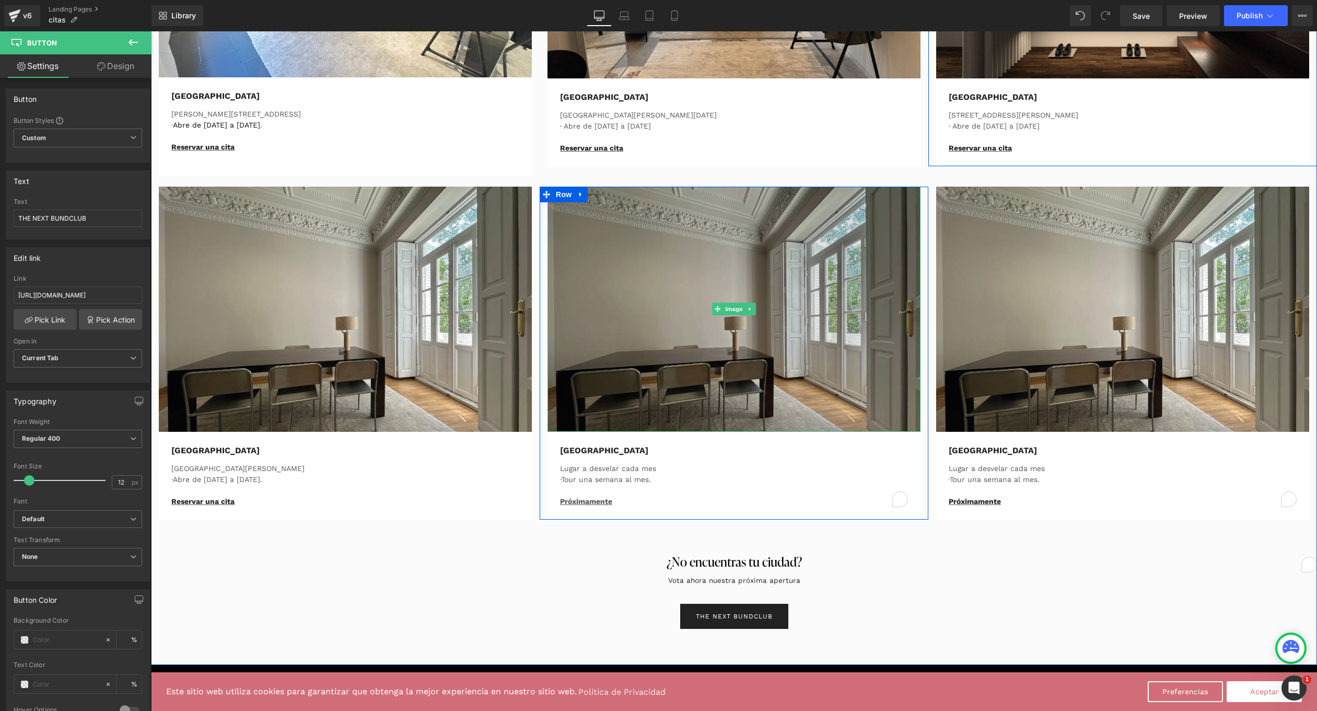
click at [748, 325] on img at bounding box center [734, 309] width 373 height 245
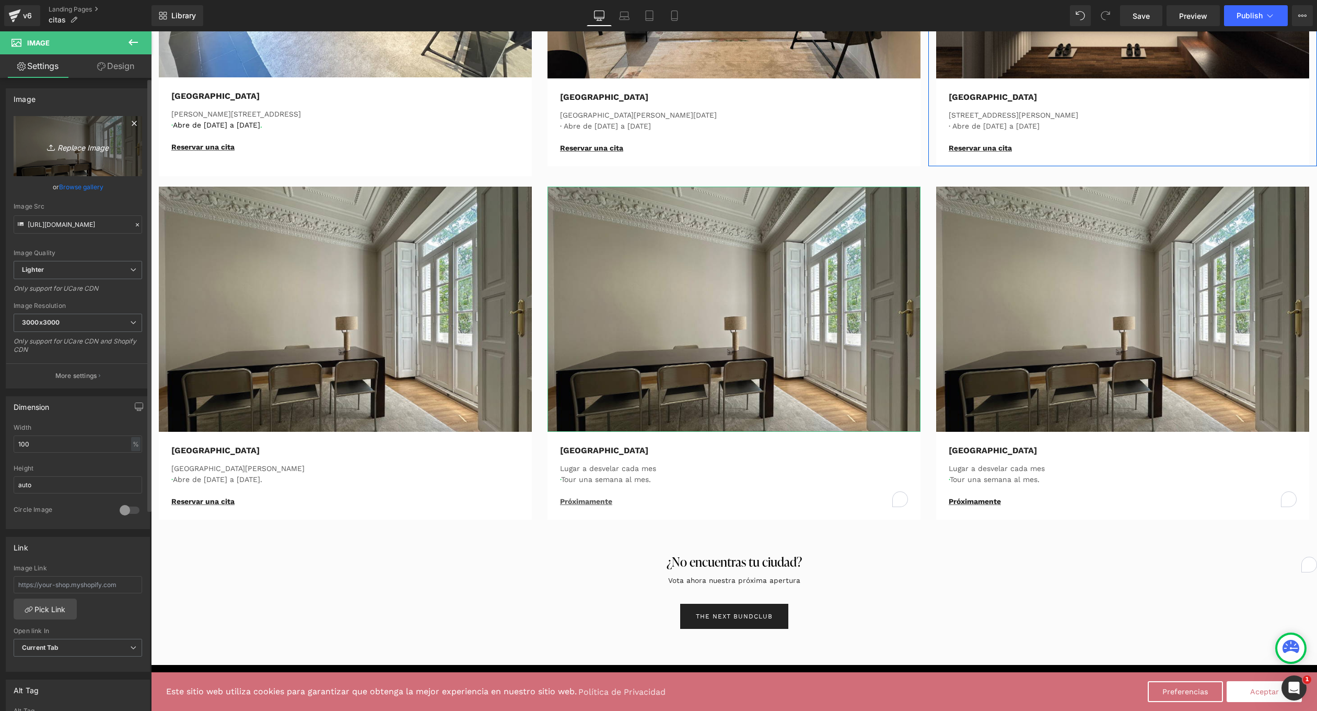
click at [80, 156] on link "Replace Image" at bounding box center [78, 146] width 129 height 60
type input "C:\fakepath\bilb.jpg"
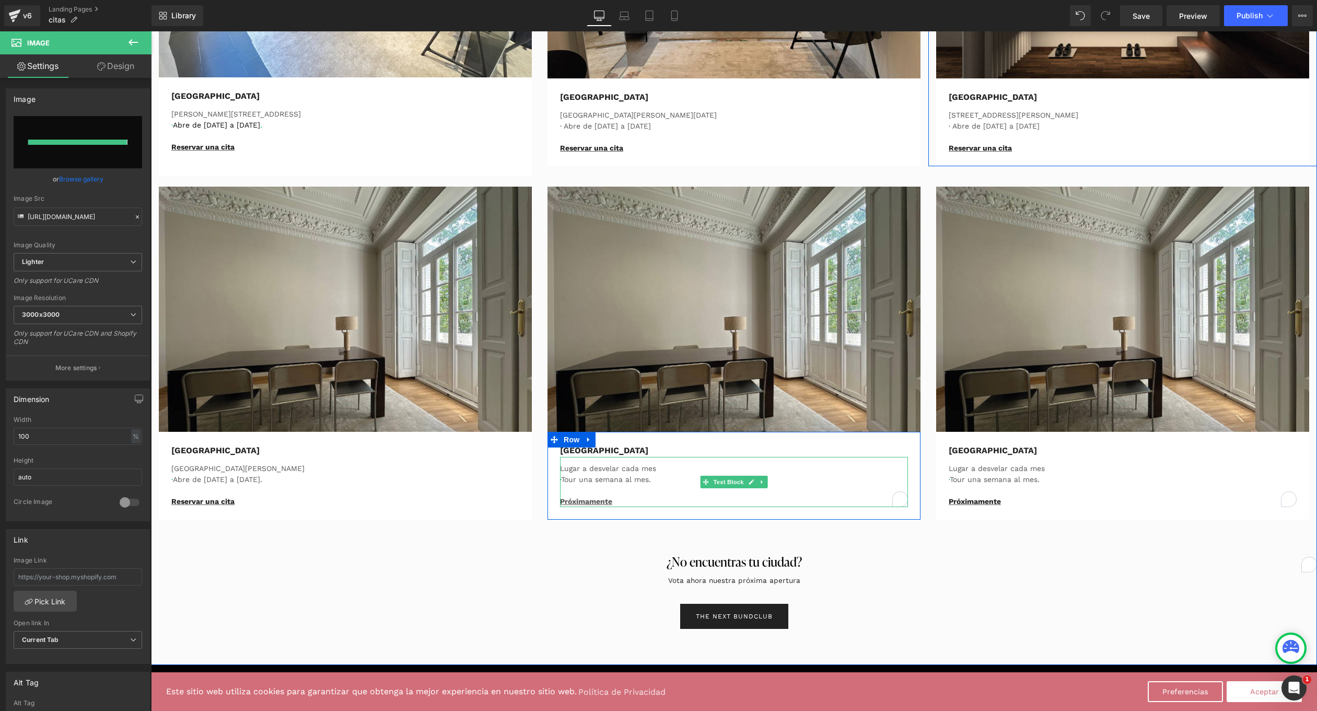
type input "https://ucarecdn.com/06dbd5df-43f7-4492-94a2-1e34b48fd893/-/format/auto/-/previ…"
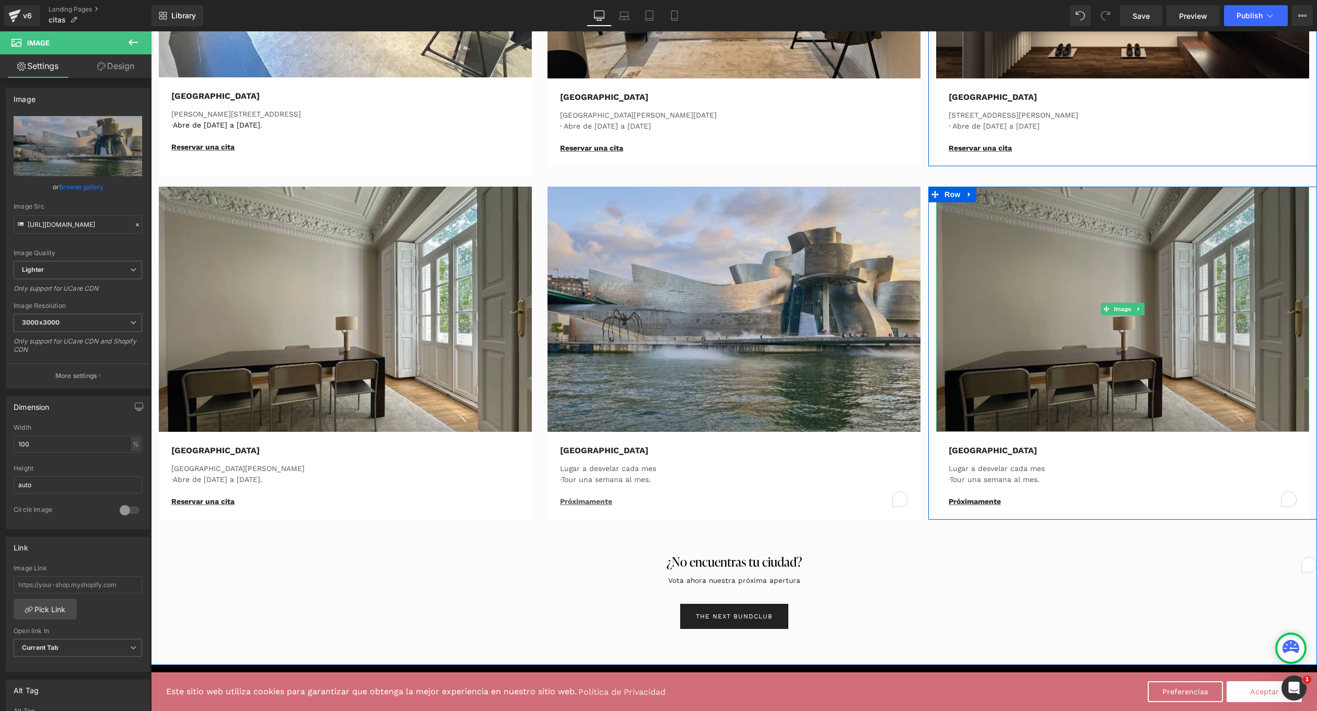
click at [1105, 333] on img at bounding box center [1122, 309] width 373 height 245
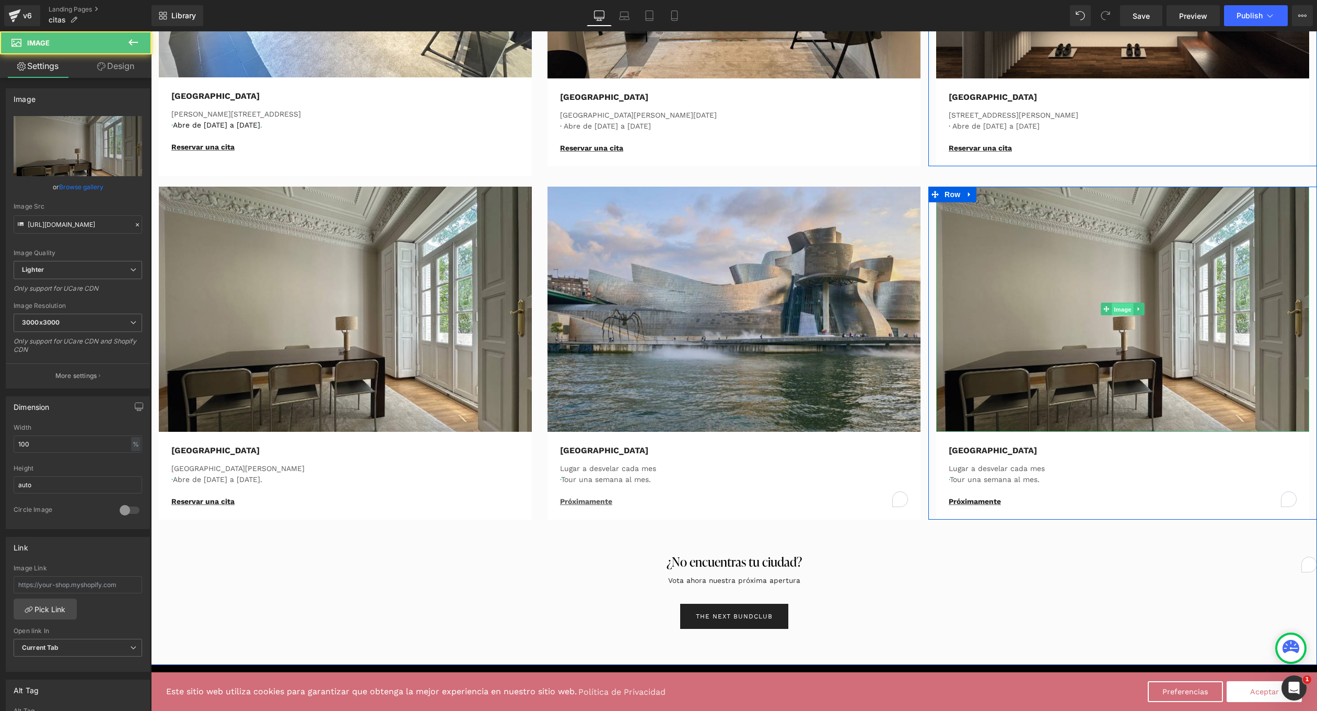
click at [1118, 311] on span "Image" at bounding box center [1123, 309] width 22 height 13
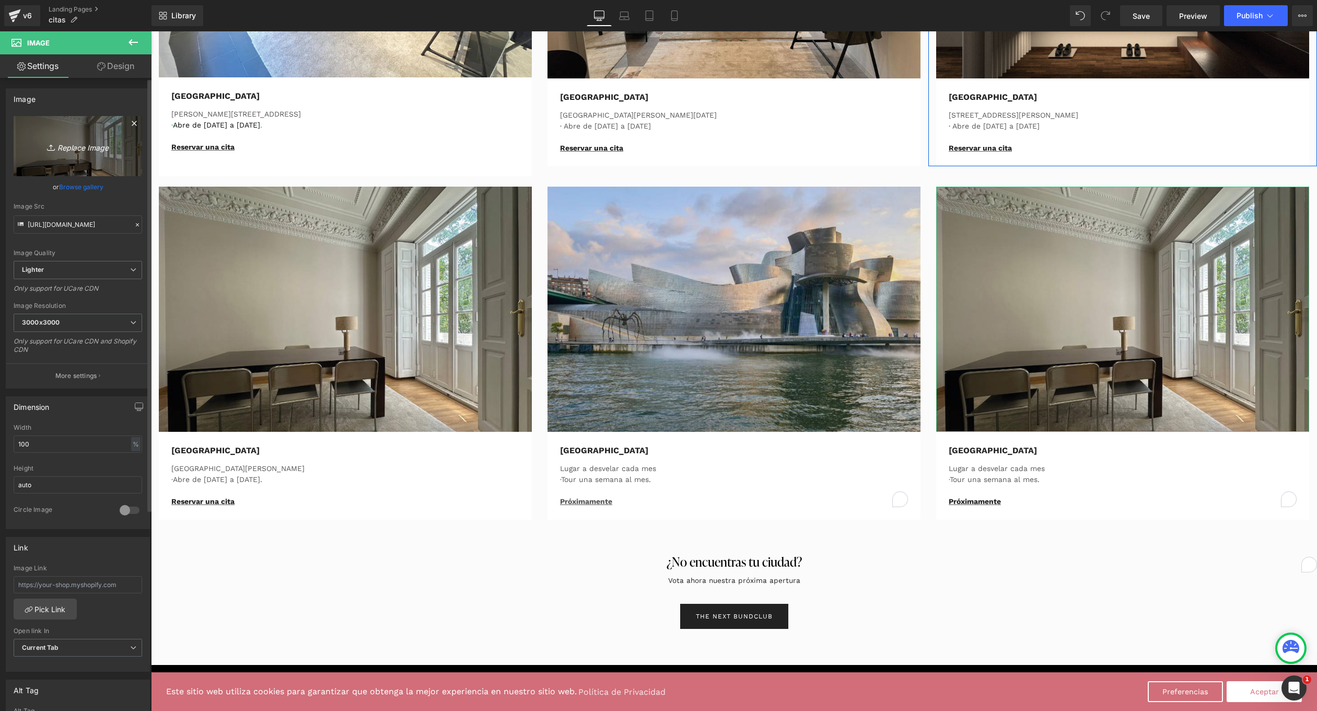
click at [90, 156] on link "Replace Image" at bounding box center [78, 146] width 129 height 60
type input "C:\fakepath\ZAR.jpg"
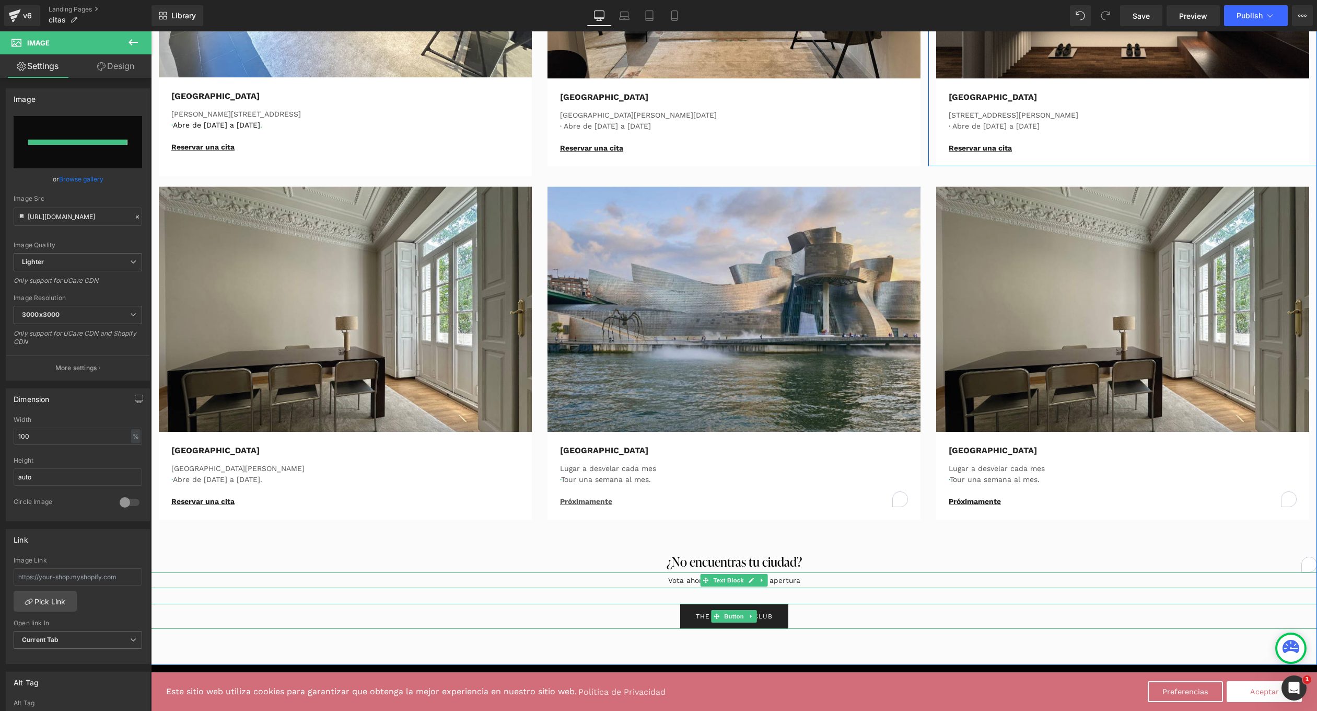
type input "https://ucarecdn.com/a0795df2-e773-4ed2-b75c-328d6eaa9e25/-/format/auto/-/previ…"
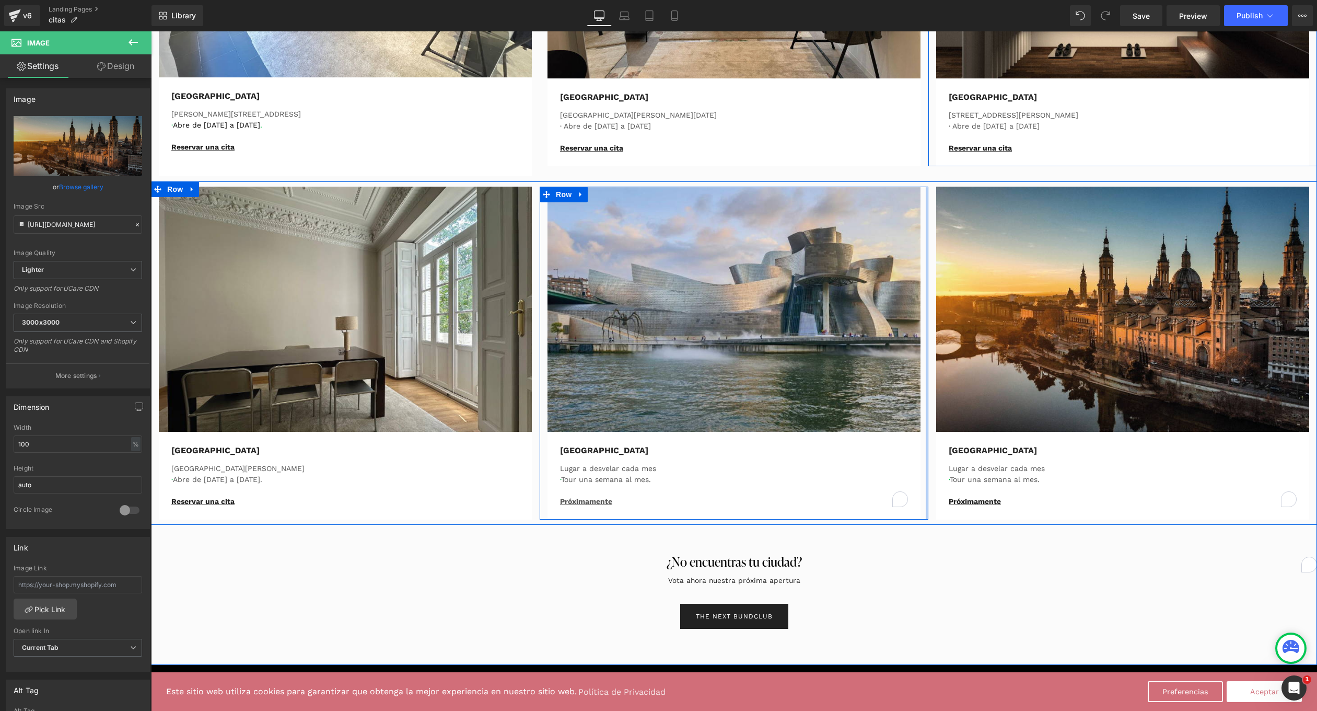
click at [926, 387] on div at bounding box center [927, 353] width 3 height 333
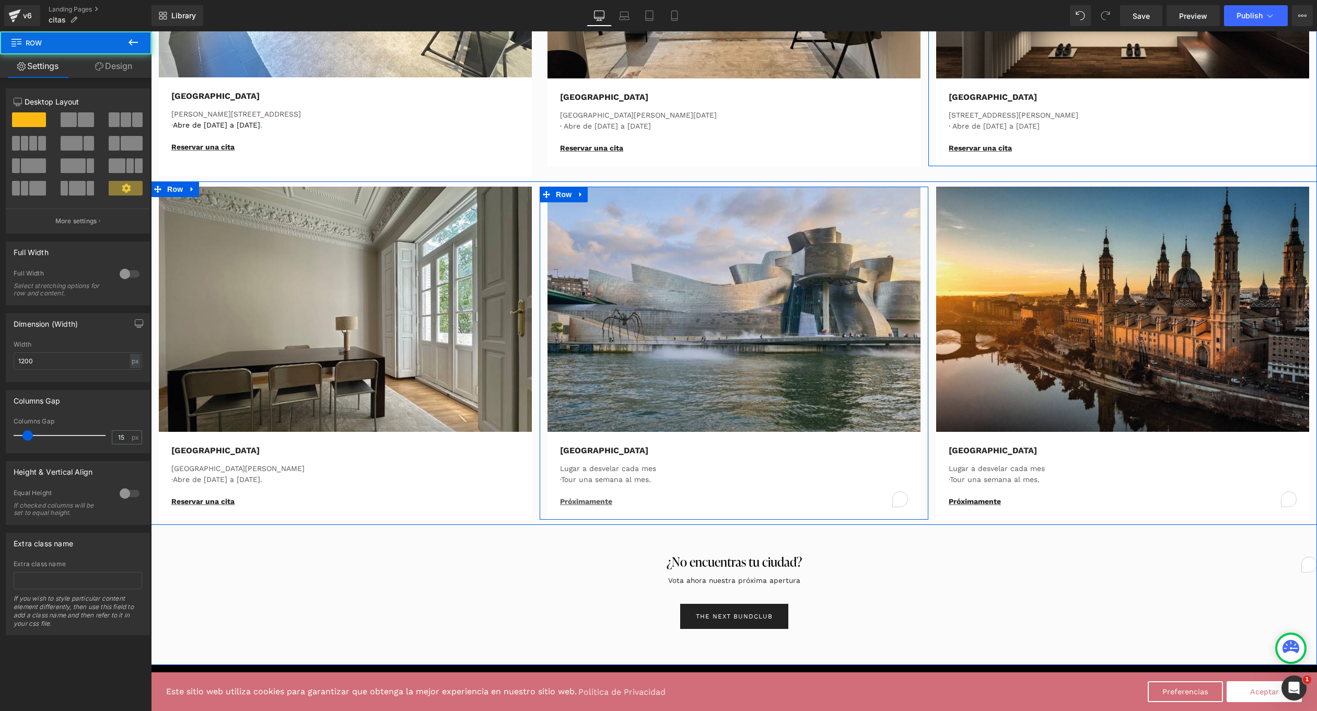
scroll to position [572, 0]
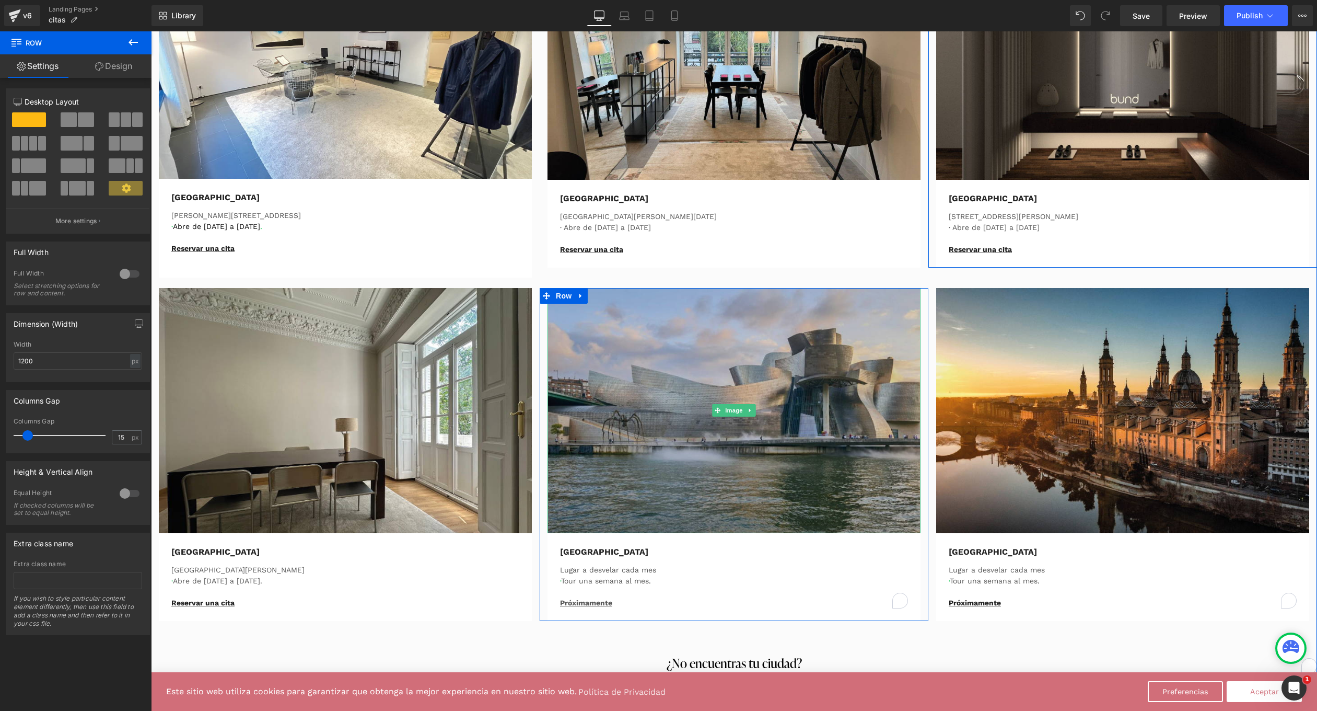
click at [720, 416] on img at bounding box center [734, 410] width 373 height 245
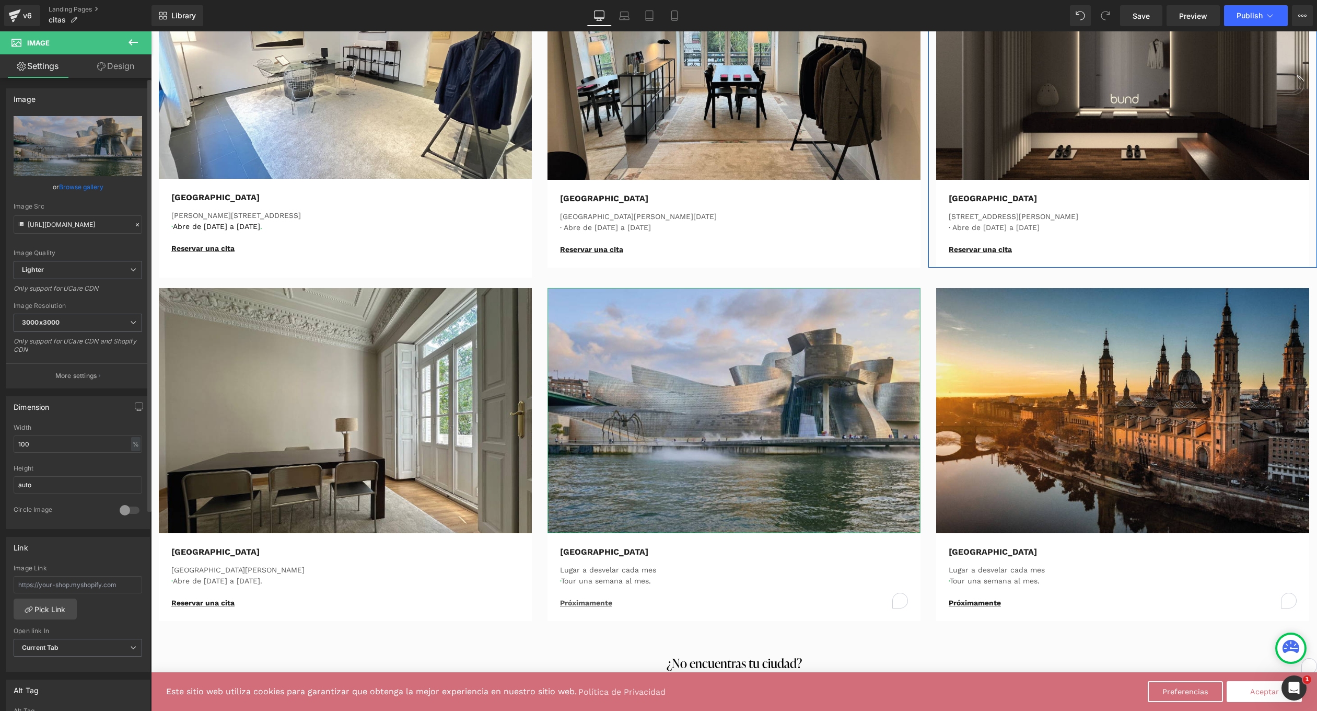
click at [92, 187] on link "Browse gallery" at bounding box center [81, 187] width 44 height 18
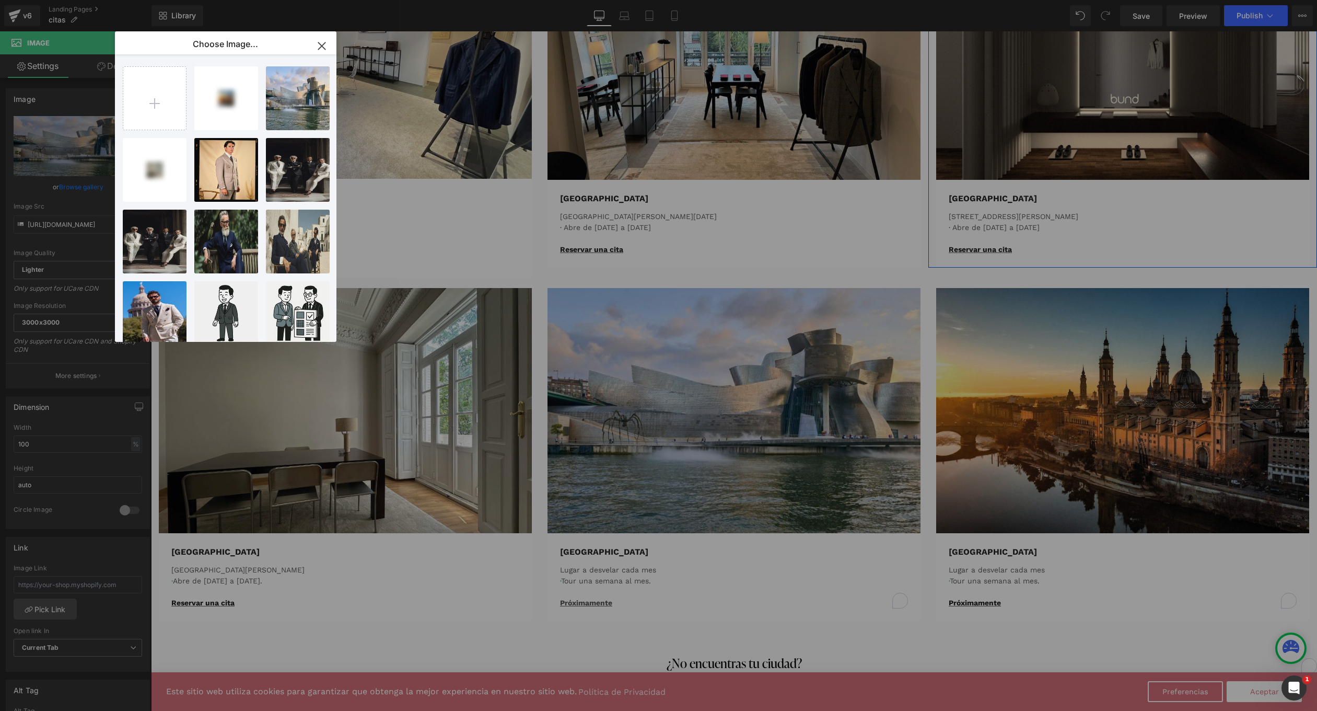
click at [56, 0] on div "Image You are previewing how the will restyle your page. You can not edit Eleme…" at bounding box center [658, 0] width 1317 height 0
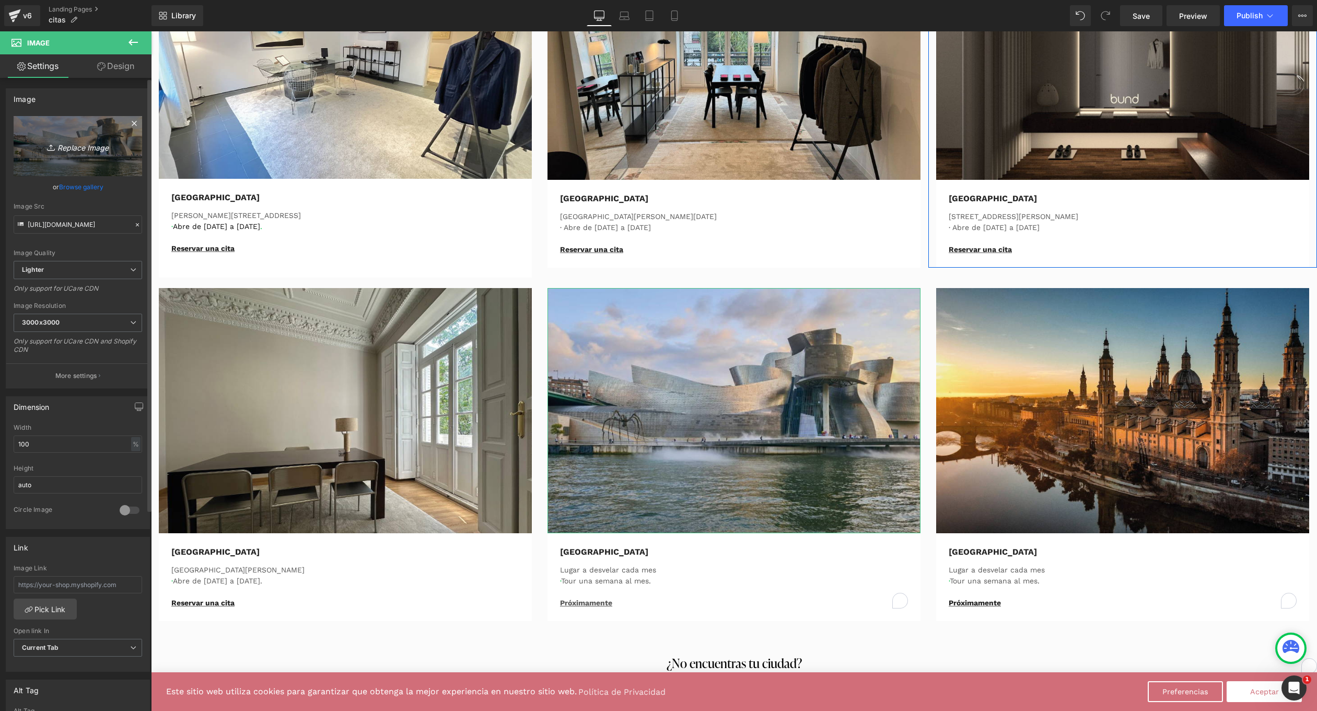
click at [68, 167] on link "Replace Image" at bounding box center [78, 146] width 129 height 60
type input "C:\fakepath\ads.jpg"
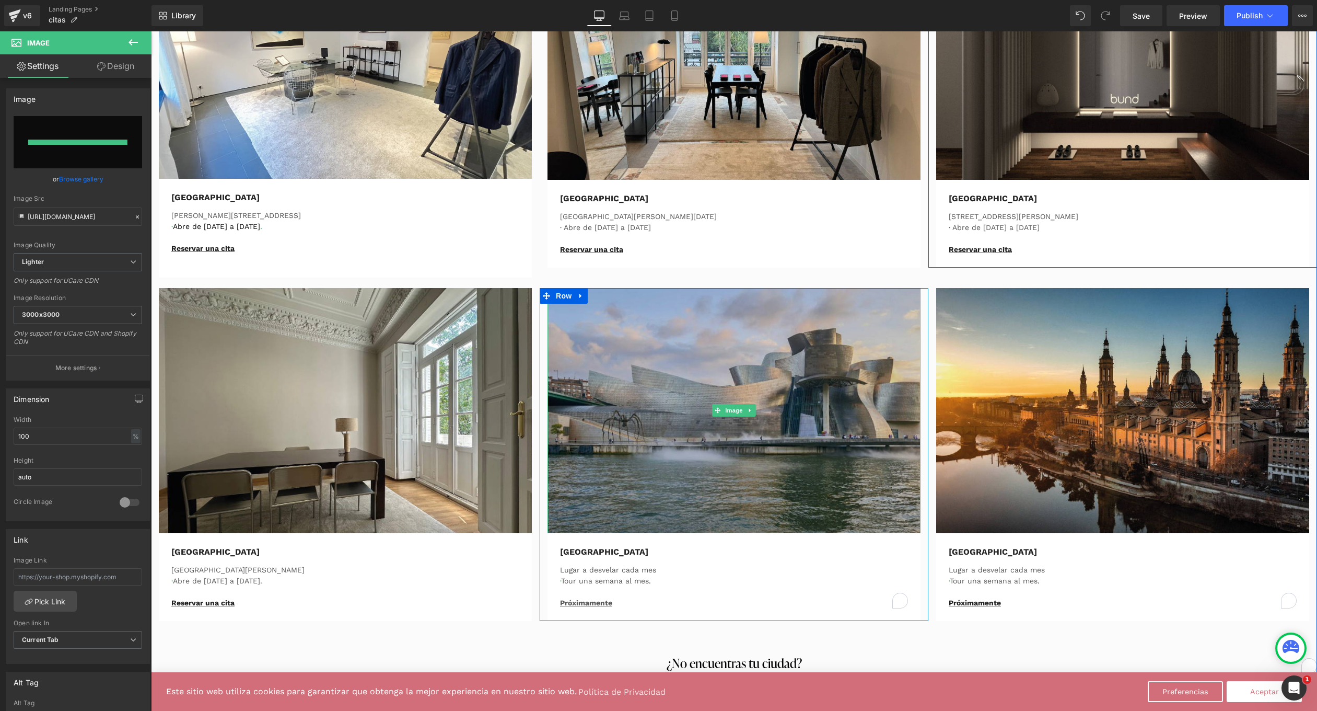
type input "https://ucarecdn.com/d1a32c64-8385-4ebf-817c-855711ace9d2/-/format/auto/-/previ…"
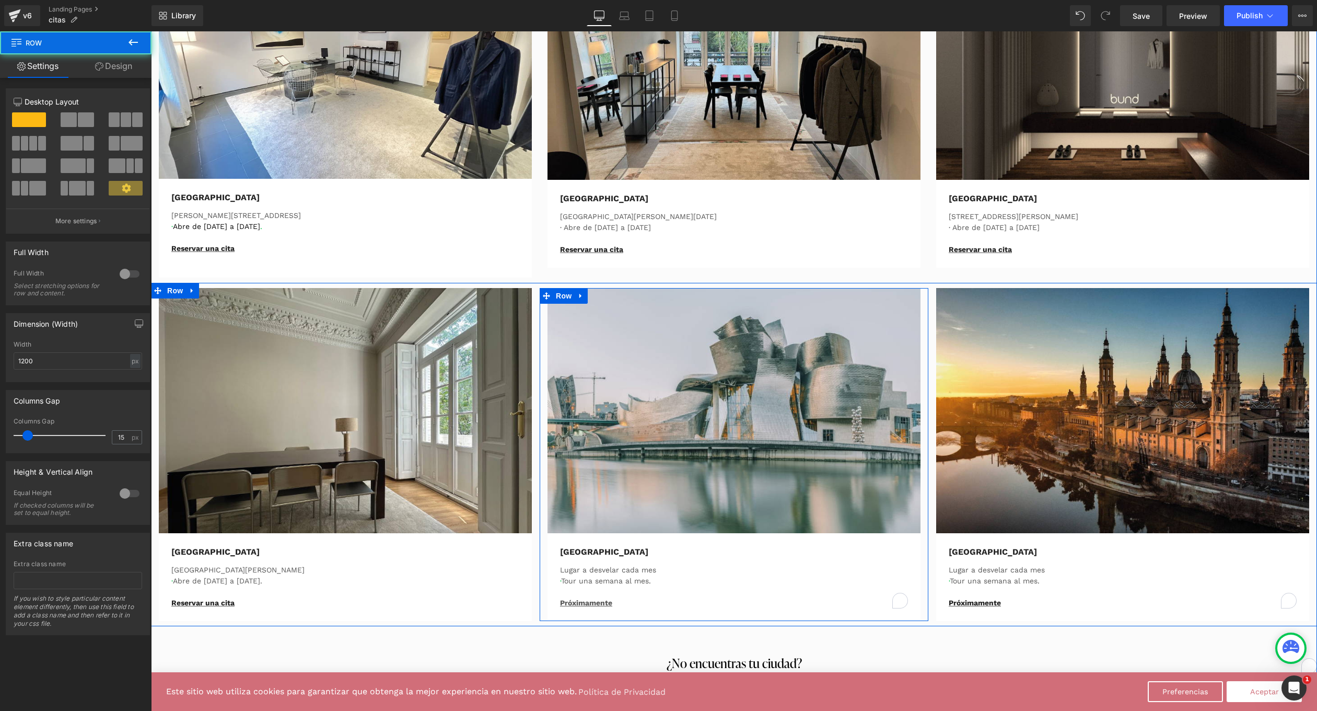
click at [921, 312] on div "Image Bilbao Text Block Lugar a desvelar cada mes · Tour una semana al mes. Pró…" at bounding box center [734, 454] width 389 height 333
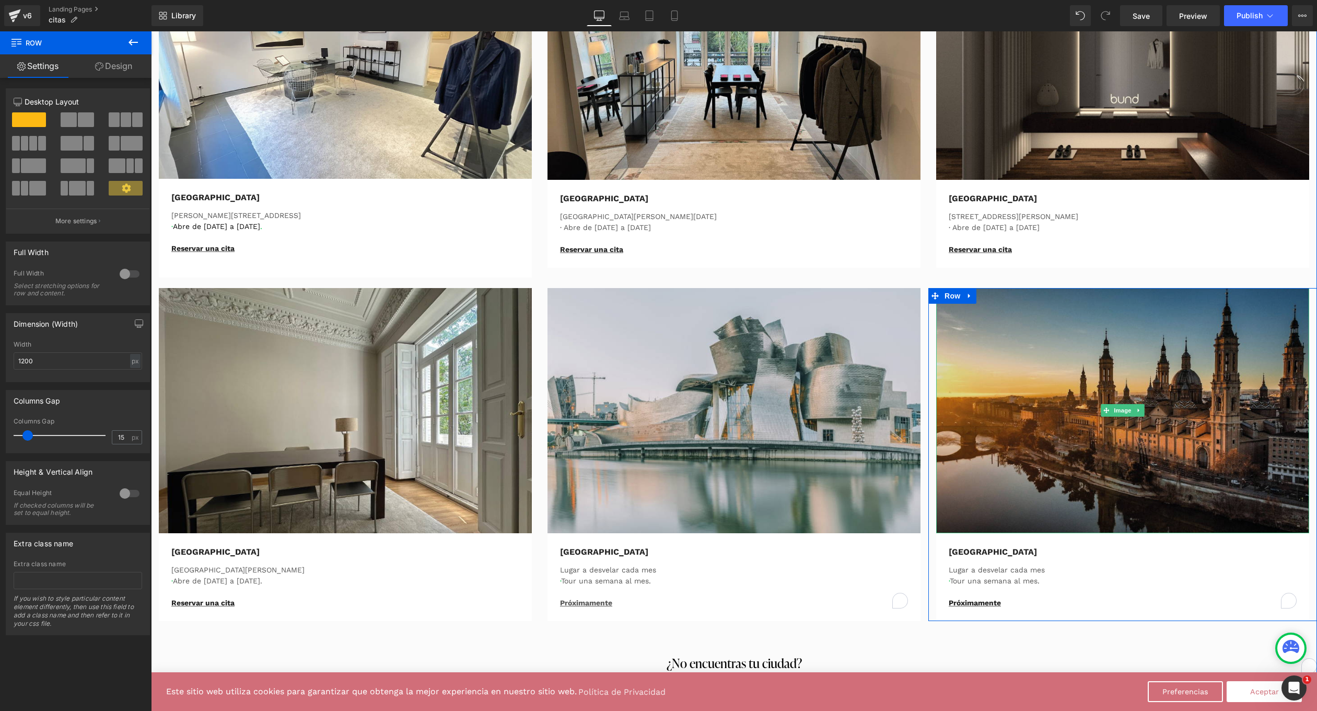
click at [1054, 434] on img at bounding box center [1122, 410] width 373 height 245
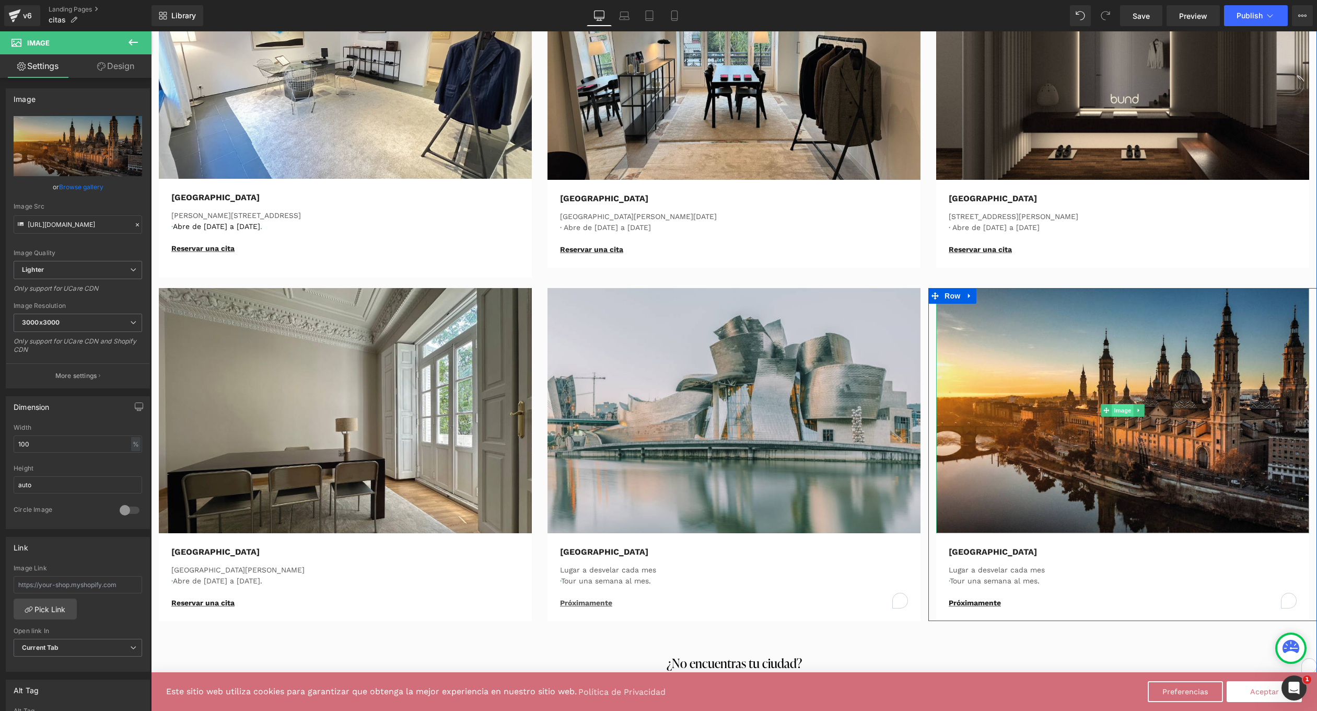
click at [1113, 413] on span "Image" at bounding box center [1123, 410] width 22 height 13
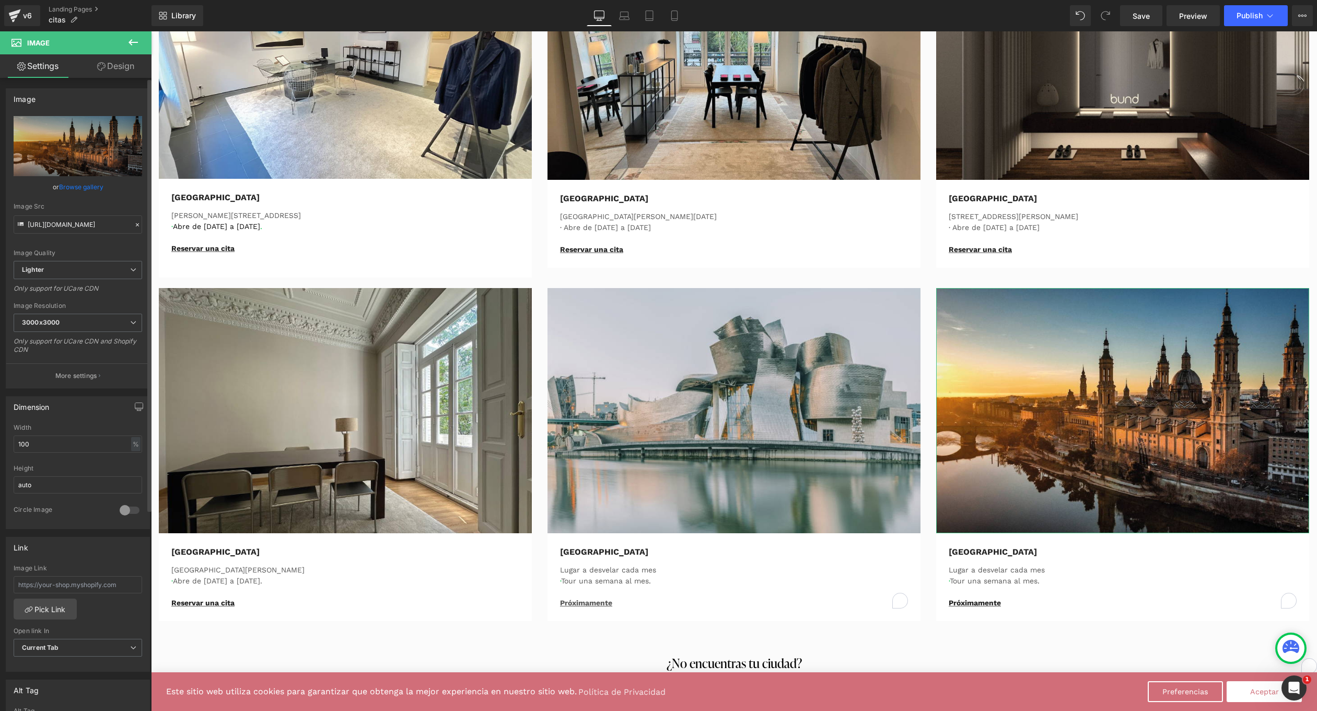
click at [79, 191] on link "Browse gallery" at bounding box center [81, 187] width 44 height 18
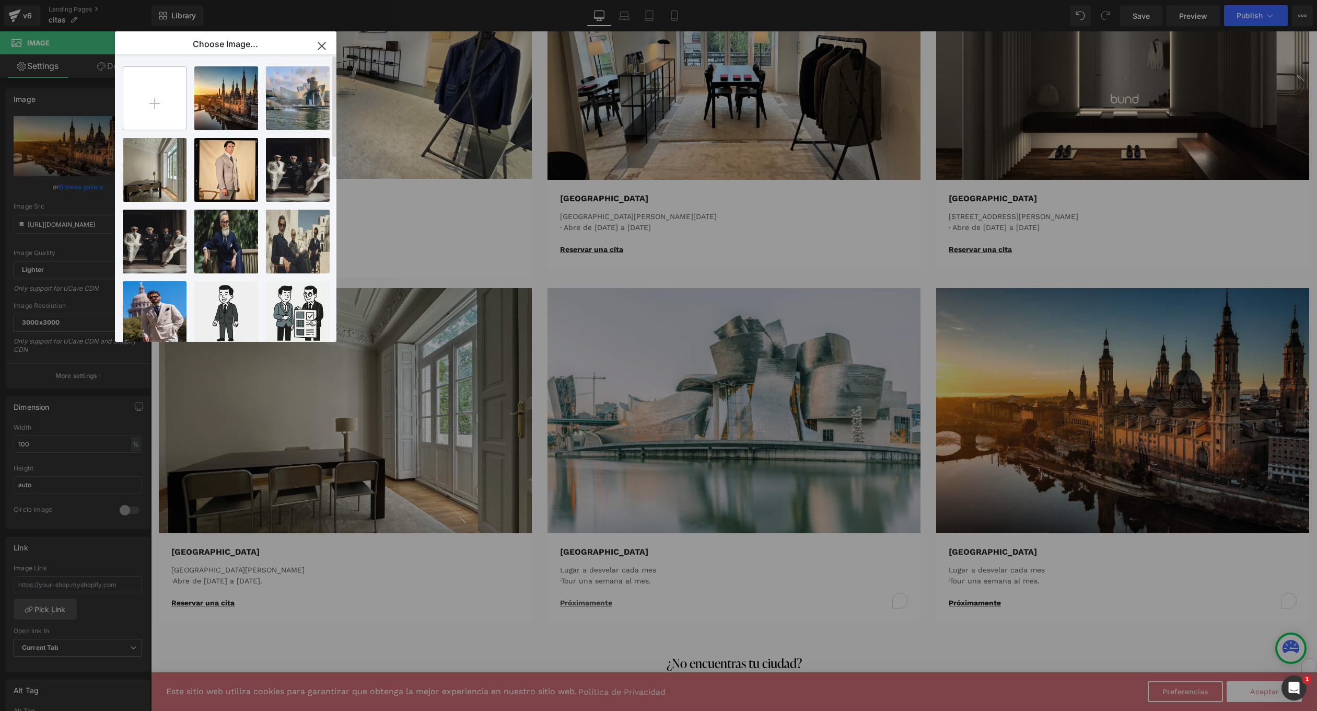
click at [162, 112] on input "file" at bounding box center [154, 98] width 63 height 63
type input "C:\fakepath\zar.jpg"
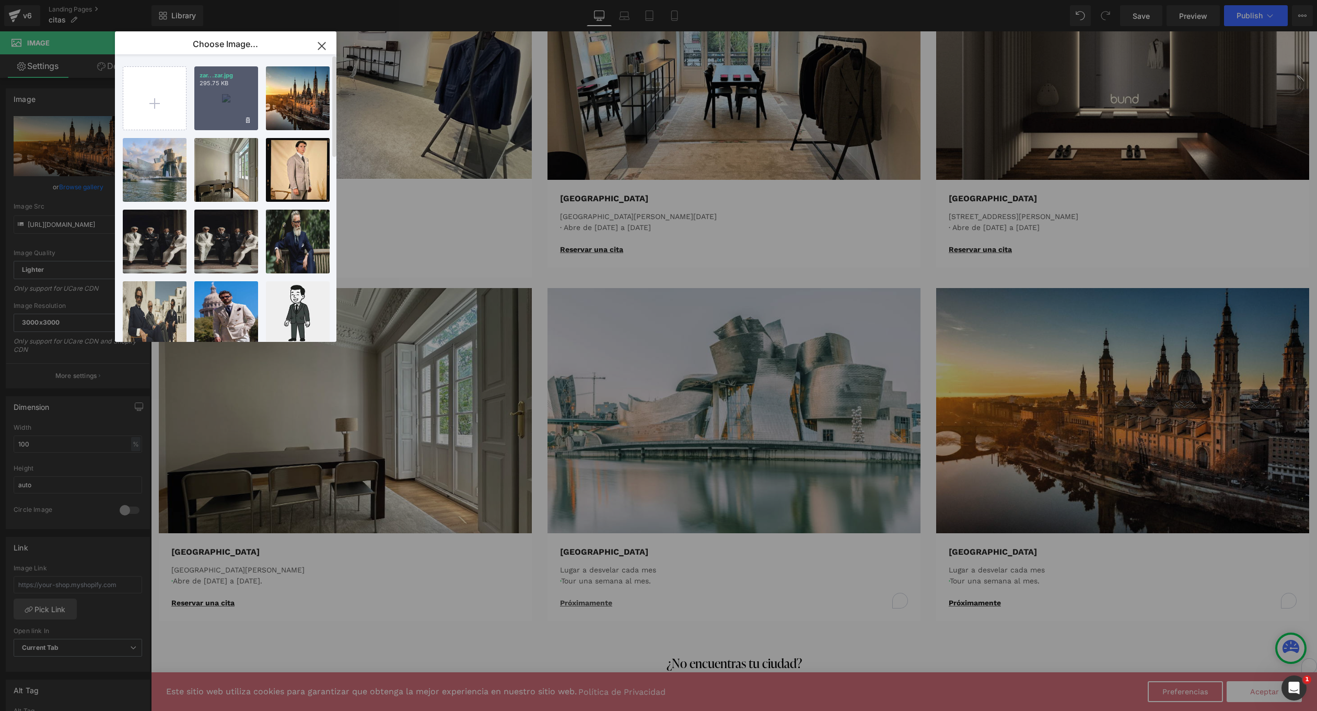
click at [214, 84] on p "295.75 KB" at bounding box center [226, 83] width 53 height 8
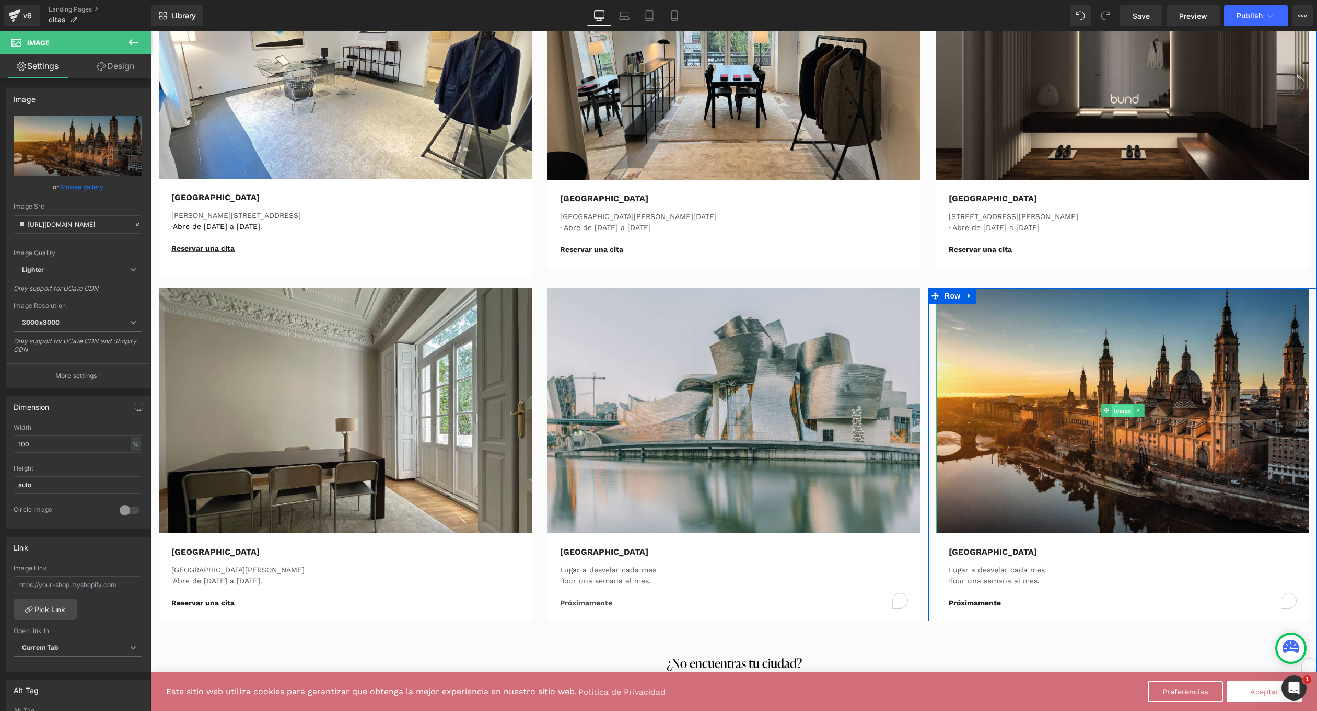
click at [1117, 411] on span "Image" at bounding box center [1123, 410] width 22 height 13
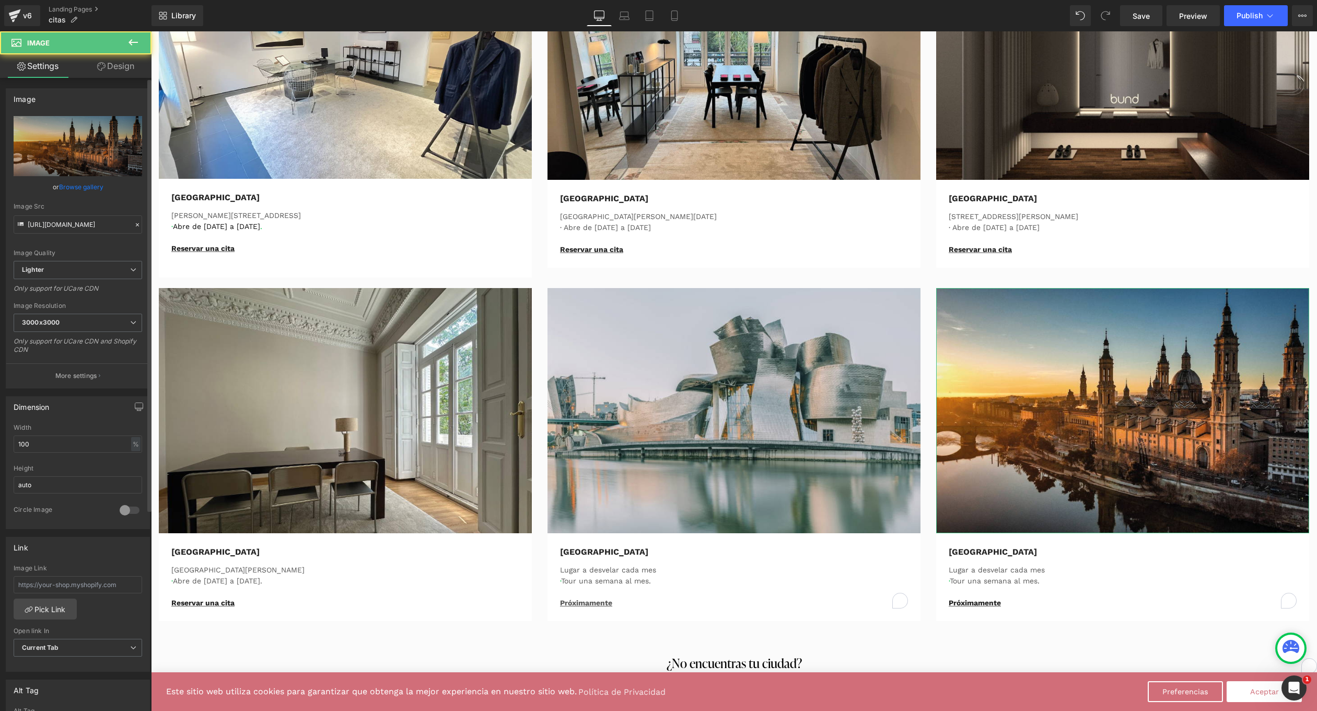
click at [76, 189] on link "Browse gallery" at bounding box center [81, 187] width 44 height 18
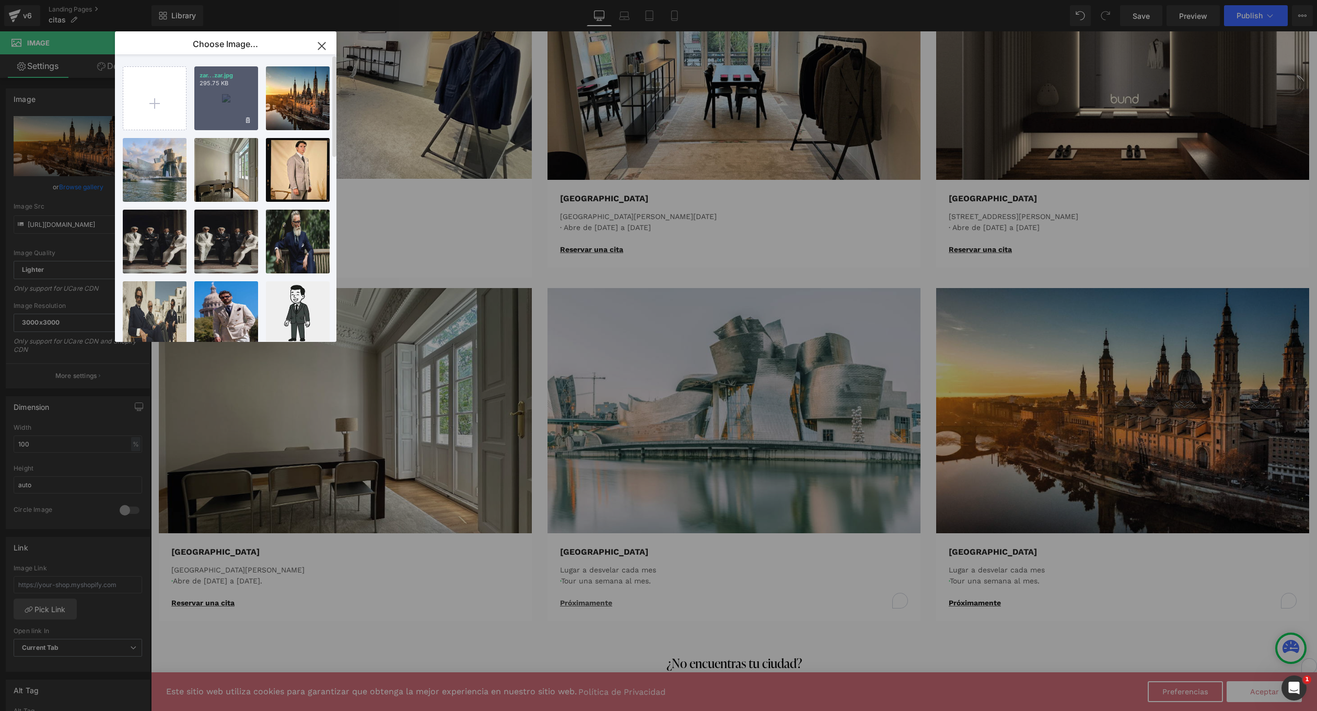
click at [224, 99] on div "zar...zar.jpg 295.75 KB" at bounding box center [226, 98] width 64 height 64
type input "https://ucarecdn.com/50c9ef9a-6112-4353-8b45-6c3661dabb41/-/format/auto/-/previ…"
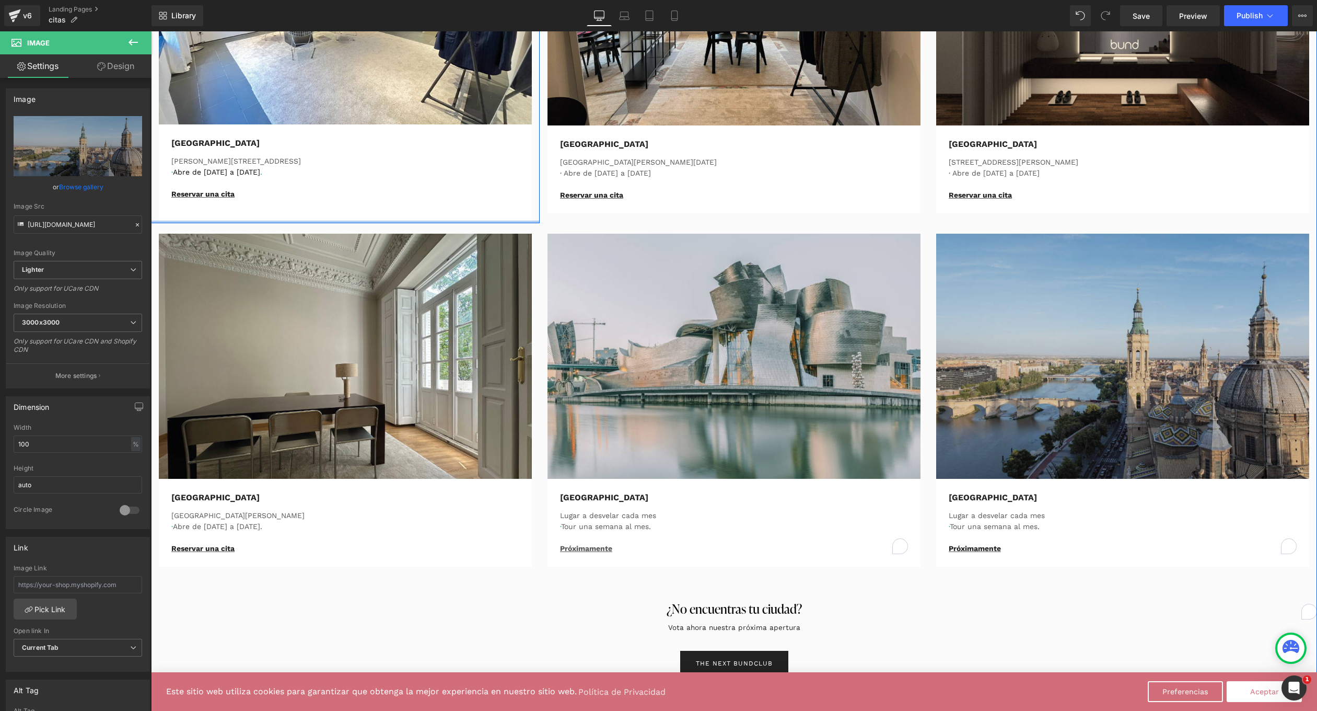
scroll to position [663, 0]
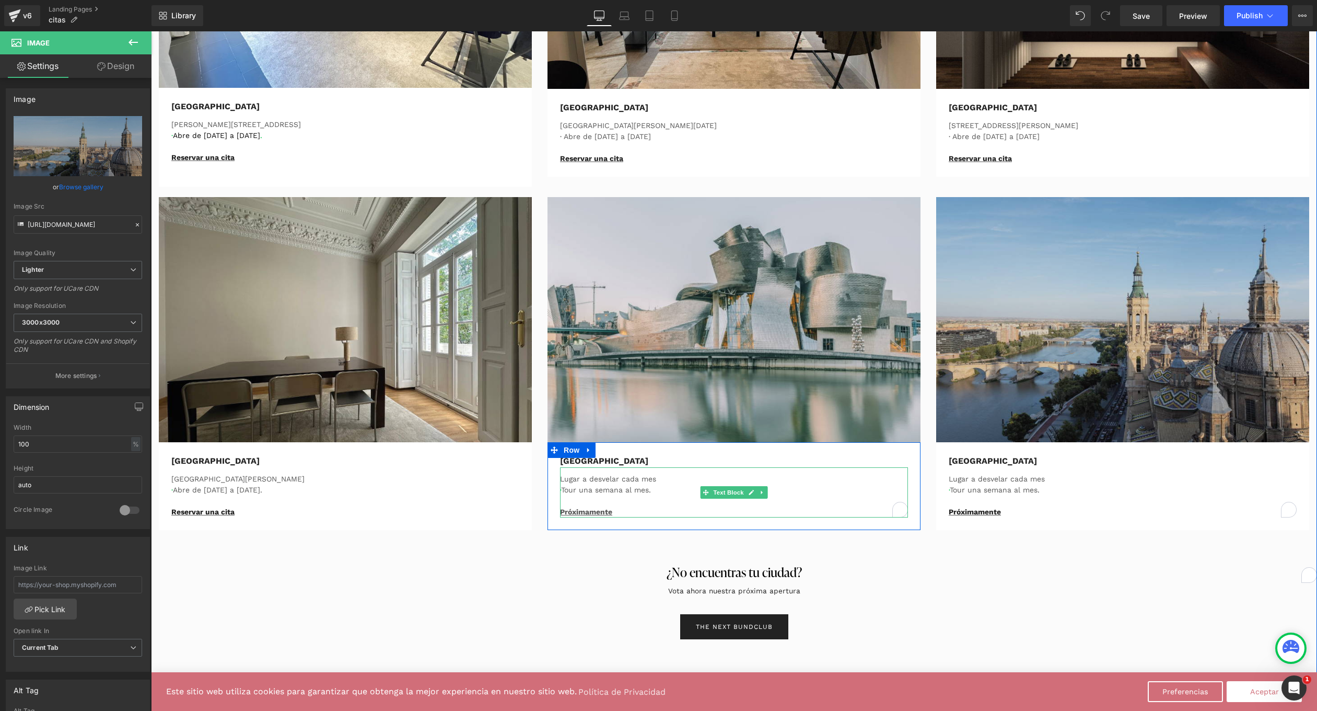
click at [566, 478] on p "Lugar a desvelar cada mes" at bounding box center [734, 478] width 348 height 11
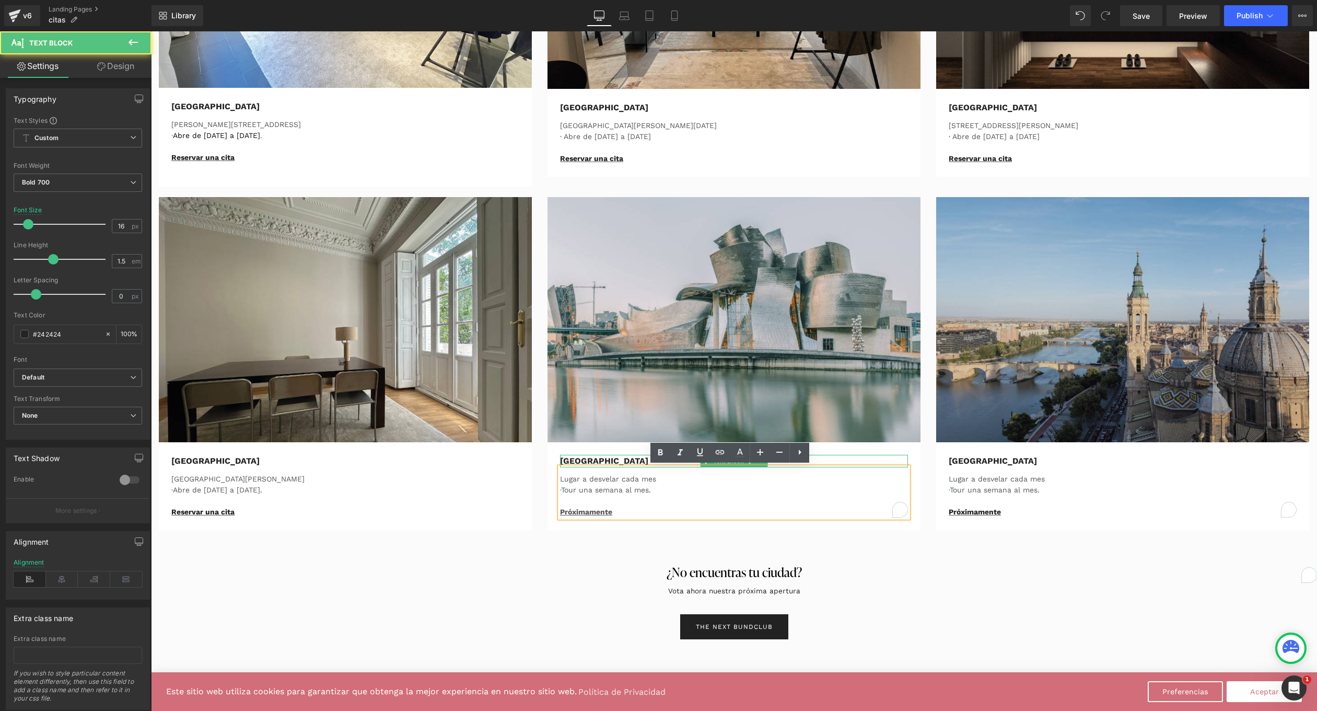
click at [560, 457] on div "Bilbao" at bounding box center [734, 461] width 348 height 13
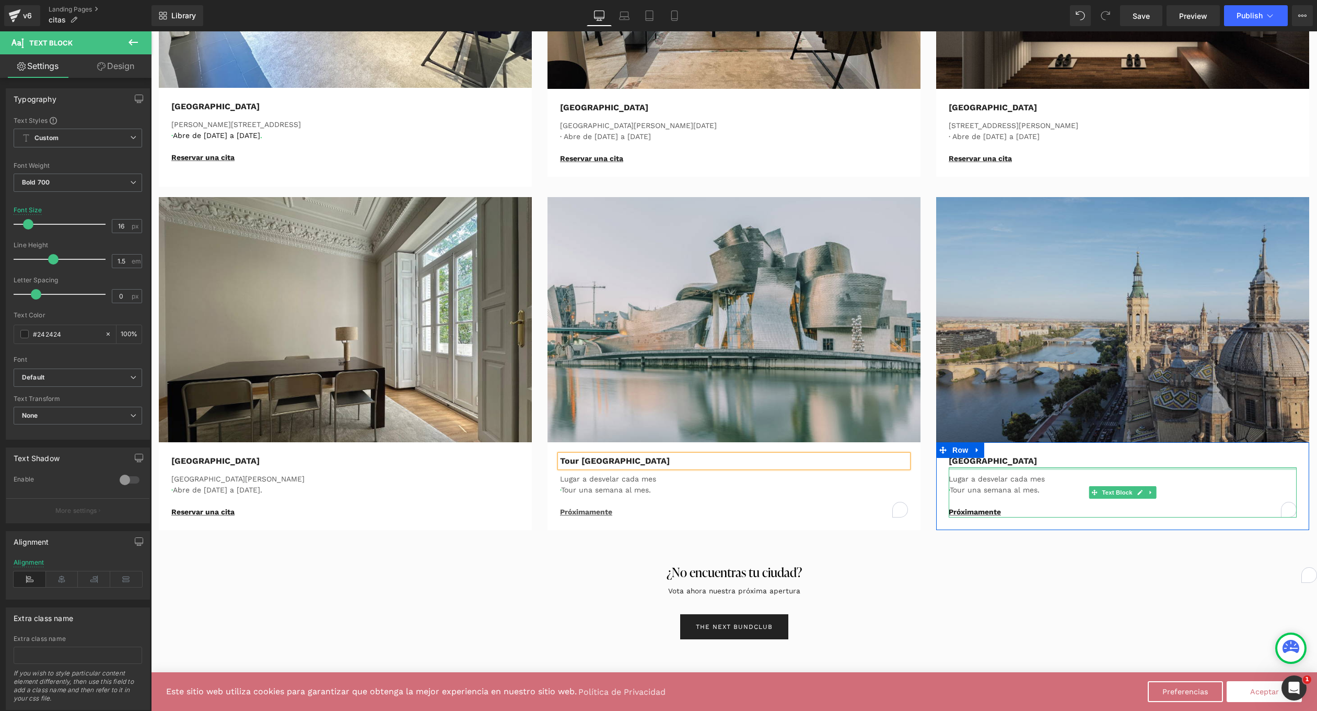
click at [959, 465] on div "Zaragoza Text Block" at bounding box center [1123, 461] width 348 height 13
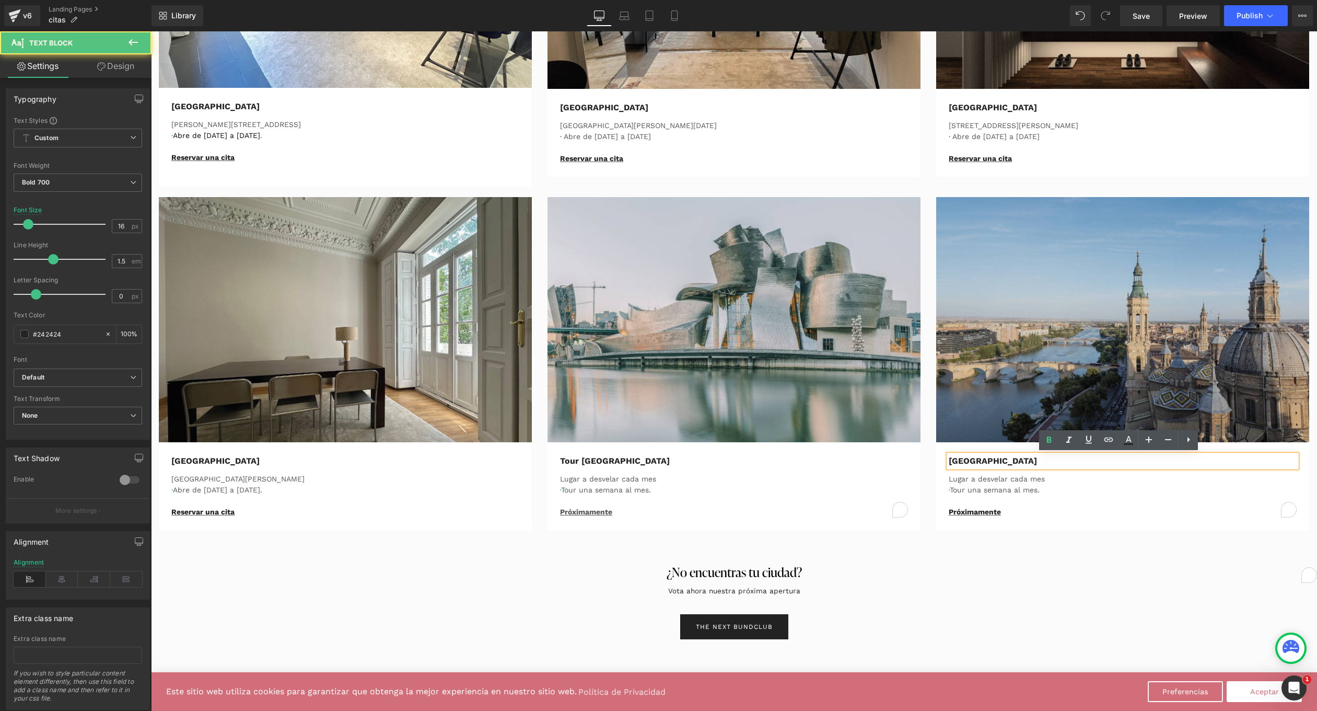
click at [949, 459] on div "Zaragoza" at bounding box center [1123, 461] width 348 height 13
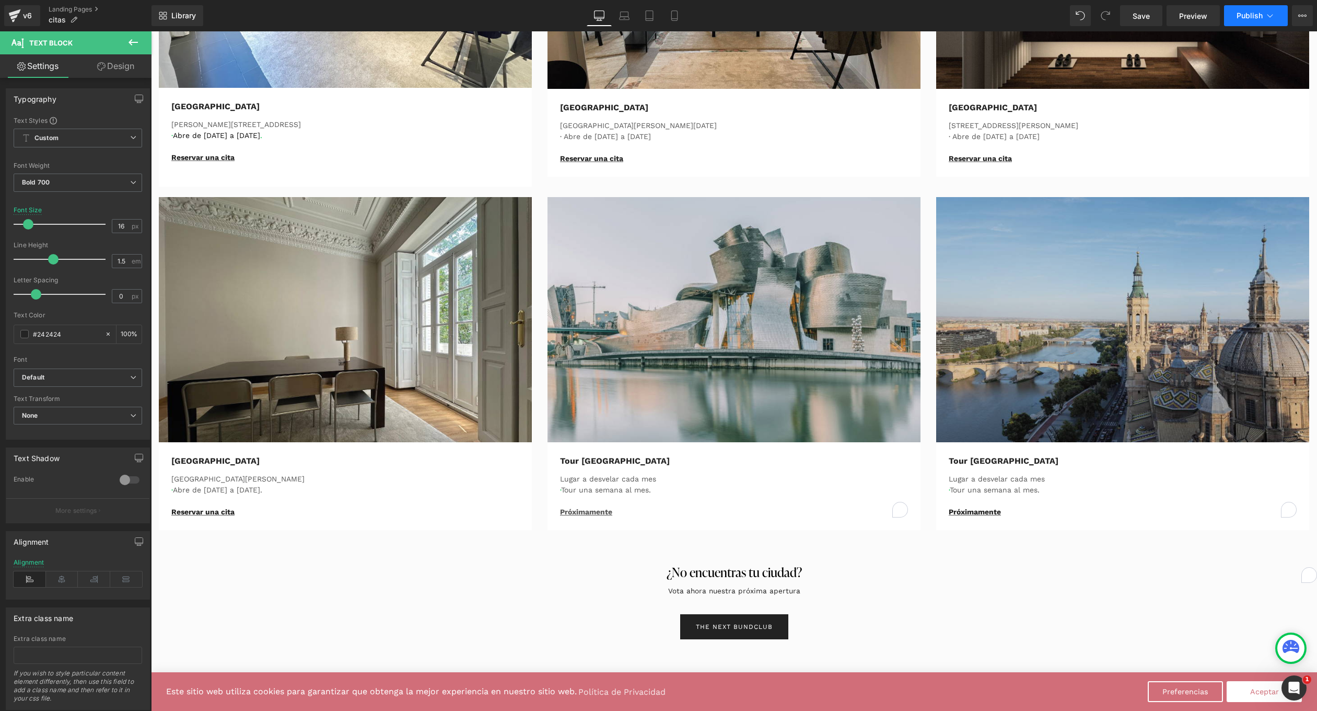
click at [1242, 14] on span "Publish" at bounding box center [1250, 15] width 26 height 8
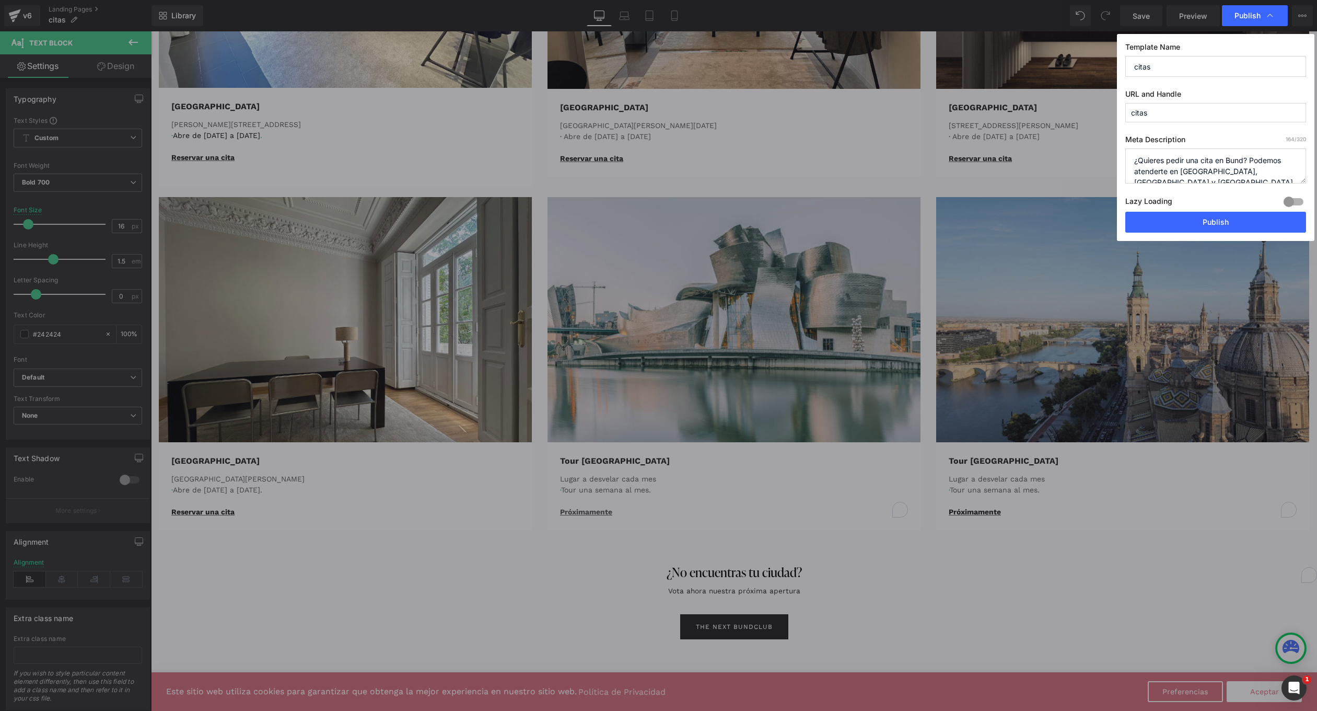
click at [1154, 211] on label "Lazy Loading Build" at bounding box center [1149, 202] width 47 height 17
click at [1152, 220] on button "Publish" at bounding box center [1216, 222] width 181 height 21
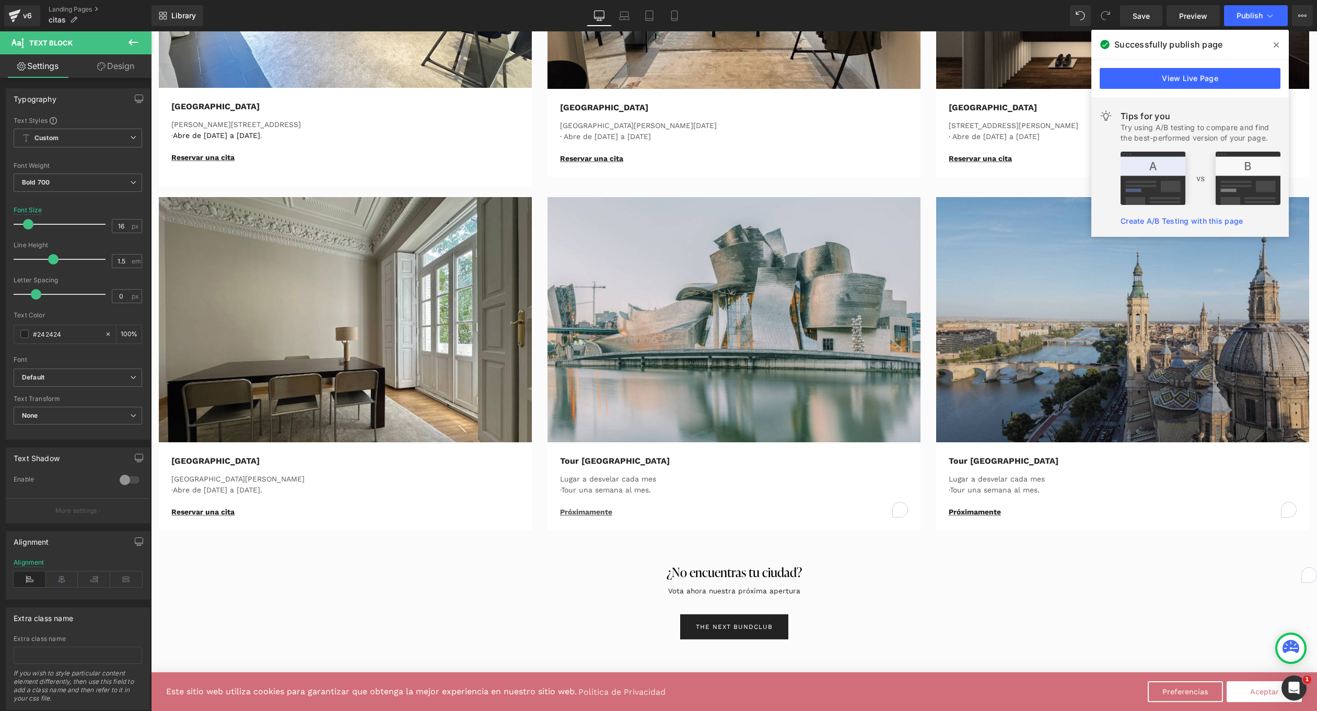
click at [1277, 43] on icon at bounding box center [1276, 45] width 5 height 8
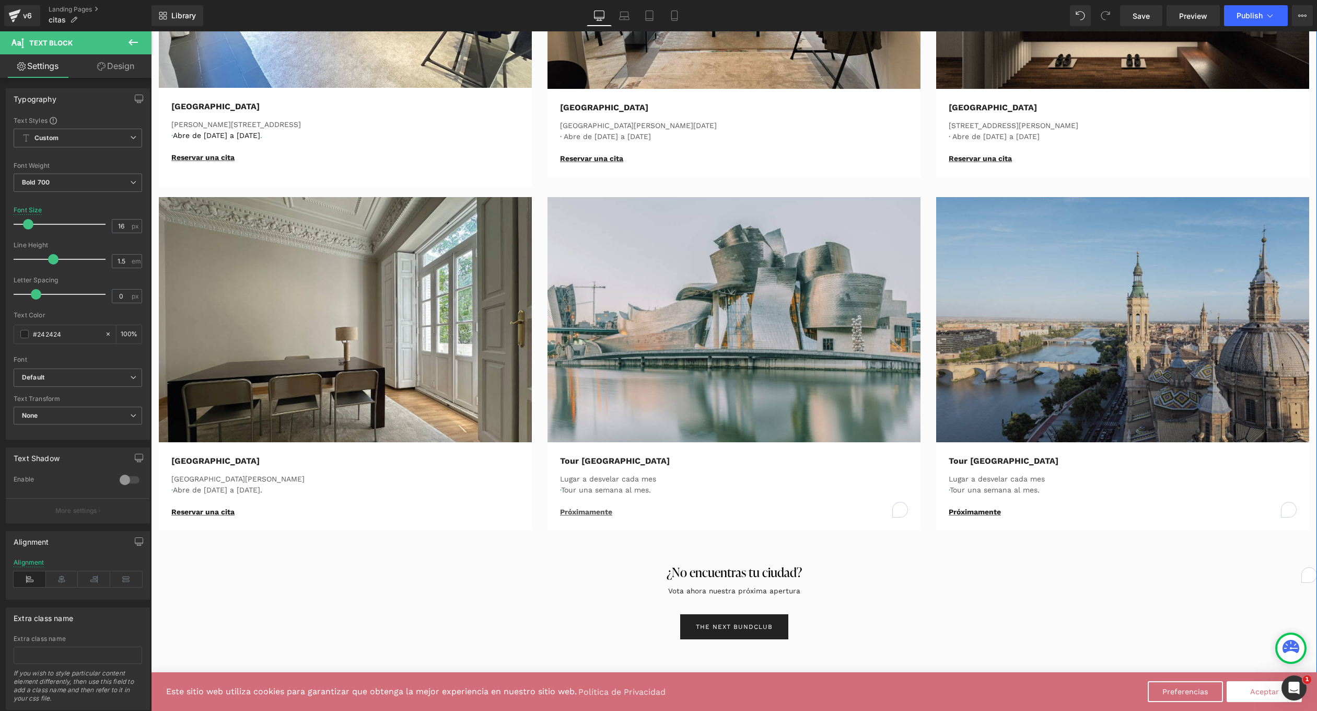
click at [594, 609] on div "TheBundClub's Heading Row No tenemos tiendas, tenemosThe Bund Club, el lugar má…" at bounding box center [734, 47] width 1166 height 1184
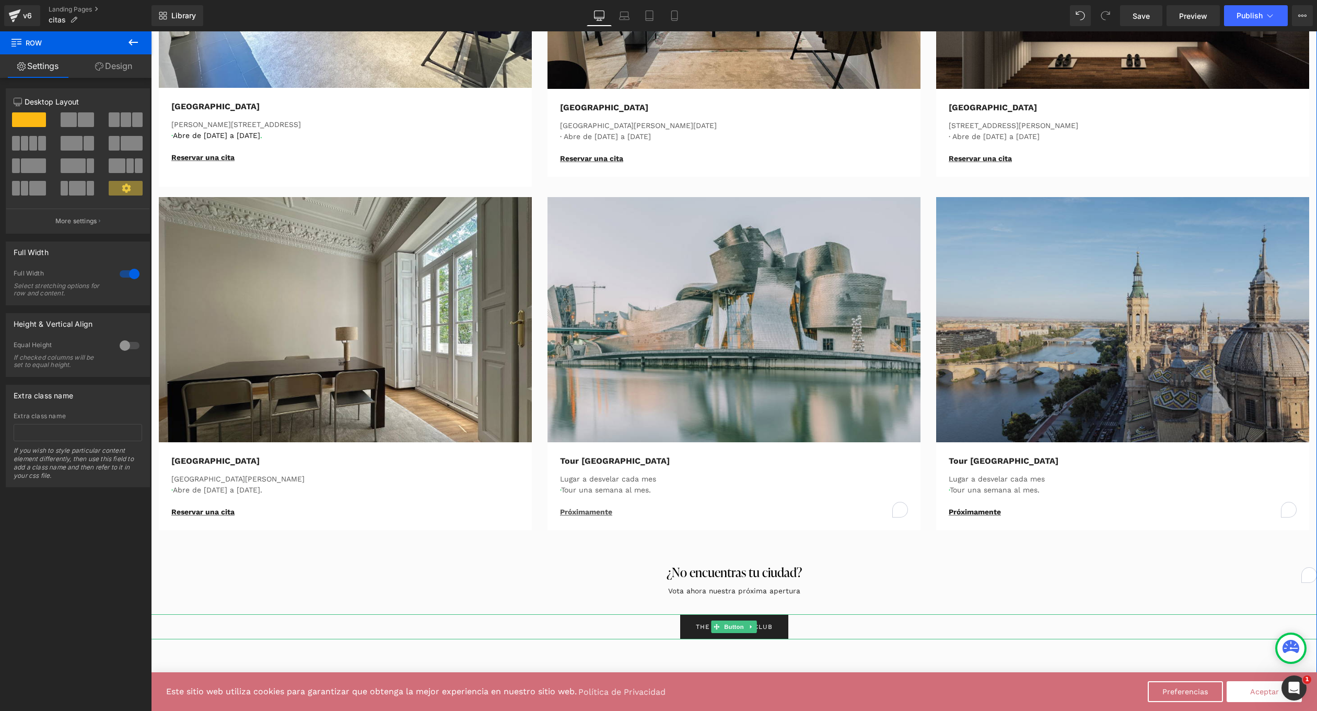
click at [653, 623] on div "THE NEXT BUNDCLUB" at bounding box center [734, 626] width 1166 height 25
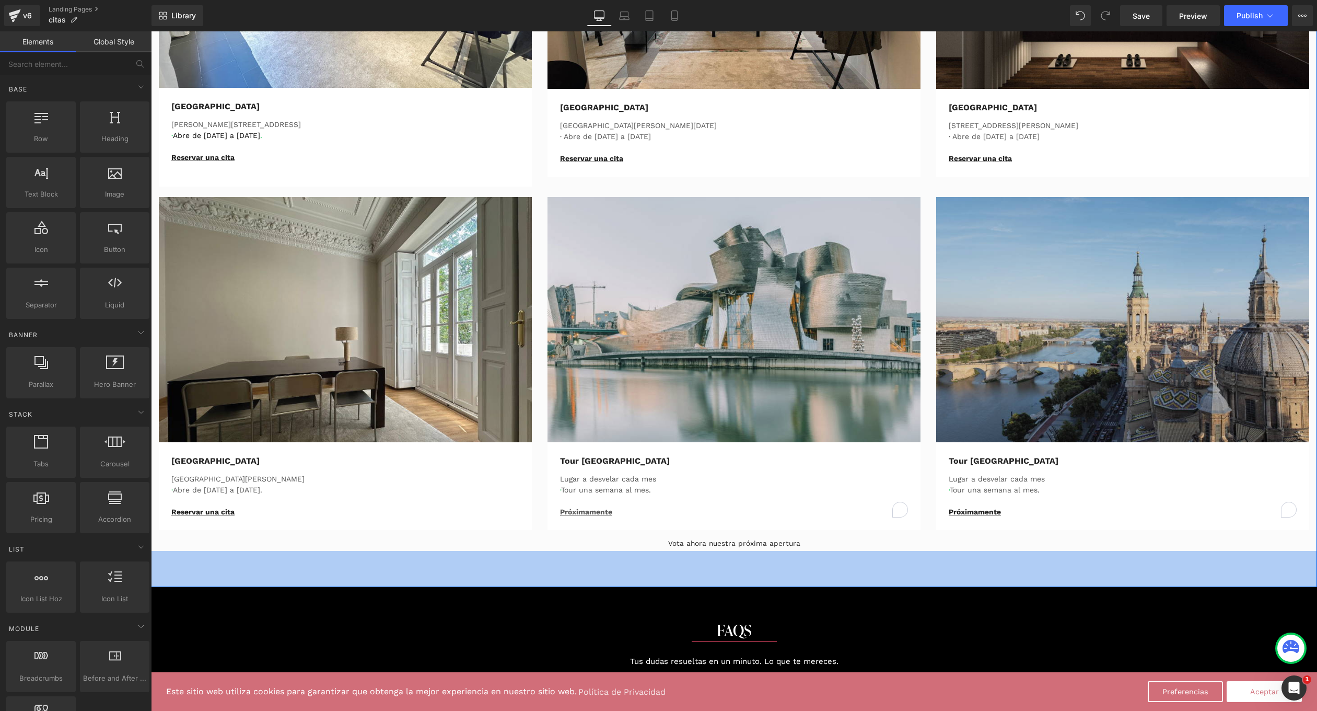
click at [151, 31] on div at bounding box center [151, 31] width 0 height 0
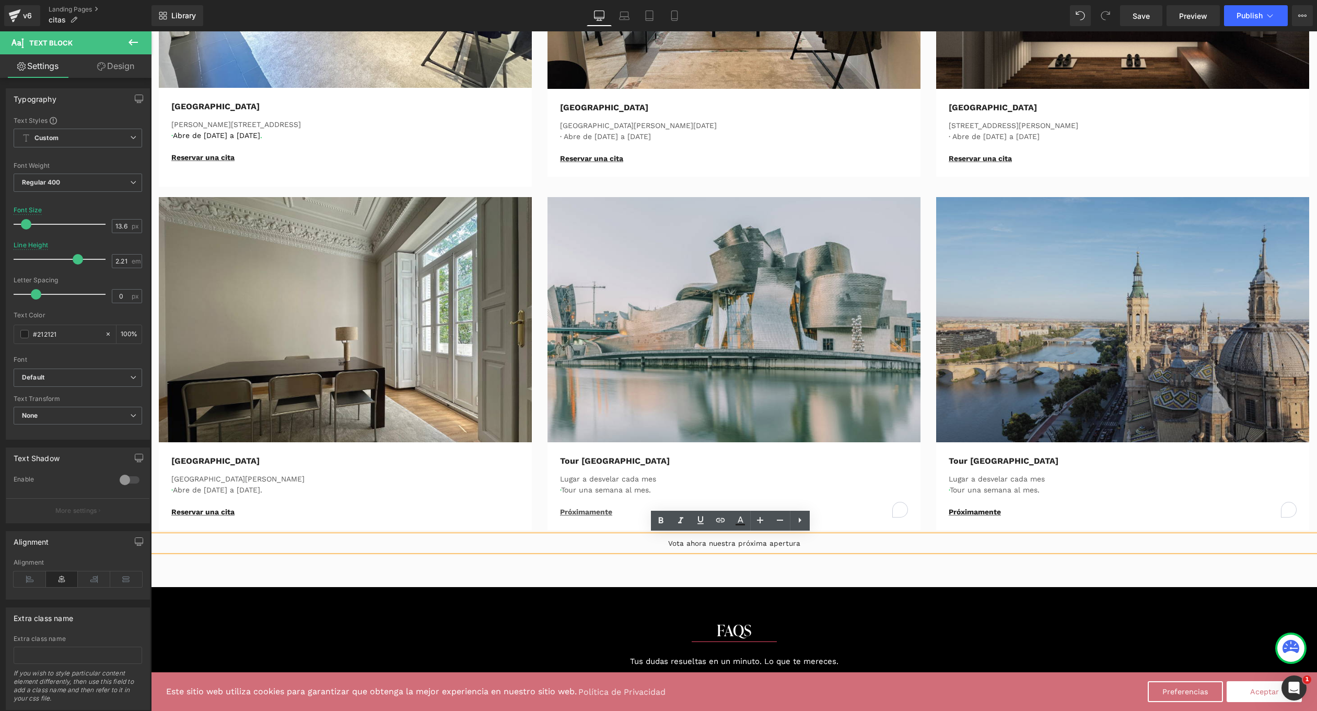
click at [813, 544] on p "Vota ahora nuestra próxima apertura" at bounding box center [734, 543] width 1010 height 16
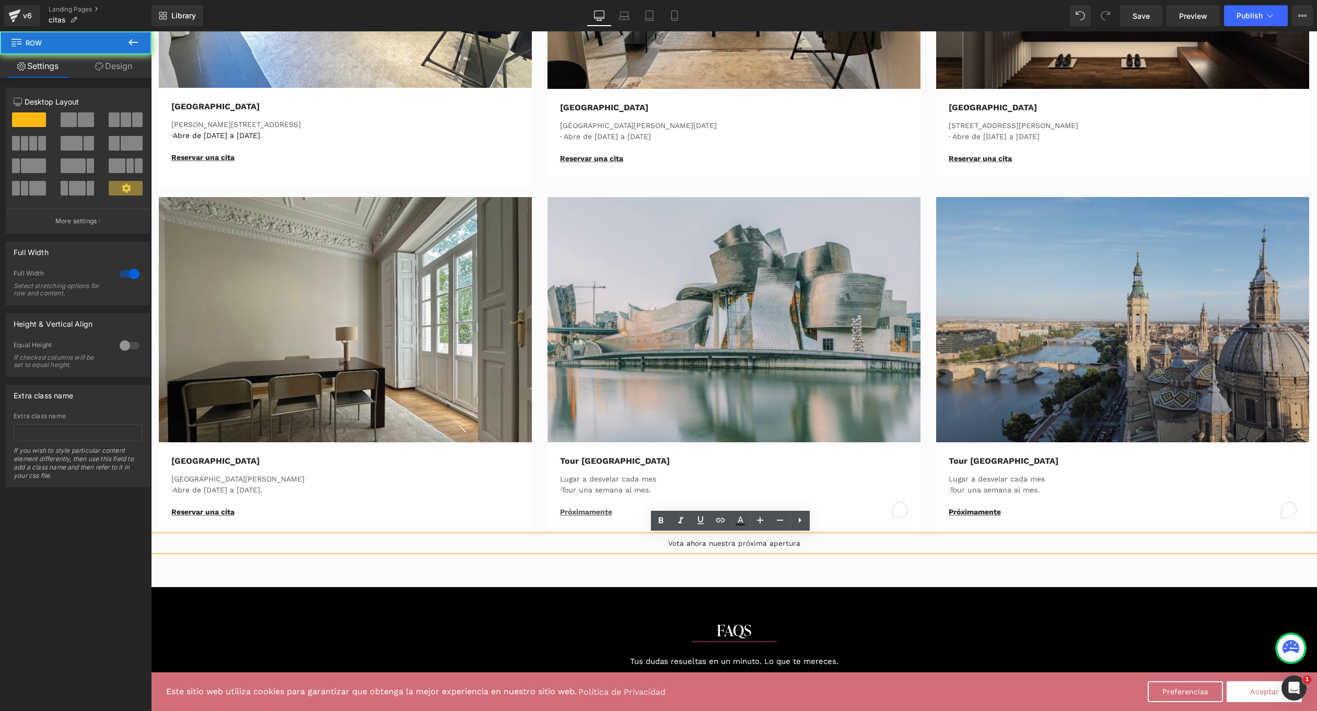
click at [805, 558] on div "TheBundClub's Heading Row No tenemos tiendas, tenemosThe Bund Club, el lugar má…" at bounding box center [734, 8] width 1166 height 1158
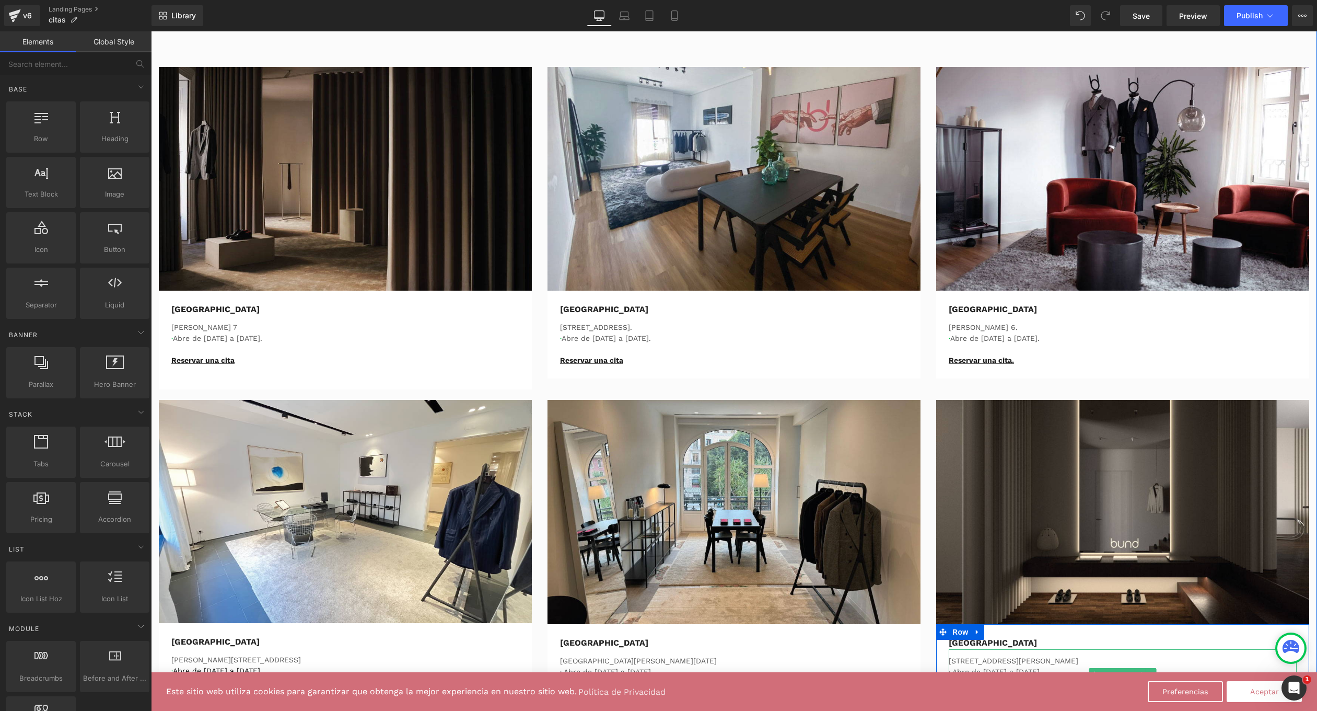
scroll to position [67, 0]
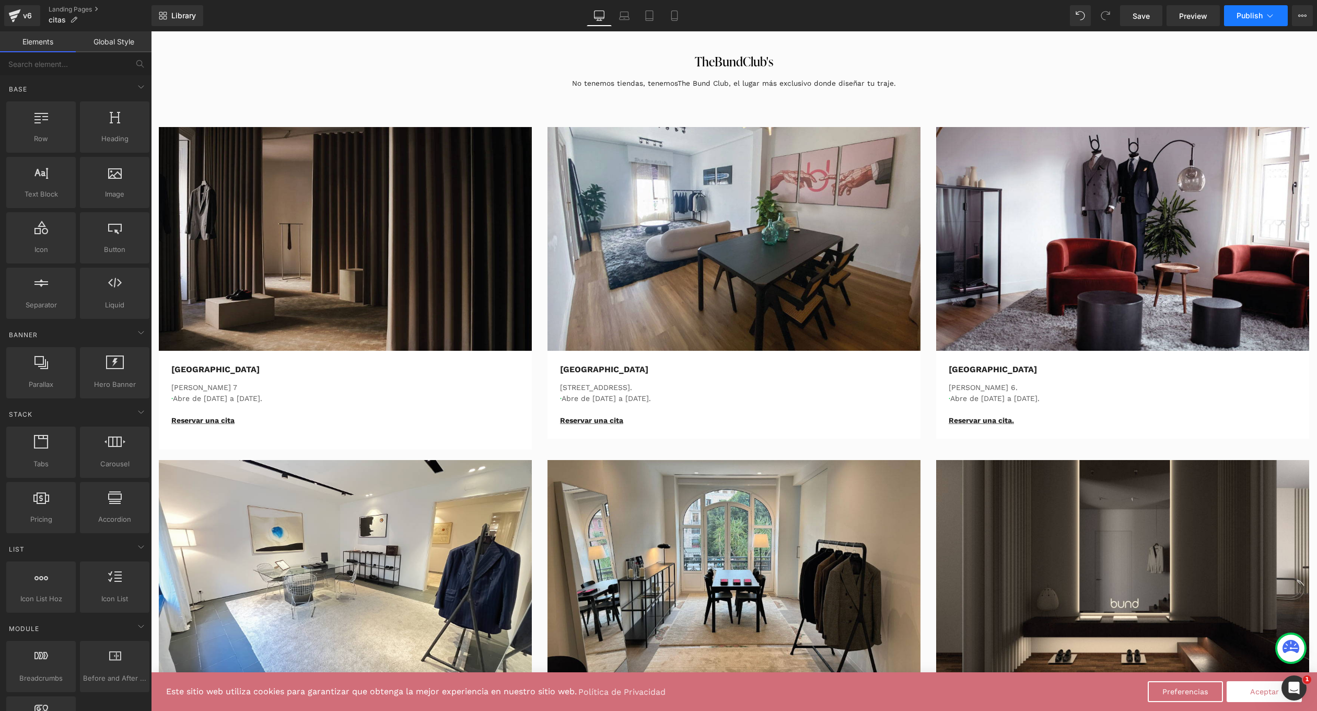
click at [1243, 21] on button "Publish" at bounding box center [1256, 15] width 64 height 21
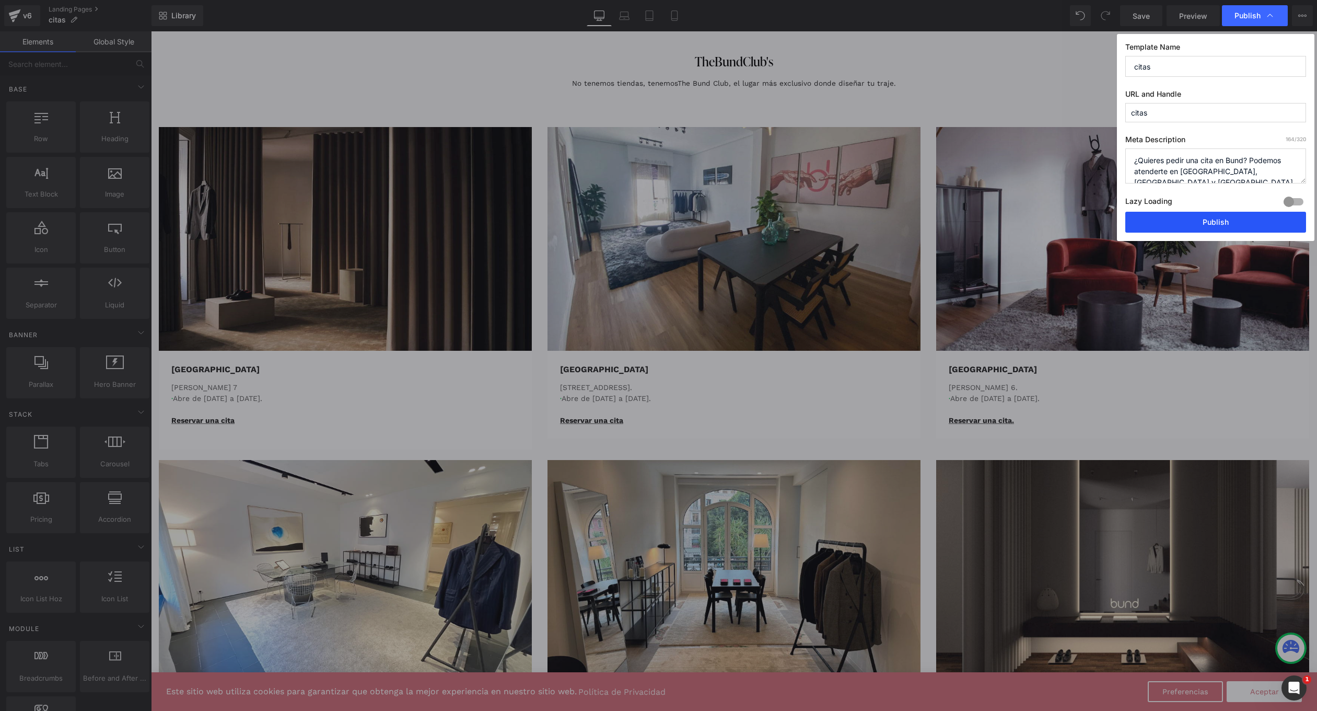
click at [1188, 231] on button "Publish" at bounding box center [1216, 222] width 181 height 21
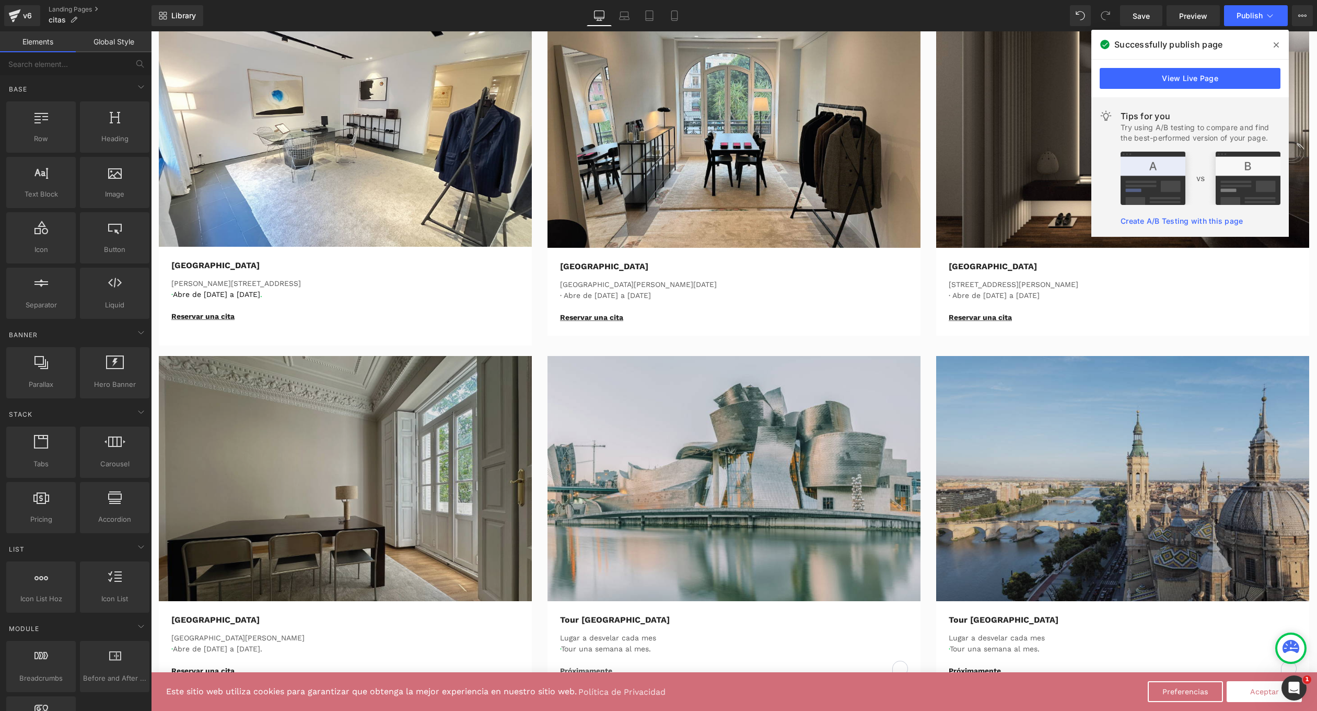
scroll to position [636, 0]
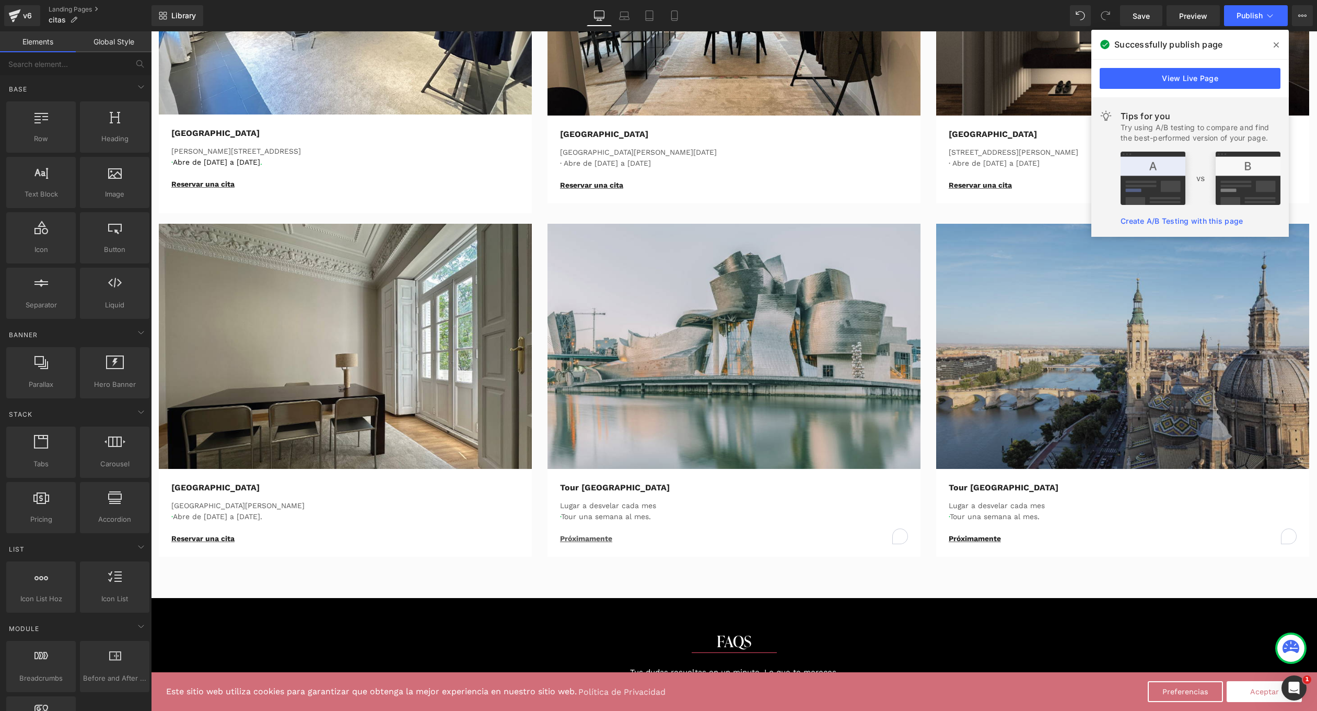
click at [1276, 47] on icon at bounding box center [1276, 45] width 5 height 8
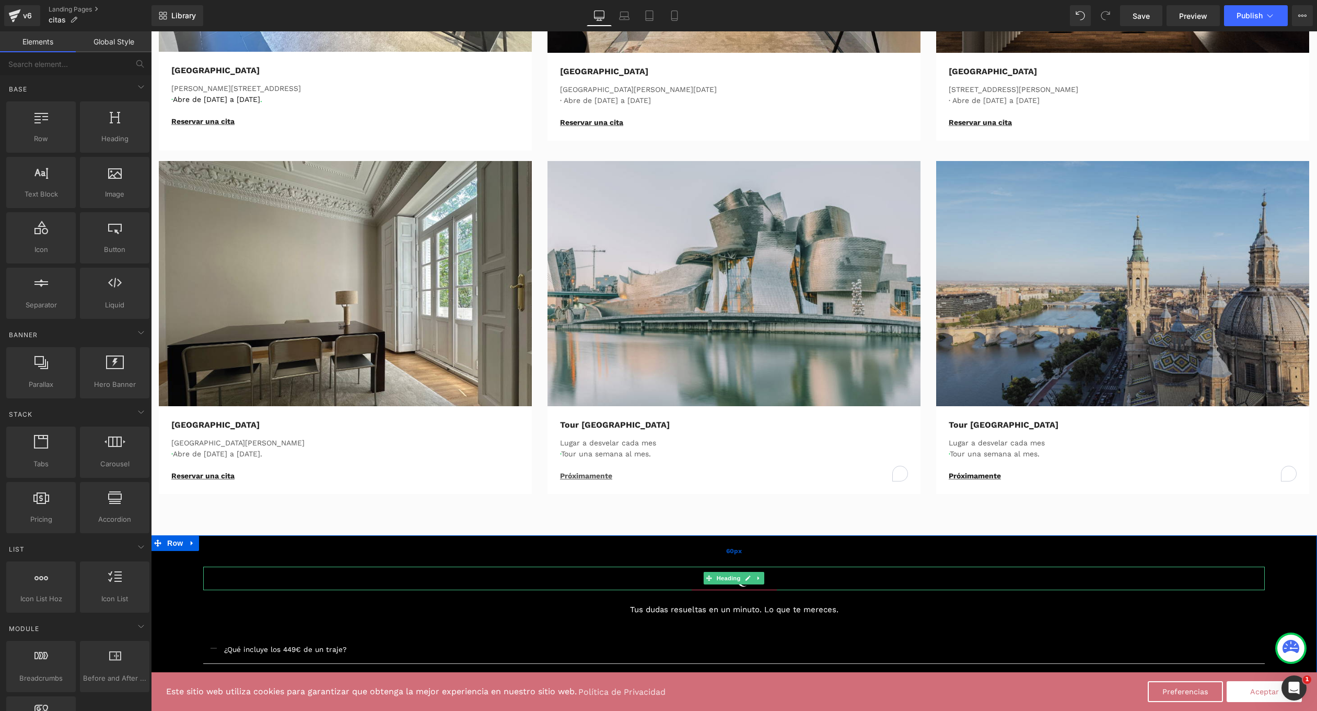
scroll to position [717, 0]
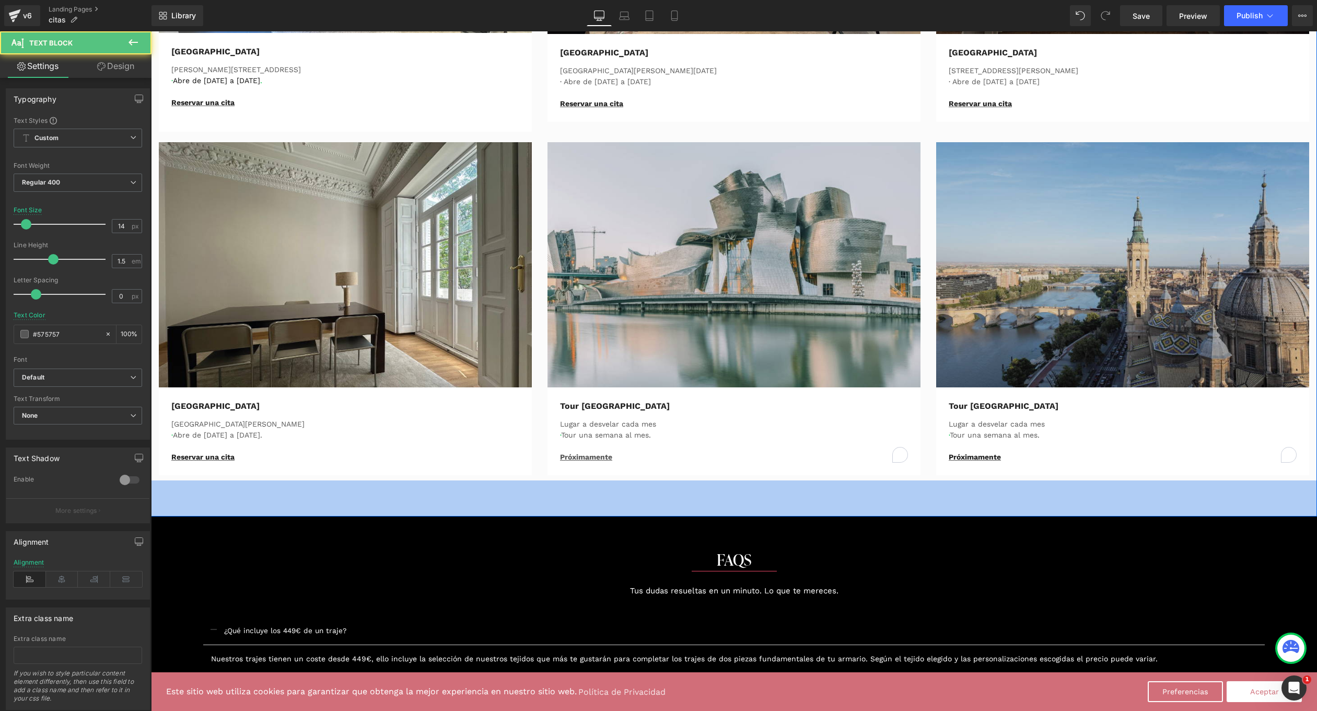
click at [584, 450] on p at bounding box center [734, 446] width 348 height 11
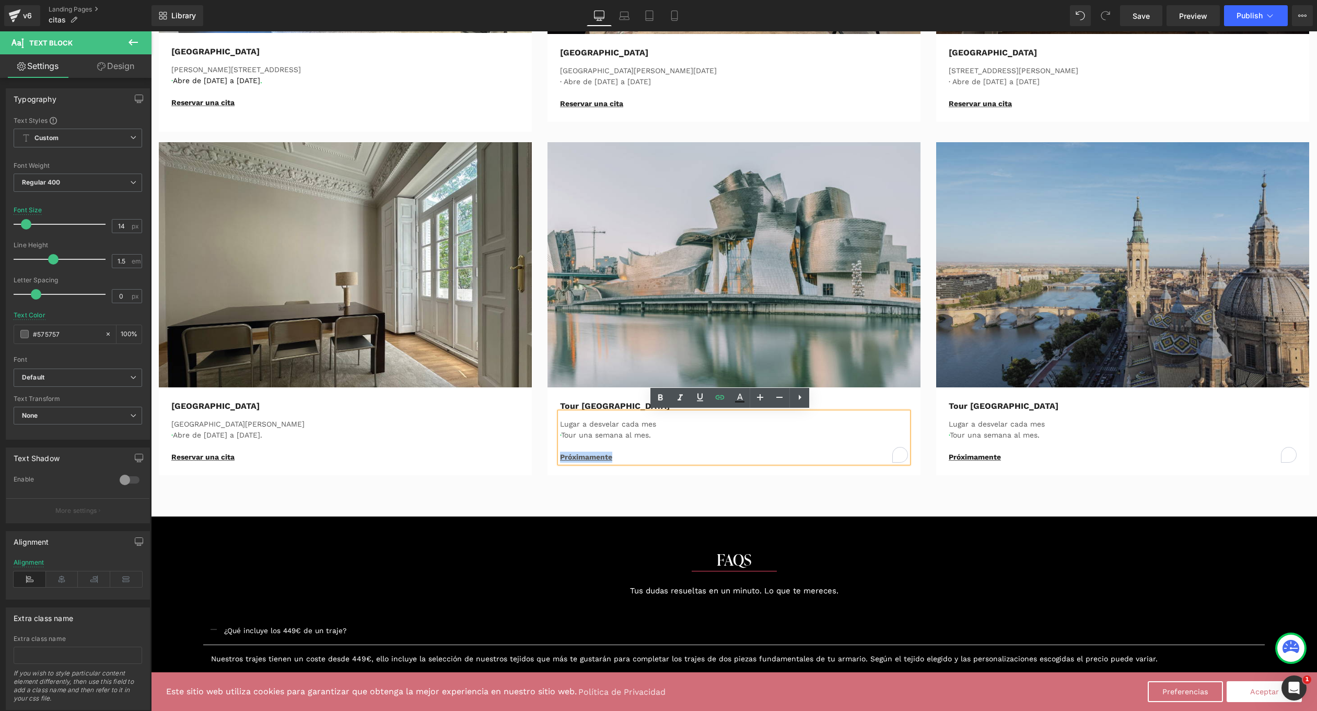
drag, startPoint x: 619, startPoint y: 455, endPoint x: 548, endPoint y: 453, distance: 71.1
click at [552, 453] on div "Tour Bilbao Text Block Lugar a desvelar cada mes · Tour una semana al mes. Próx…" at bounding box center [734, 431] width 364 height 63
click at [680, 396] on icon at bounding box center [680, 397] width 13 height 13
click at [697, 395] on icon at bounding box center [700, 397] width 13 height 13
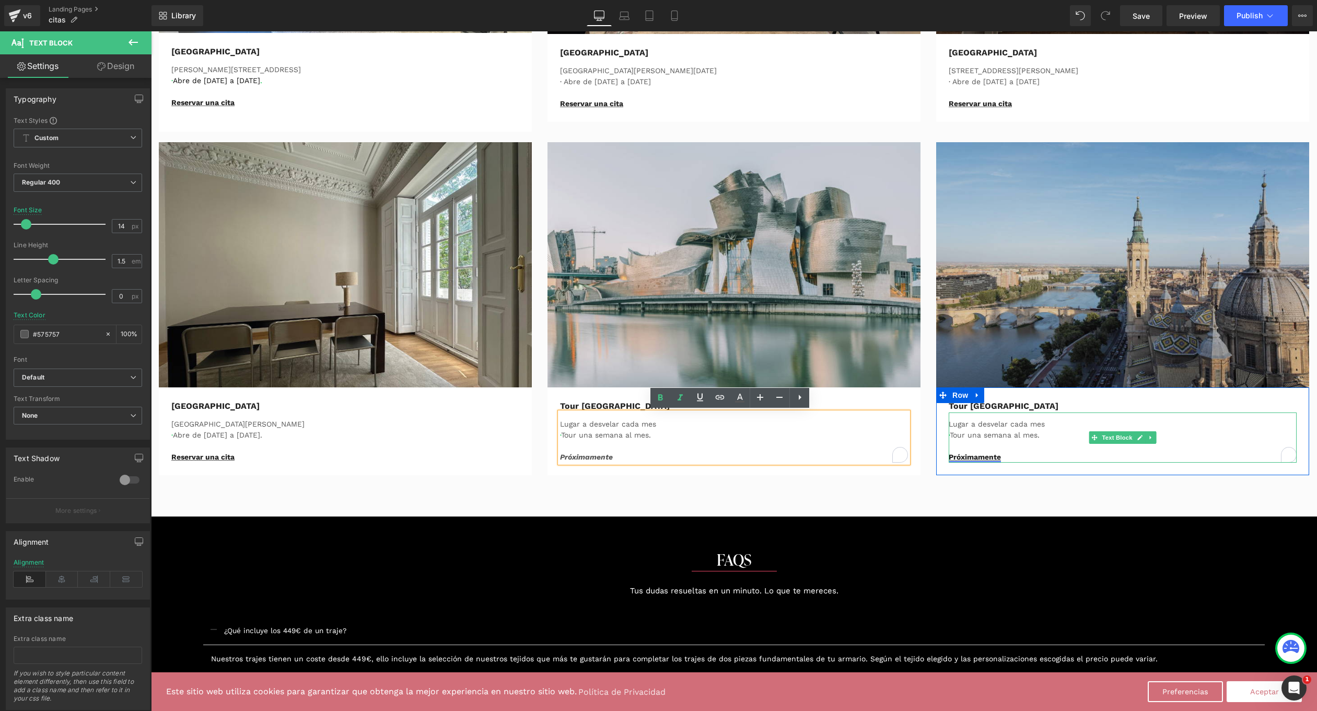
click at [981, 455] on link "Próximamente" at bounding box center [975, 457] width 52 height 8
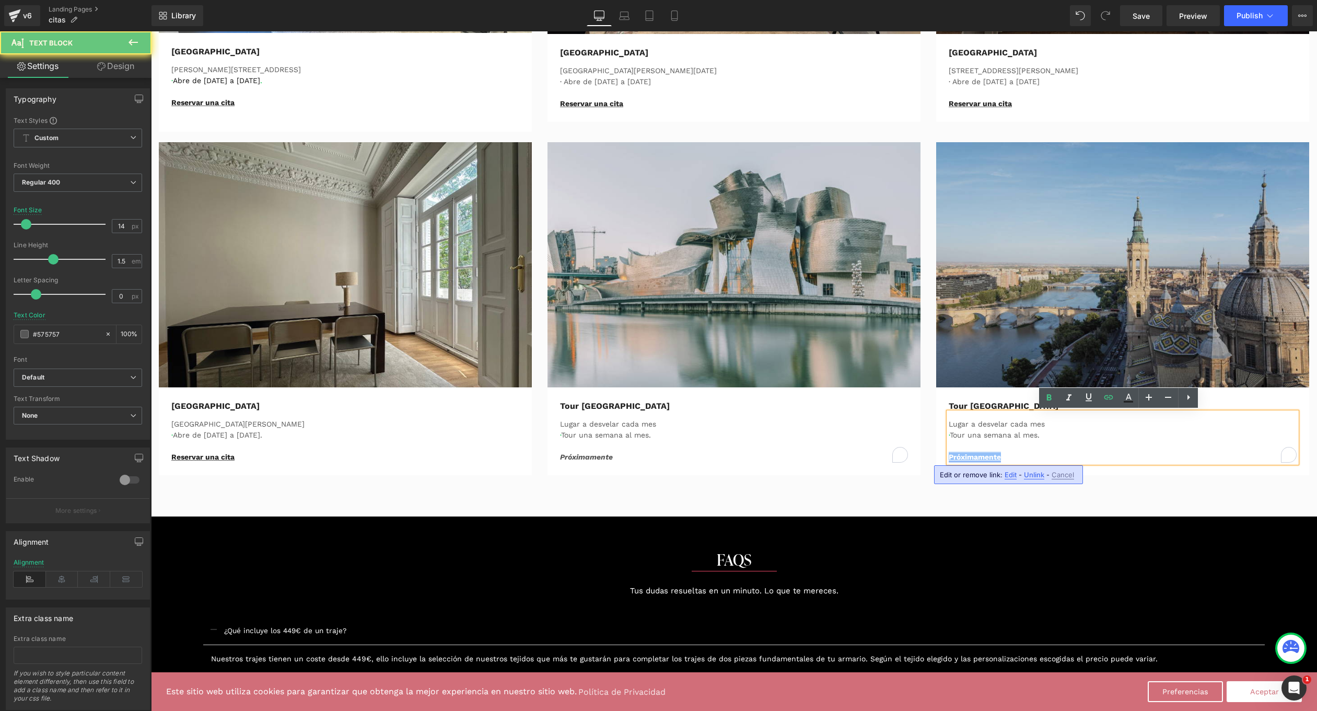
click at [981, 455] on link "Próximamente" at bounding box center [975, 457] width 52 height 8
click at [1029, 453] on p "Próximamente" at bounding box center [1123, 457] width 348 height 11
drag, startPoint x: 998, startPoint y: 458, endPoint x: 914, endPoint y: 457, distance: 83.6
click at [914, 457] on div "Image Valencia Text Block Avenida Reino de Valencia · Abre de Lunes a Sábado. R…" at bounding box center [734, 308] width 1166 height 343
click at [1074, 401] on icon at bounding box center [1069, 397] width 13 height 13
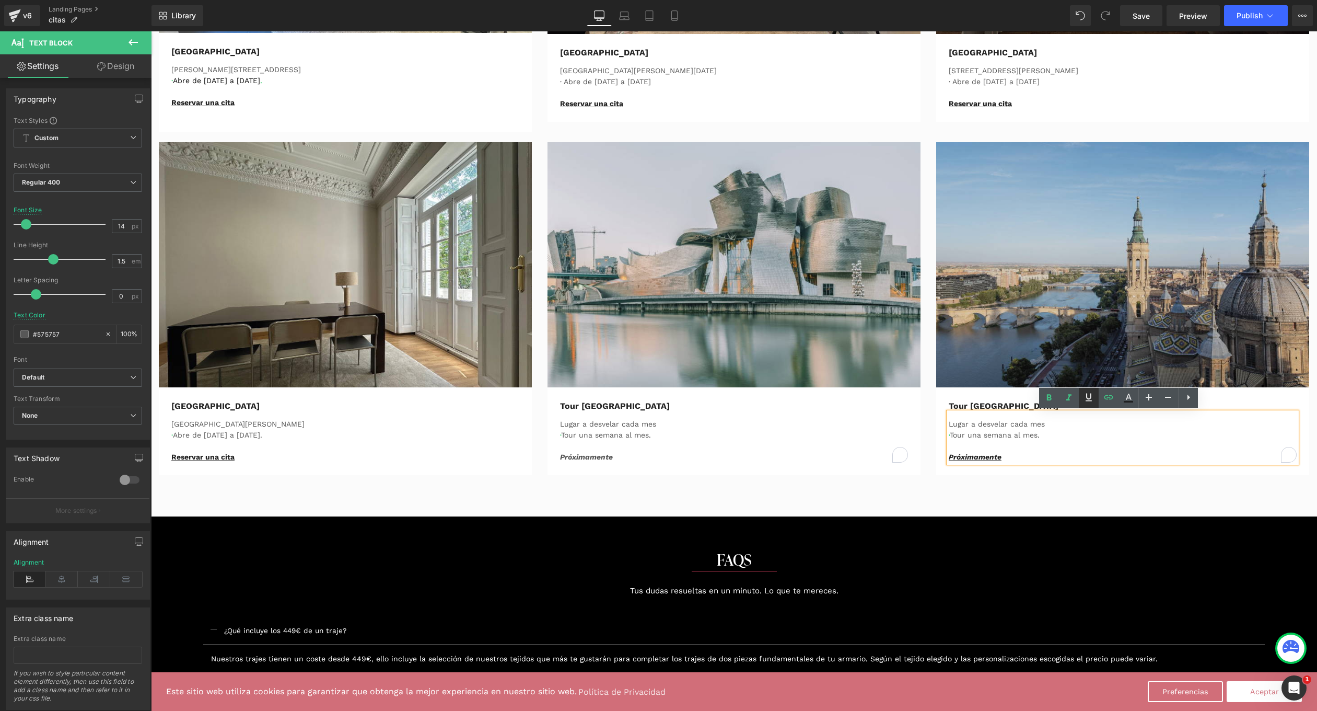
click at [1087, 398] on icon at bounding box center [1089, 397] width 13 height 13
click at [1080, 399] on link at bounding box center [1089, 398] width 20 height 20
click at [1254, 103] on p "Reservar una cita" at bounding box center [1123, 103] width 348 height 11
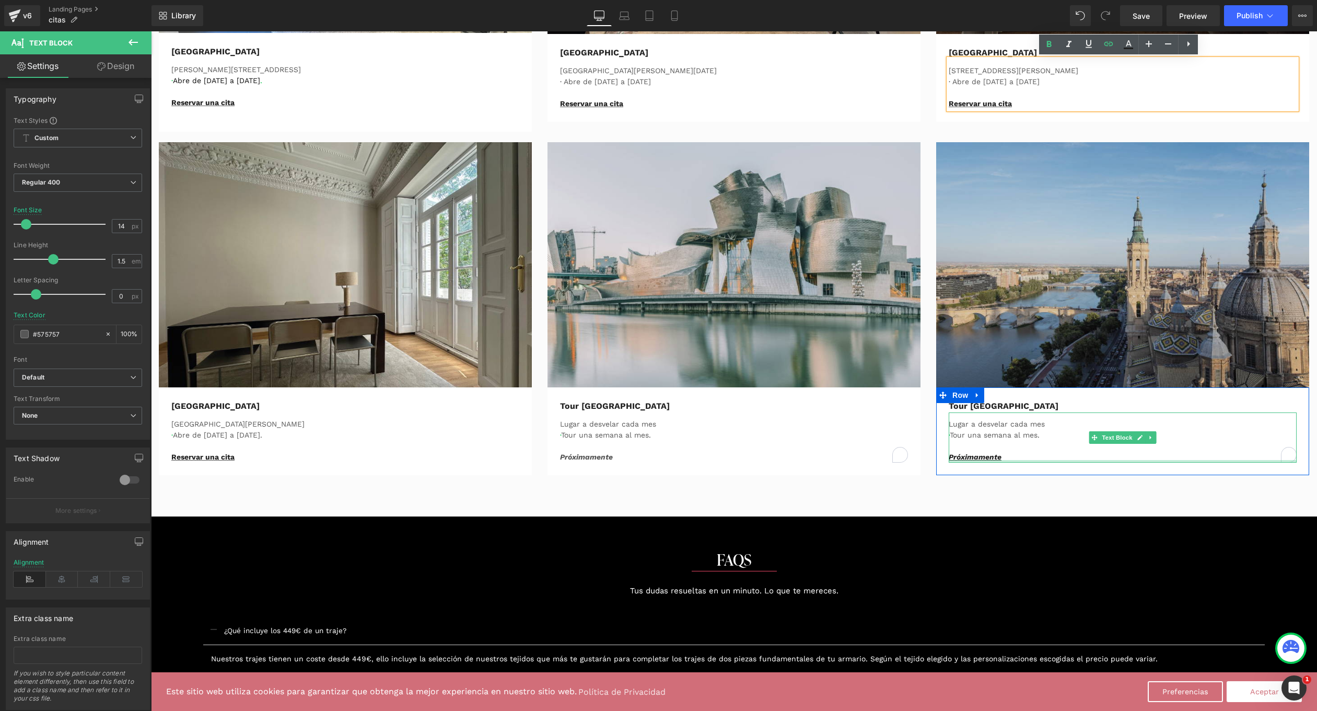
click at [999, 460] on div at bounding box center [1123, 461] width 348 height 3
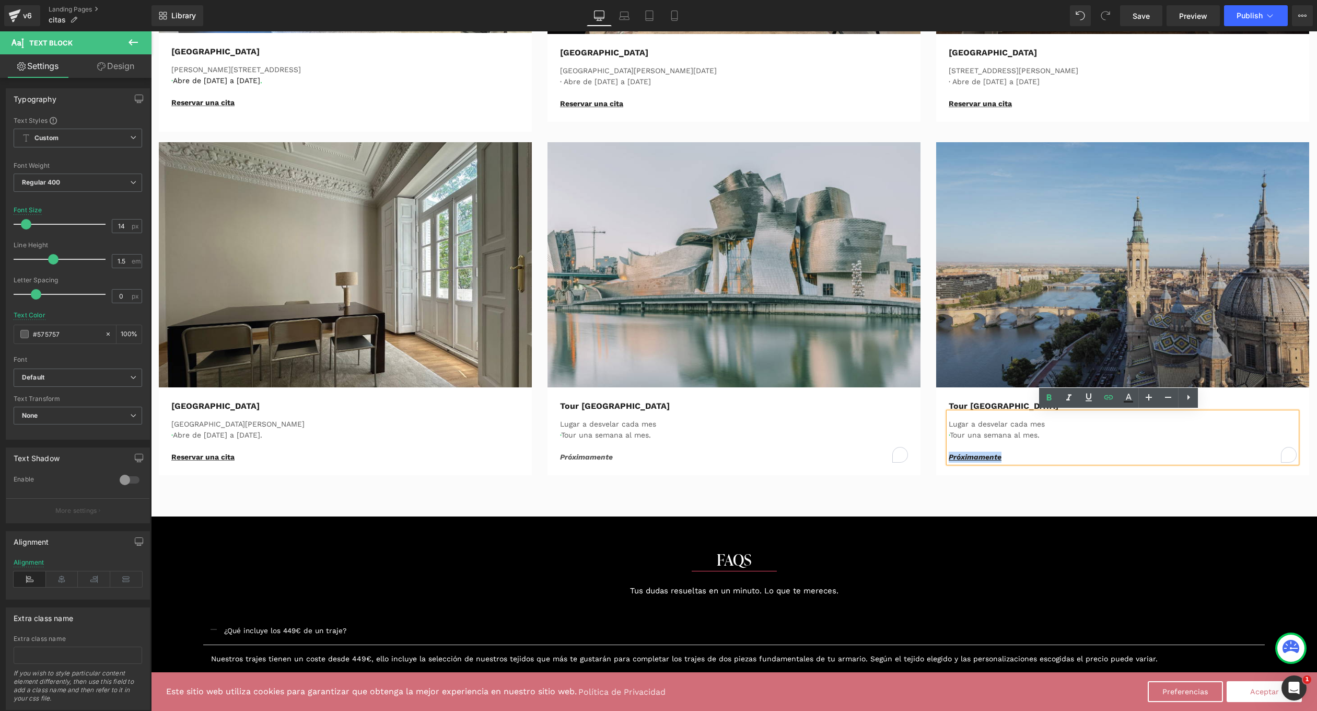
drag, startPoint x: 1003, startPoint y: 456, endPoint x: 931, endPoint y: 453, distance: 72.2
click at [931, 453] on div "Image Tour Zaragoza Text Block Lugar a desvelar cada mes · Tour una semana al m…" at bounding box center [1123, 308] width 389 height 333
click at [1087, 395] on icon at bounding box center [1089, 397] width 6 height 8
click at [1204, 99] on p "Reservar una cita" at bounding box center [1123, 103] width 348 height 11
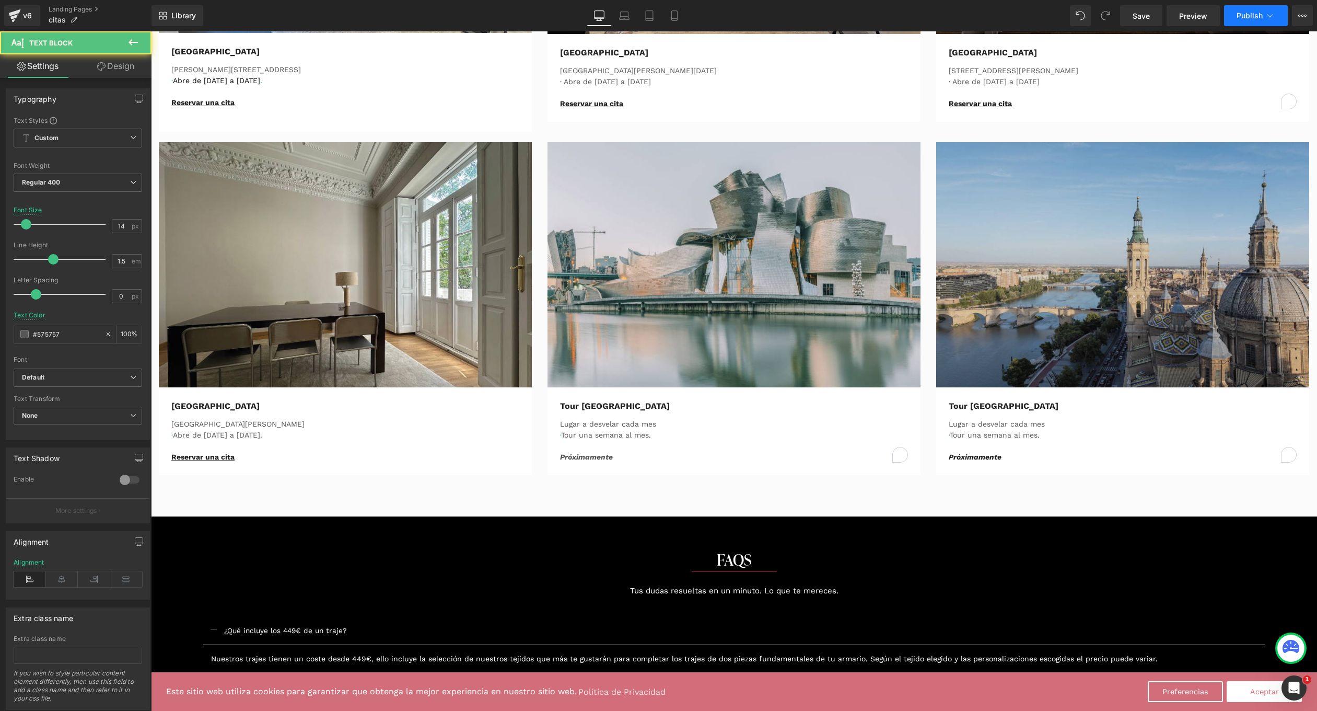
click at [1253, 18] on span "Publish" at bounding box center [1250, 15] width 26 height 8
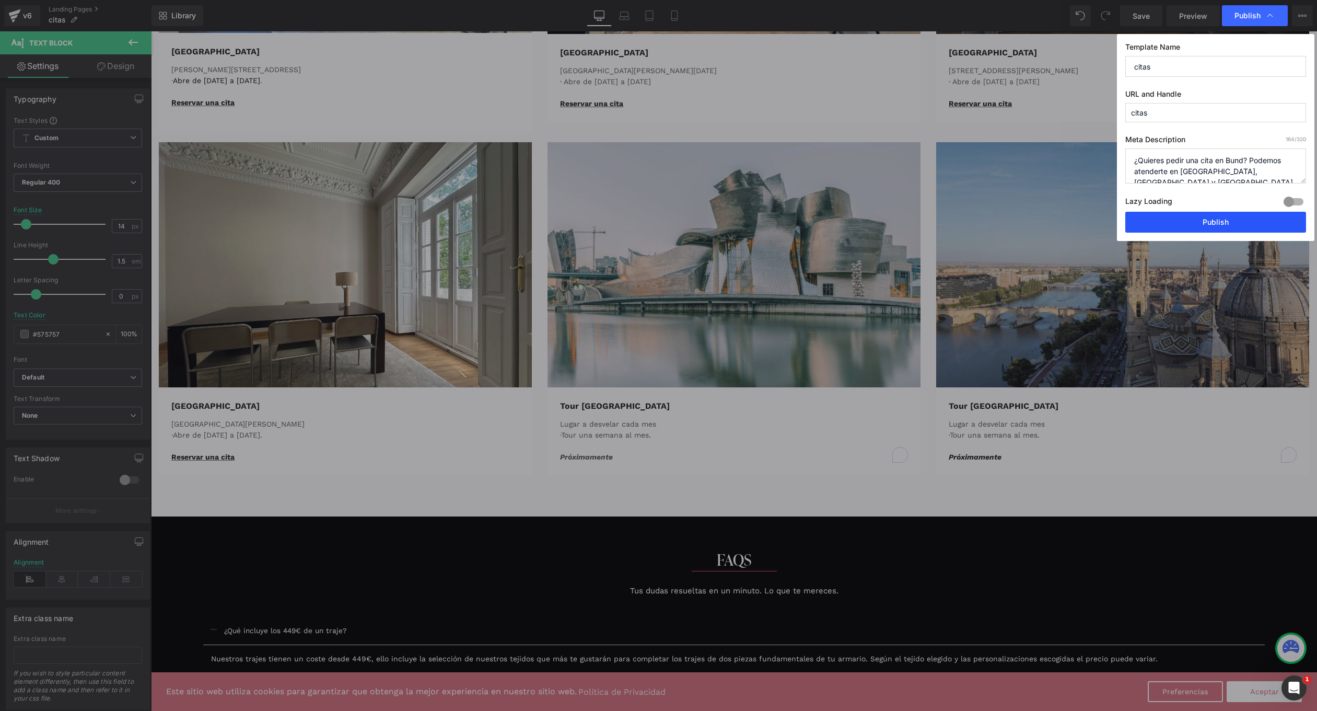
click at [1176, 226] on button "Publish" at bounding box center [1216, 222] width 181 height 21
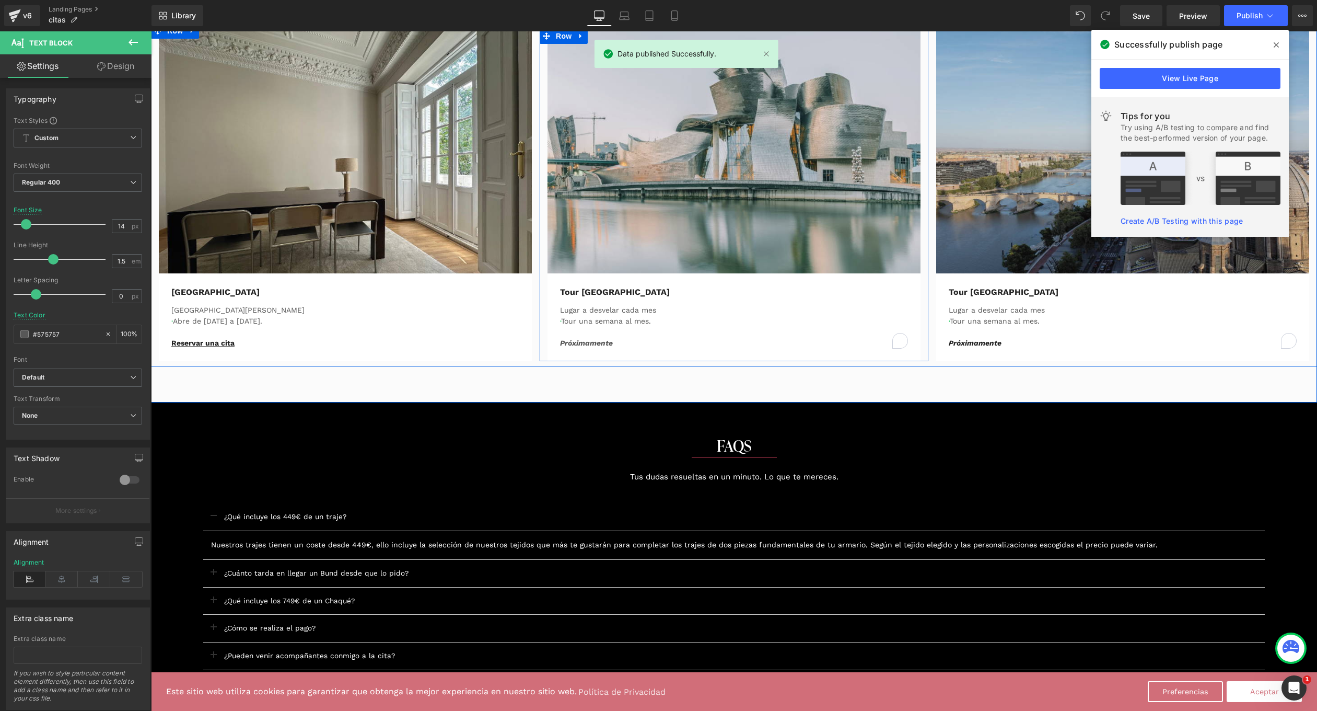
scroll to position [855, 0]
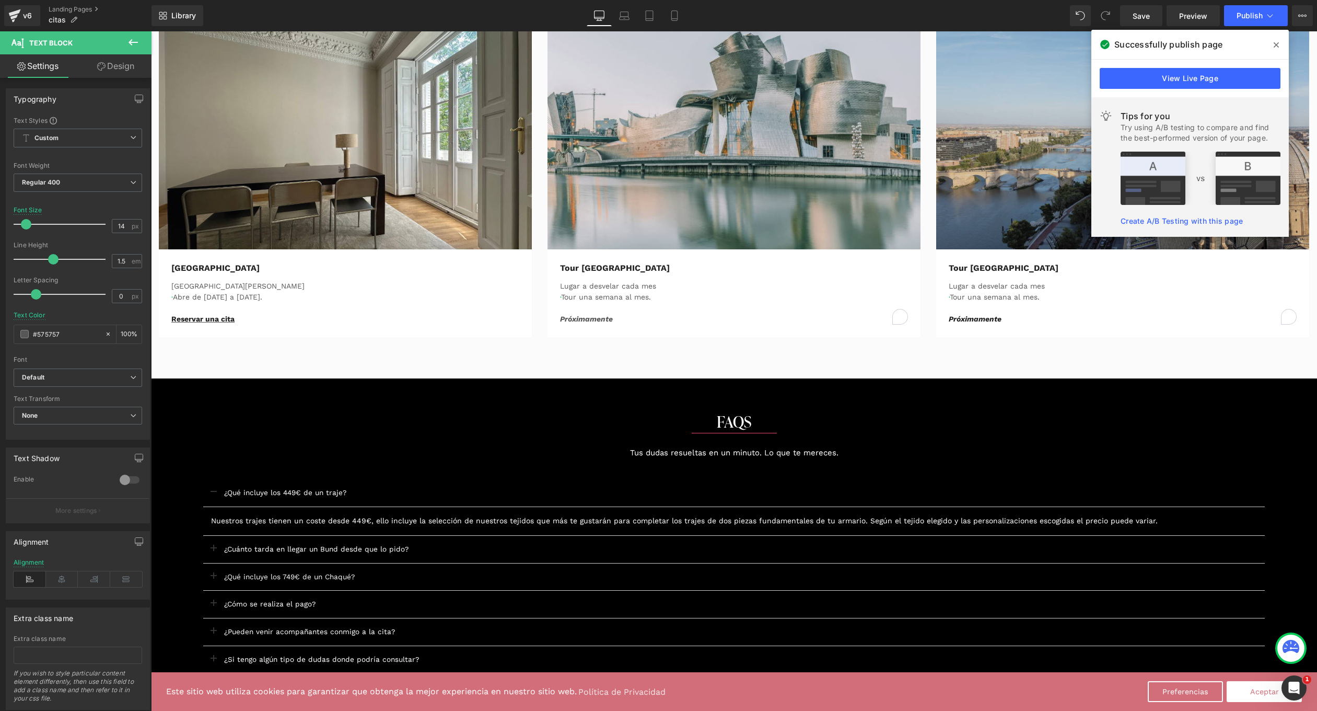
click at [1281, 41] on span at bounding box center [1276, 45] width 17 height 17
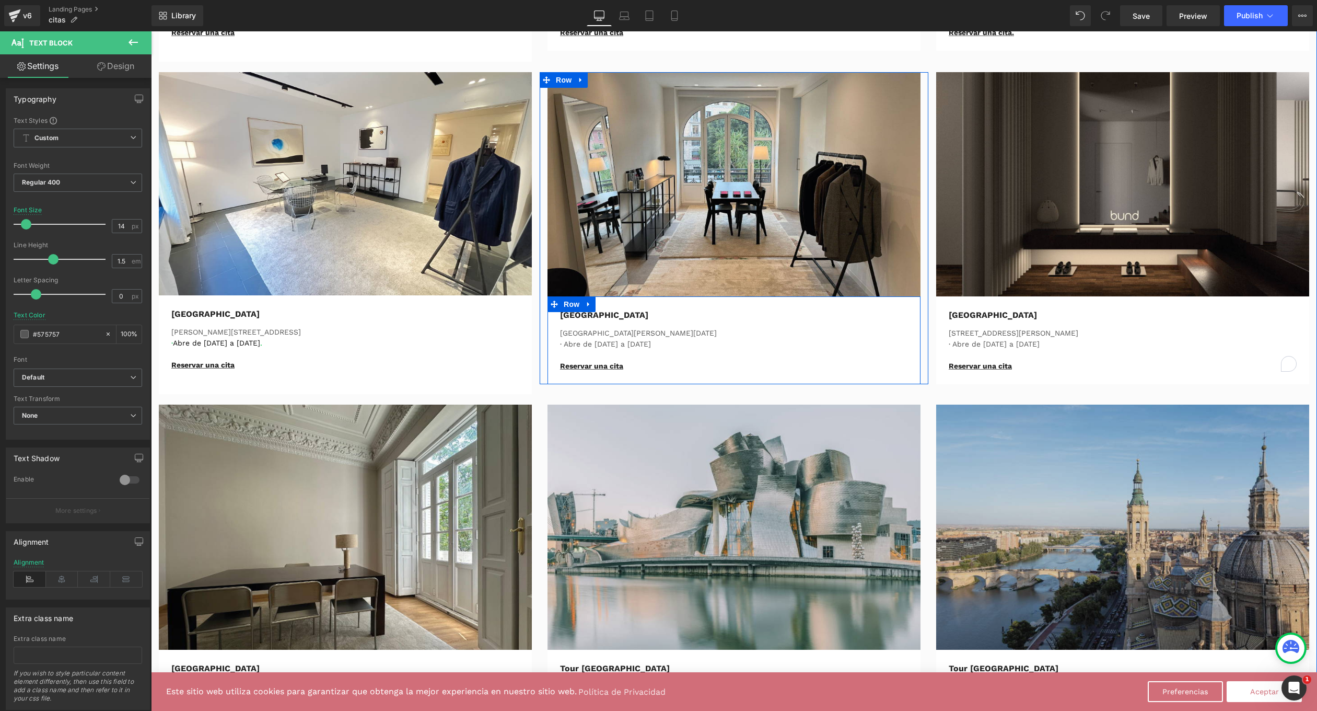
scroll to position [484, 0]
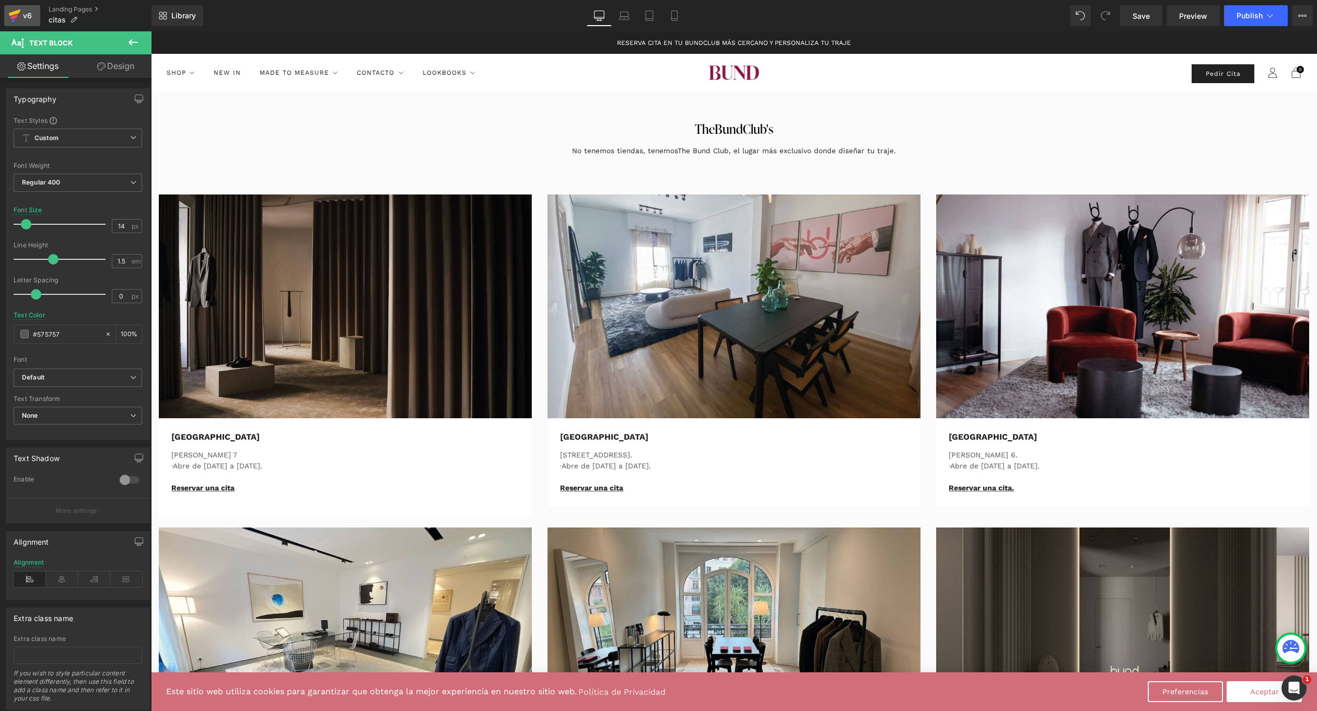
click at [26, 16] on div "v6" at bounding box center [27, 16] width 13 height 14
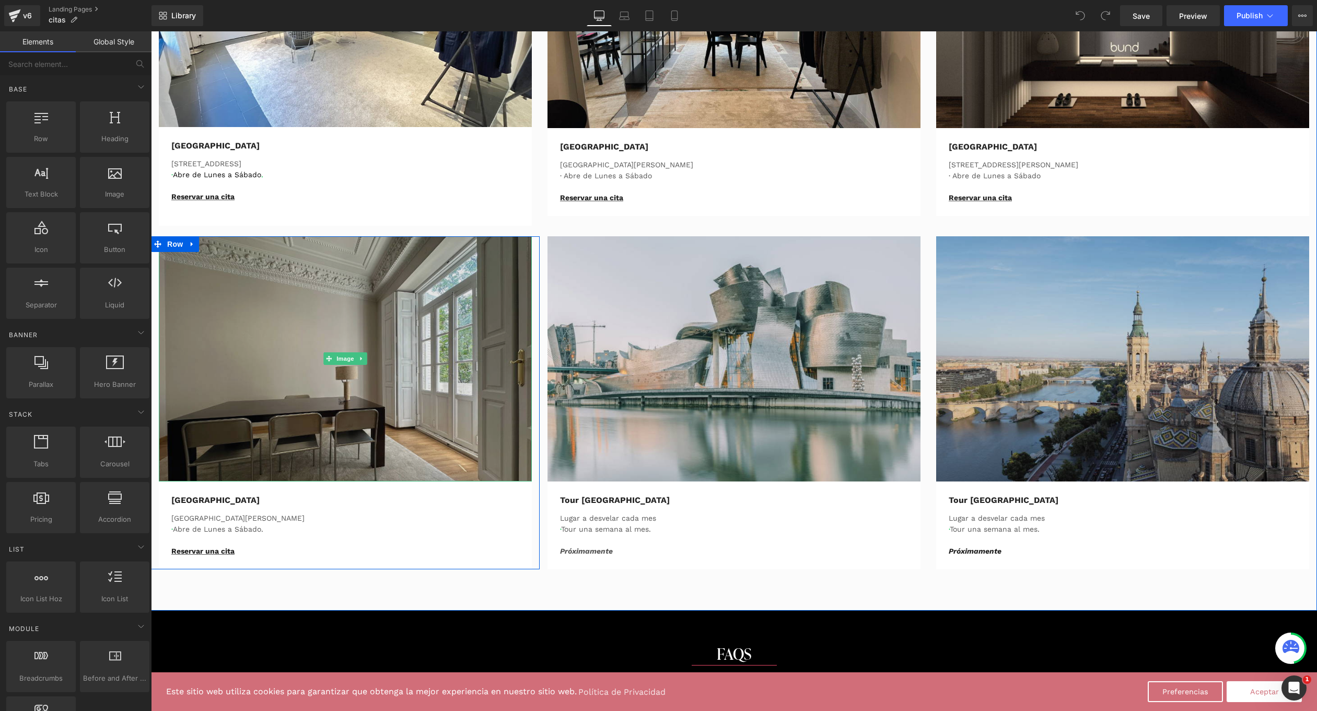
click at [359, 344] on img at bounding box center [345, 358] width 373 height 245
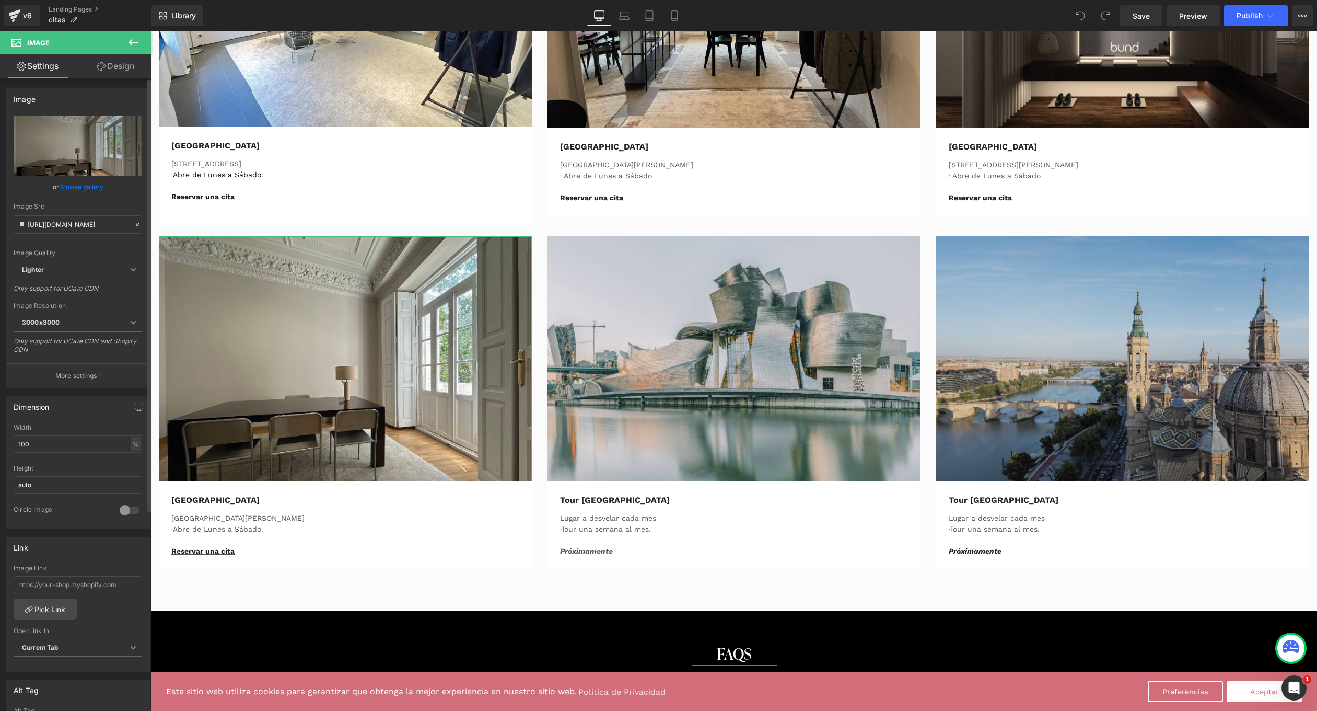
click at [88, 186] on link "Browse gallery" at bounding box center [81, 187] width 44 height 18
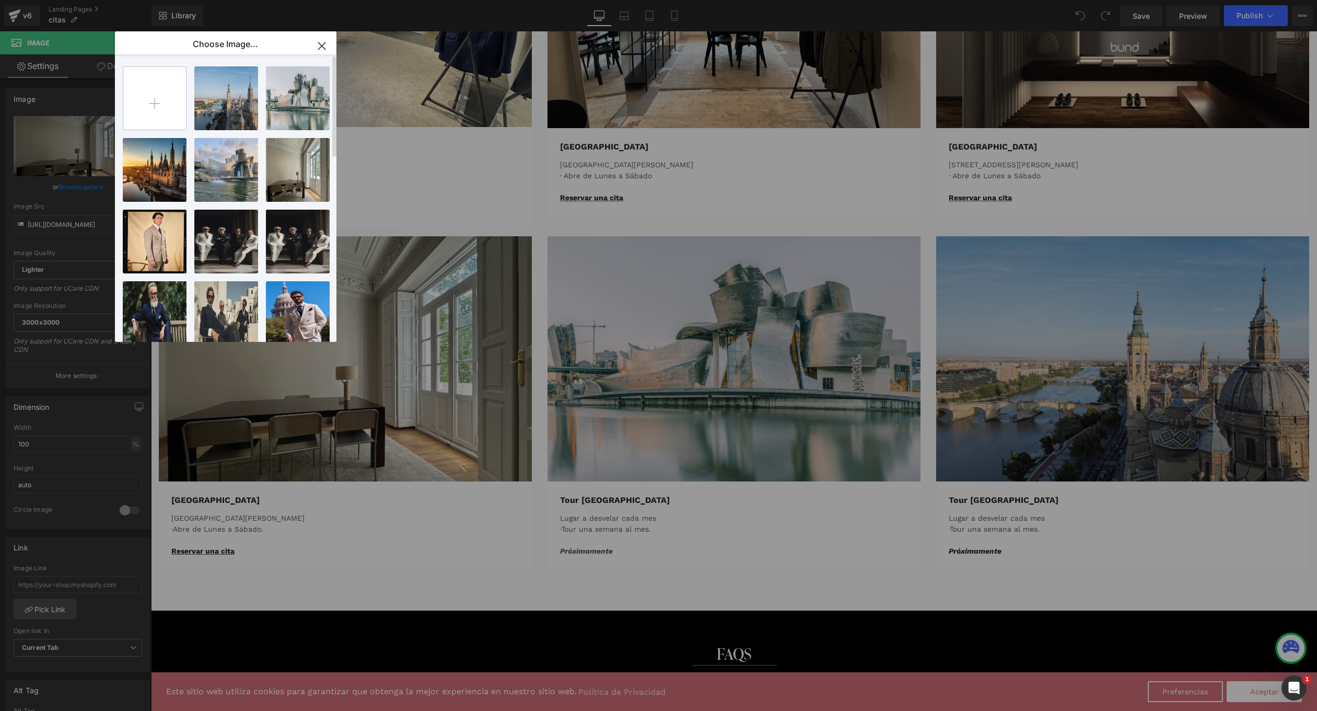
click at [149, 98] on input "file" at bounding box center [154, 98] width 63 height 63
type input "C:\fakepath\ASD.jpg"
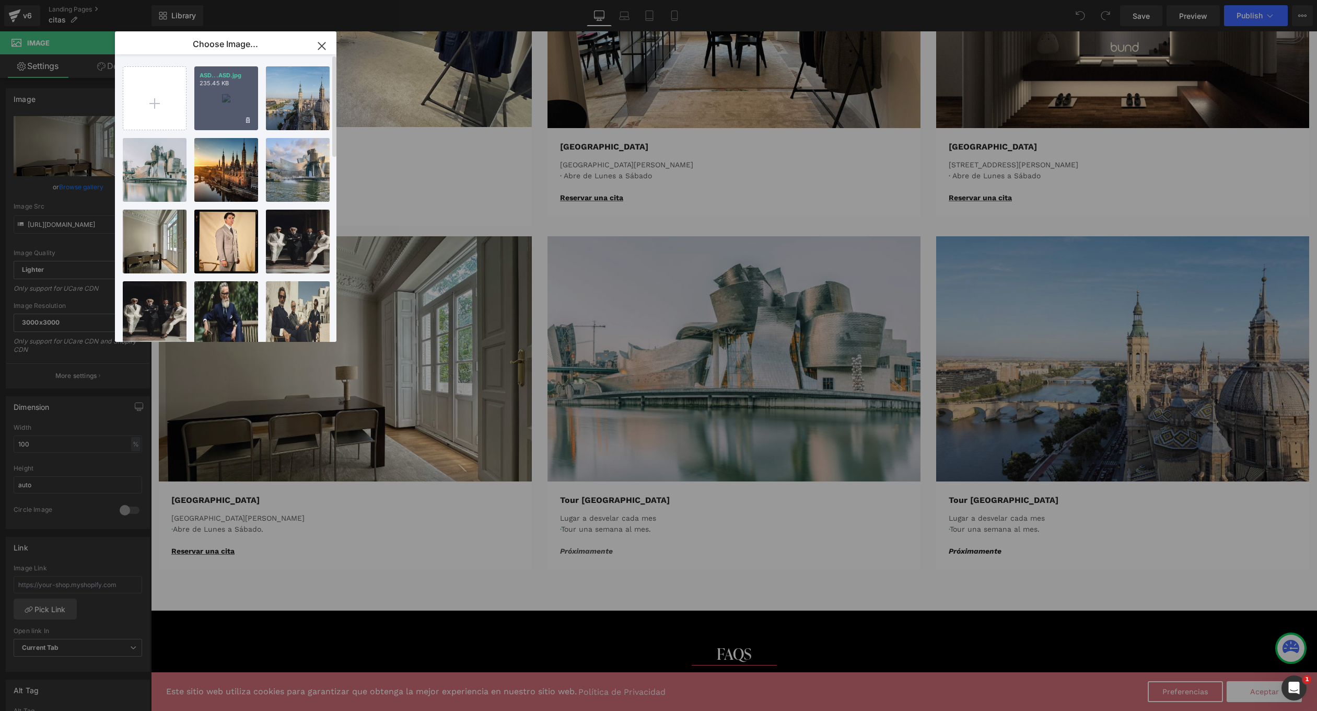
click at [211, 100] on div "ASD...ASD.jpg 235.45 KB" at bounding box center [226, 98] width 64 height 64
type input "https://ucarecdn.com/786489ce-3824-4ed1-9d39-1c26cb0e9514/-/format/auto/-/previ…"
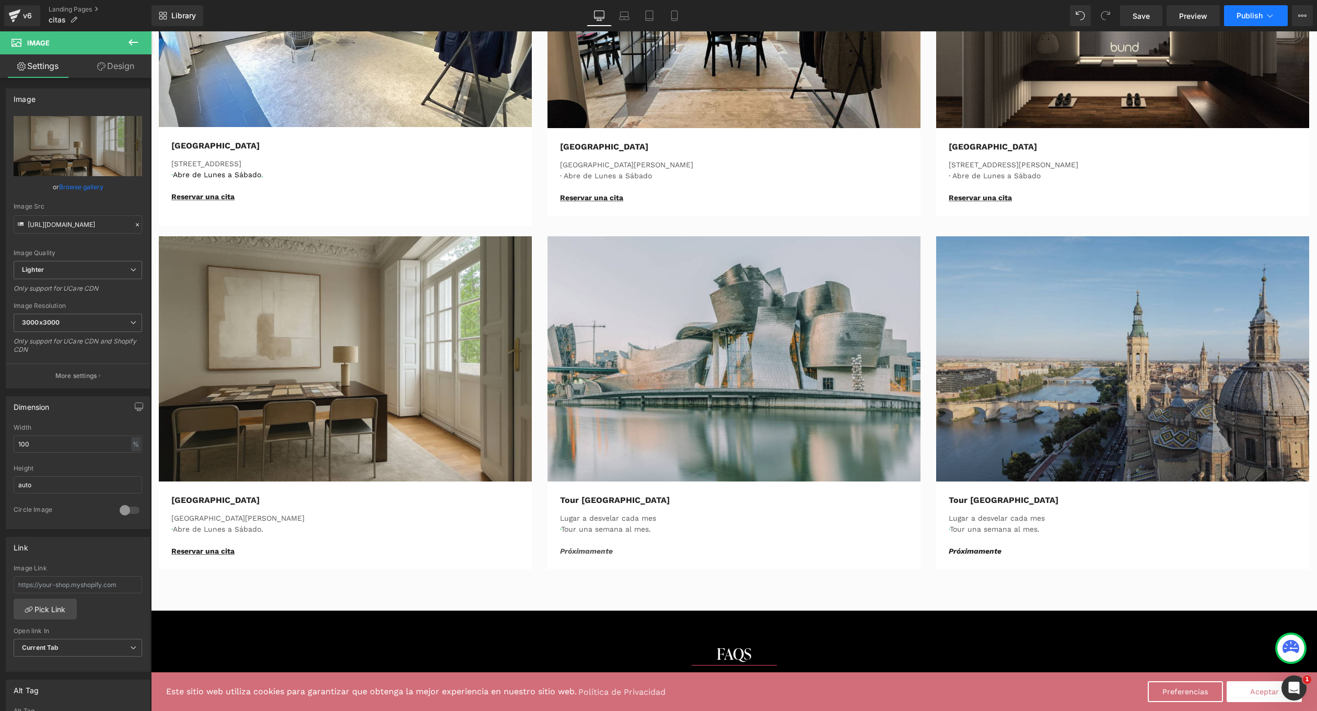
click at [1245, 21] on button "Publish" at bounding box center [1256, 15] width 64 height 21
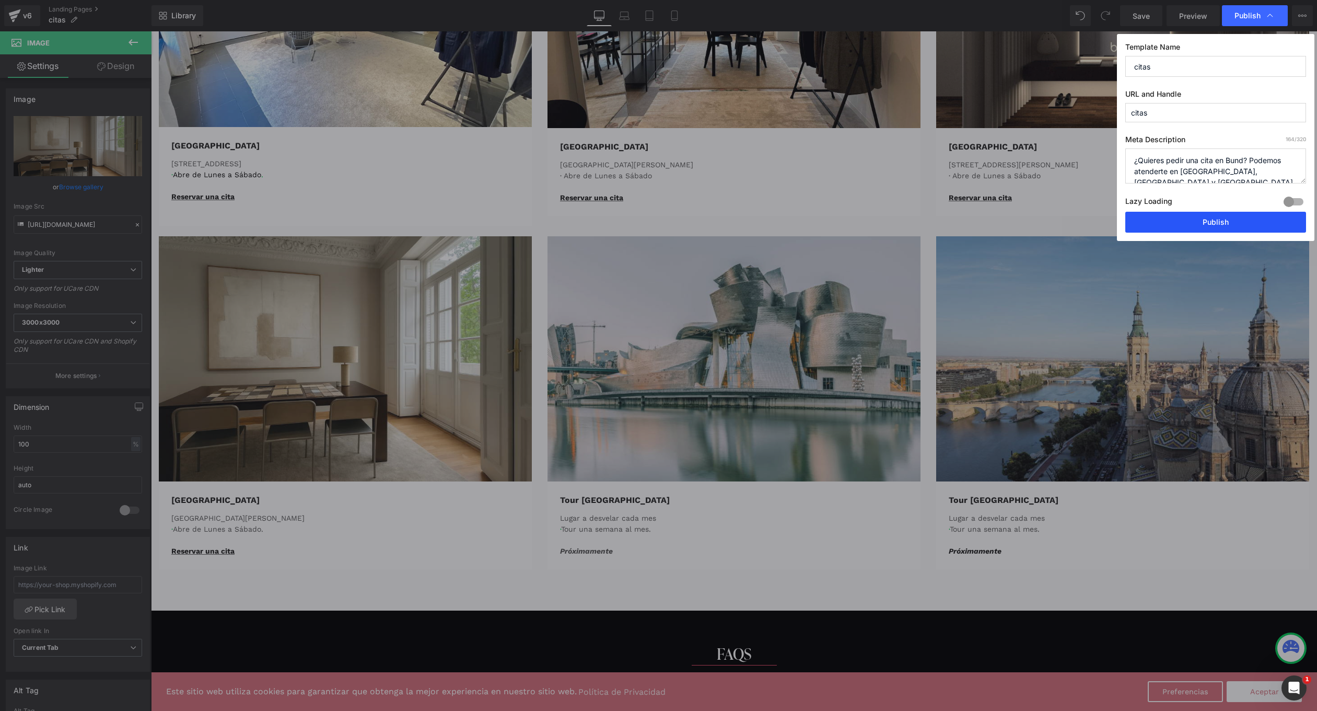
click at [1206, 221] on button "Publish" at bounding box center [1216, 222] width 181 height 21
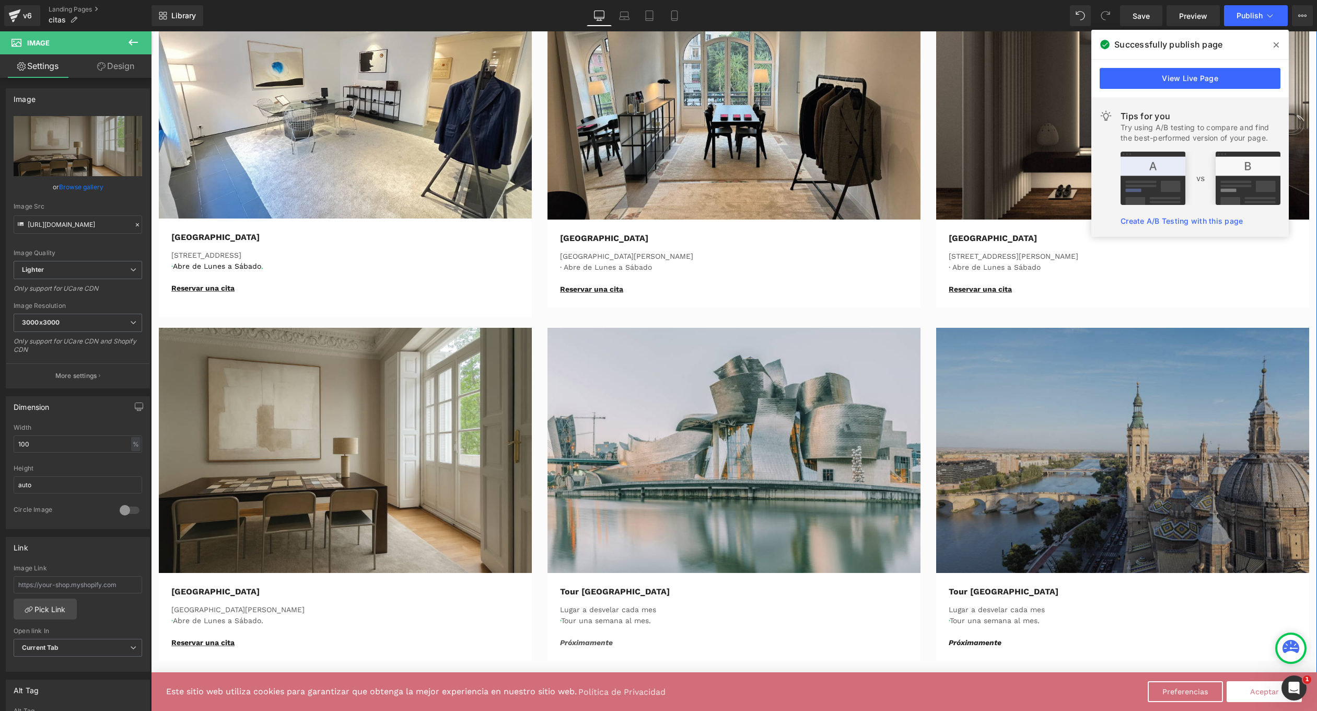
scroll to position [777, 0]
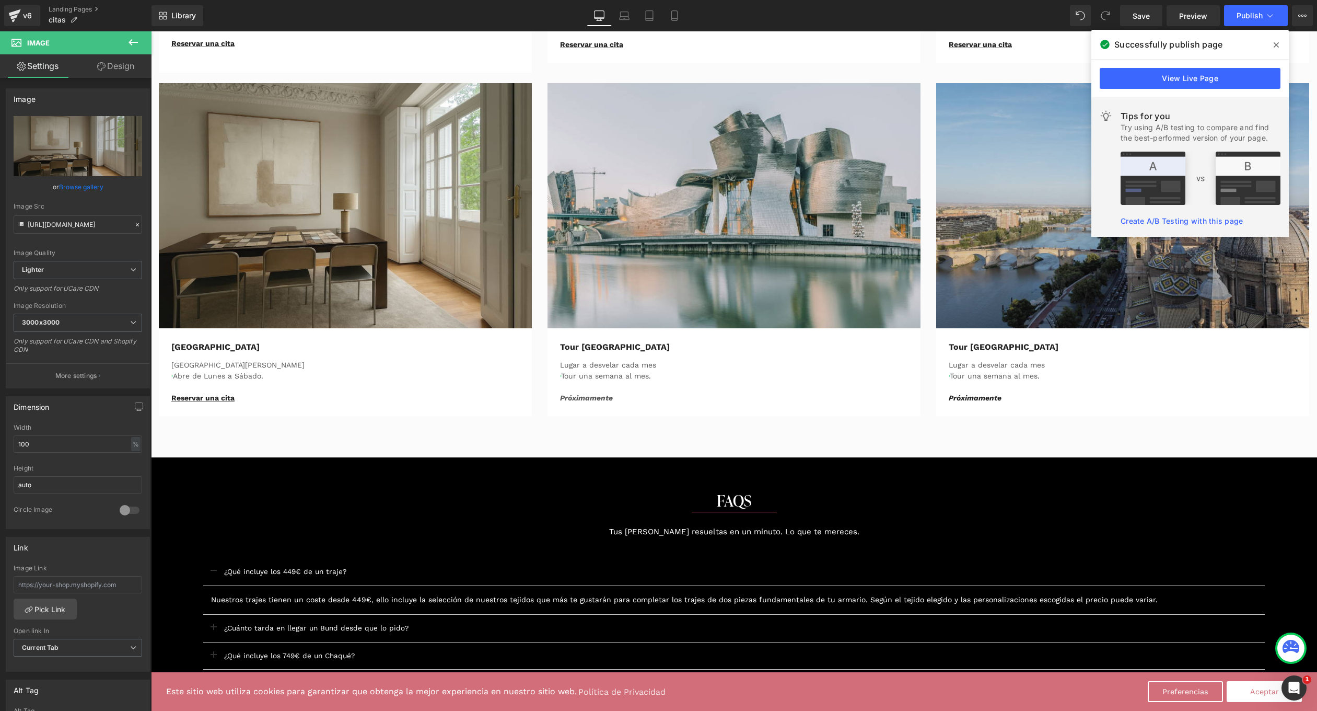
click at [1278, 49] on icon at bounding box center [1276, 45] width 5 height 8
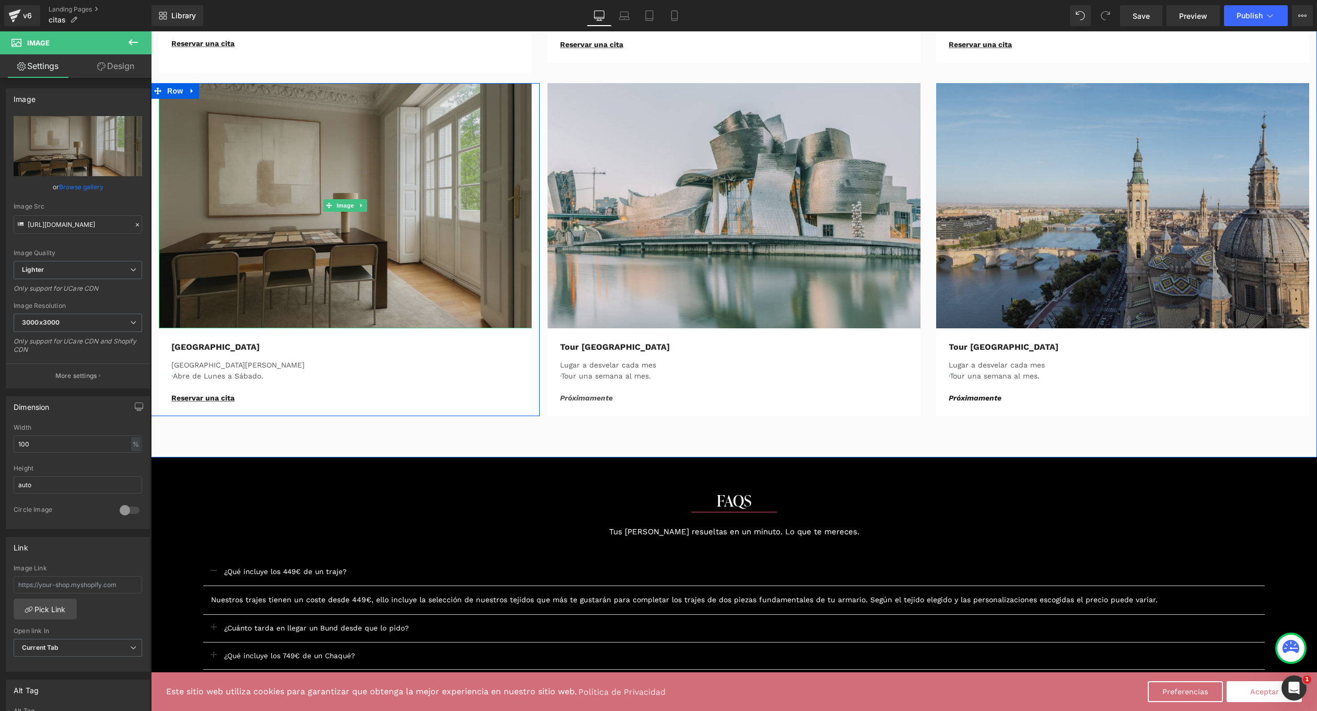
click at [419, 147] on img at bounding box center [345, 205] width 373 height 245
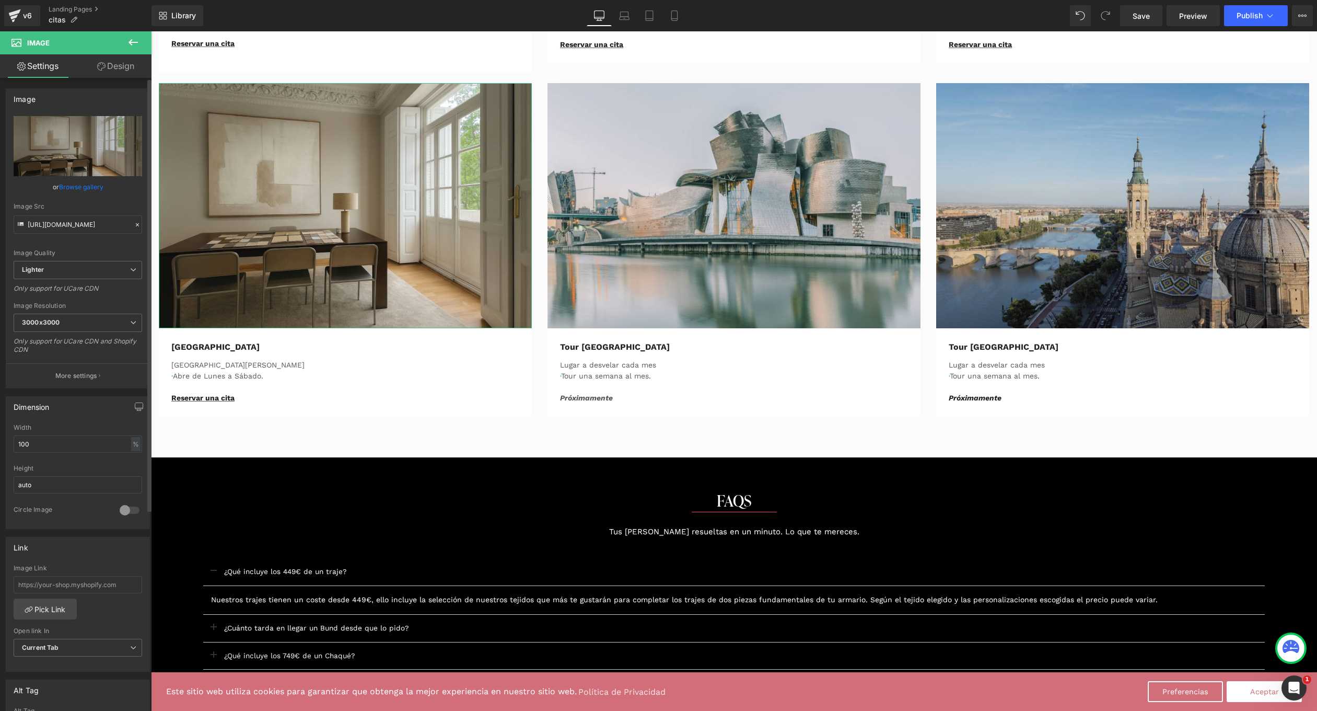
click at [84, 192] on link "Browse gallery" at bounding box center [81, 187] width 44 height 18
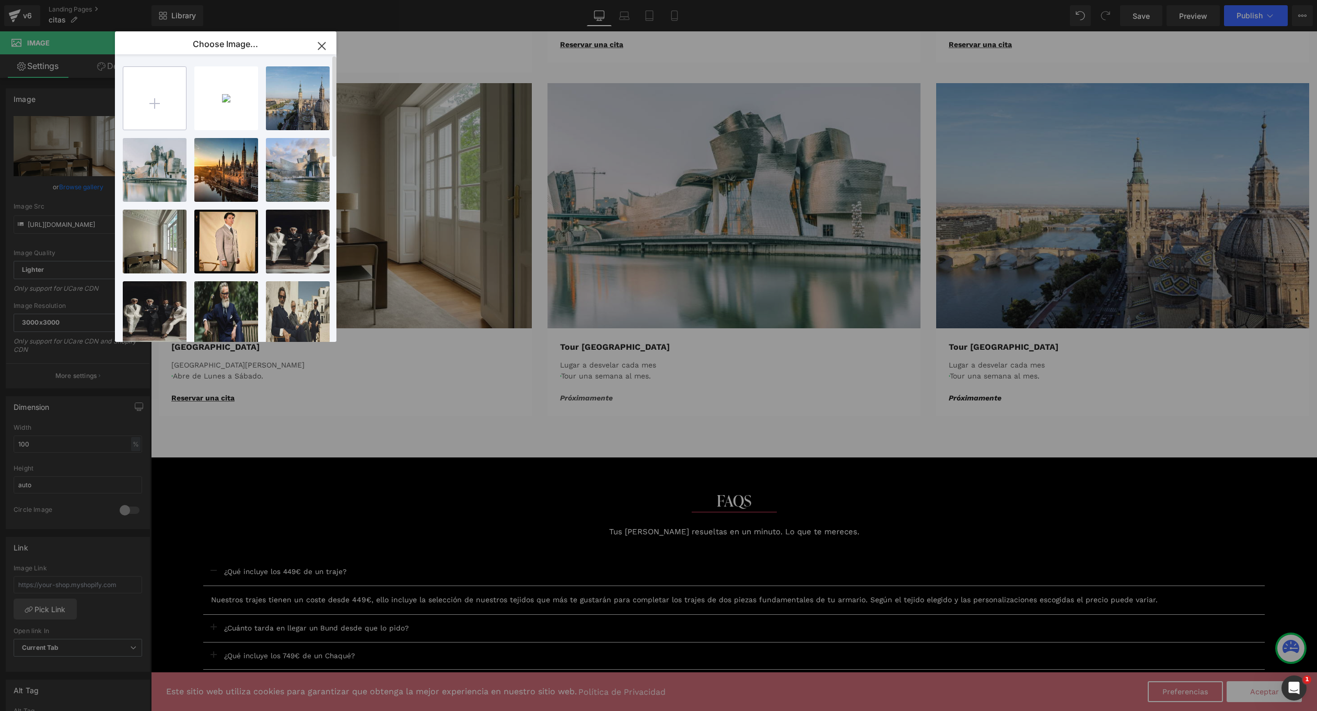
click at [168, 81] on input "file" at bounding box center [154, 98] width 63 height 63
type input "C:\fakepath\val.jpg"
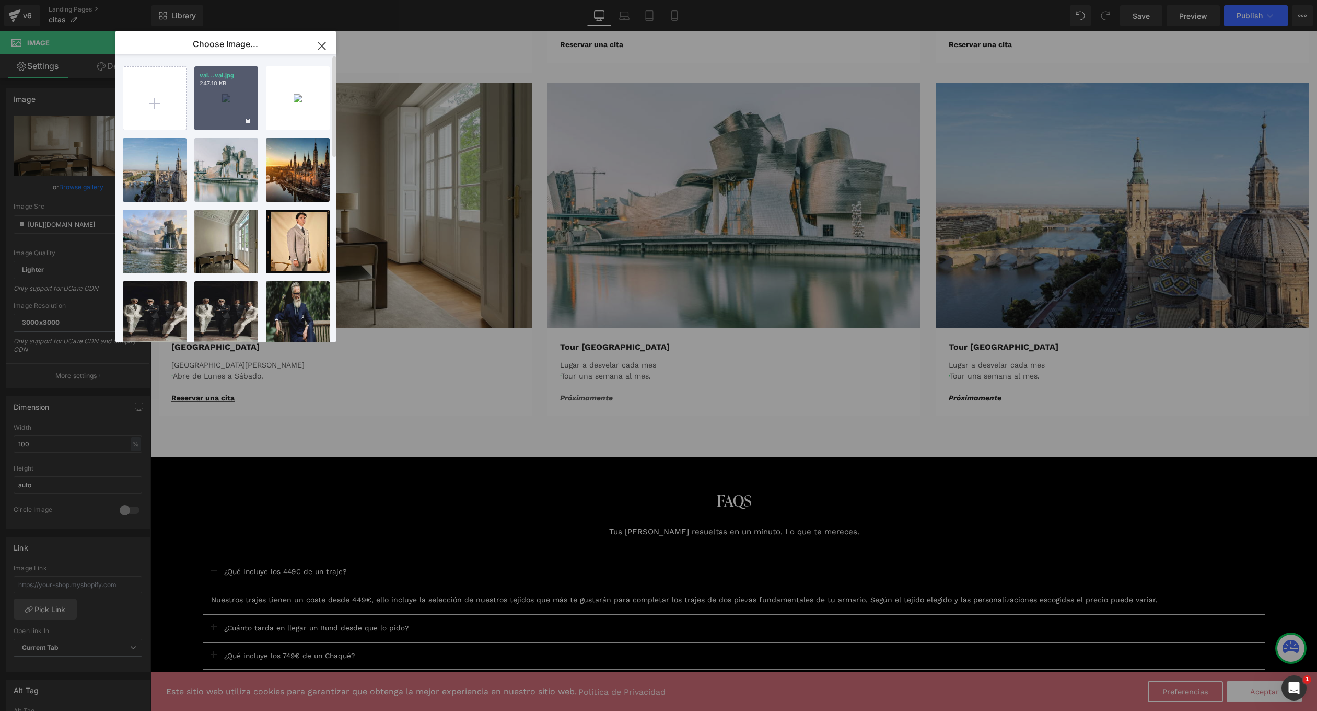
click at [221, 112] on div "val...val.jpg 247.10 KB" at bounding box center [226, 98] width 64 height 64
type input "https://ucarecdn.com/41f492ba-9211-4eb0-8f06-8312e22bd814/-/format/auto/-/previ…"
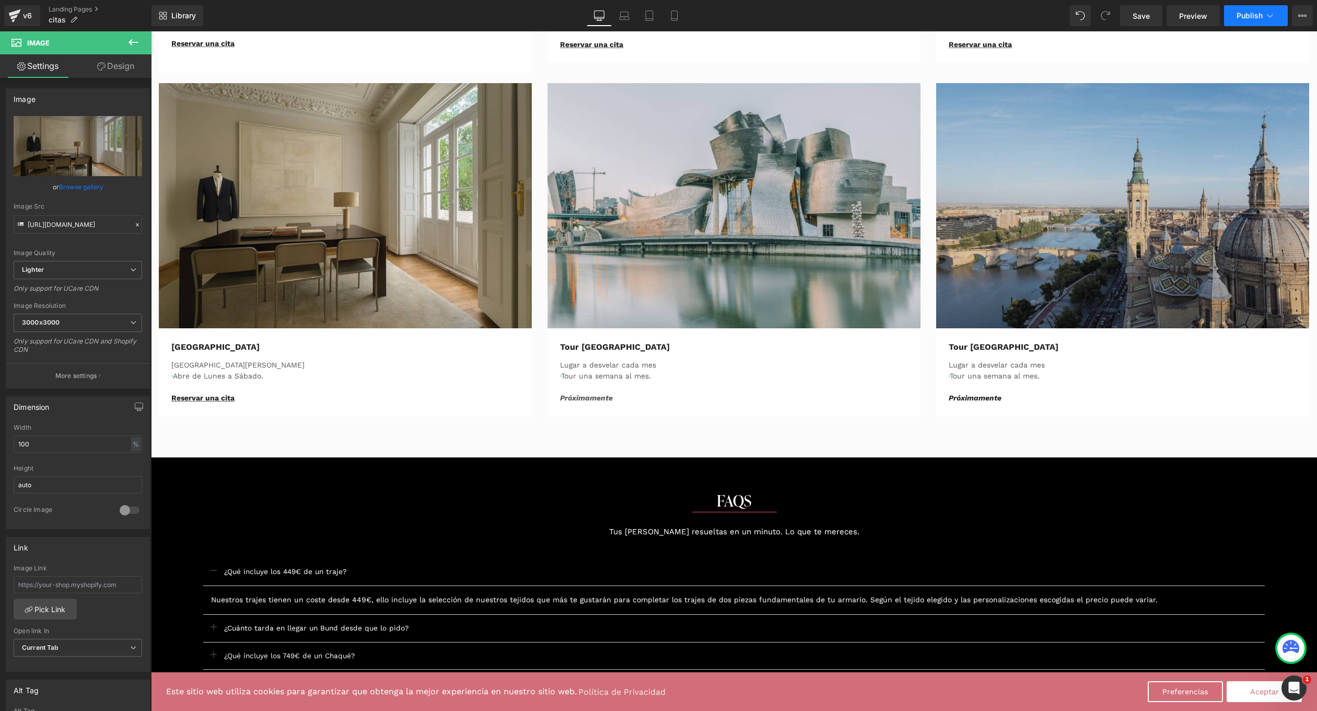
click at [1247, 16] on span "Publish" at bounding box center [1250, 15] width 26 height 8
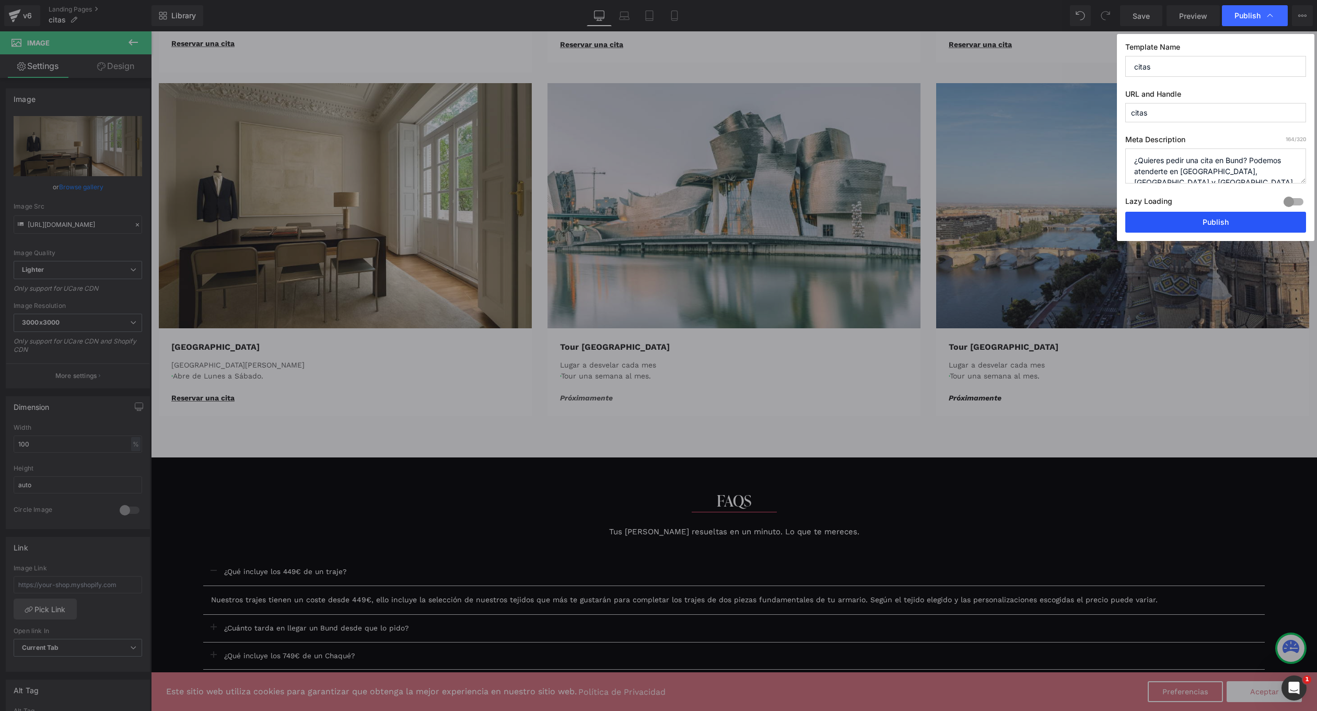
click at [1186, 213] on button "Publish" at bounding box center [1216, 222] width 181 height 21
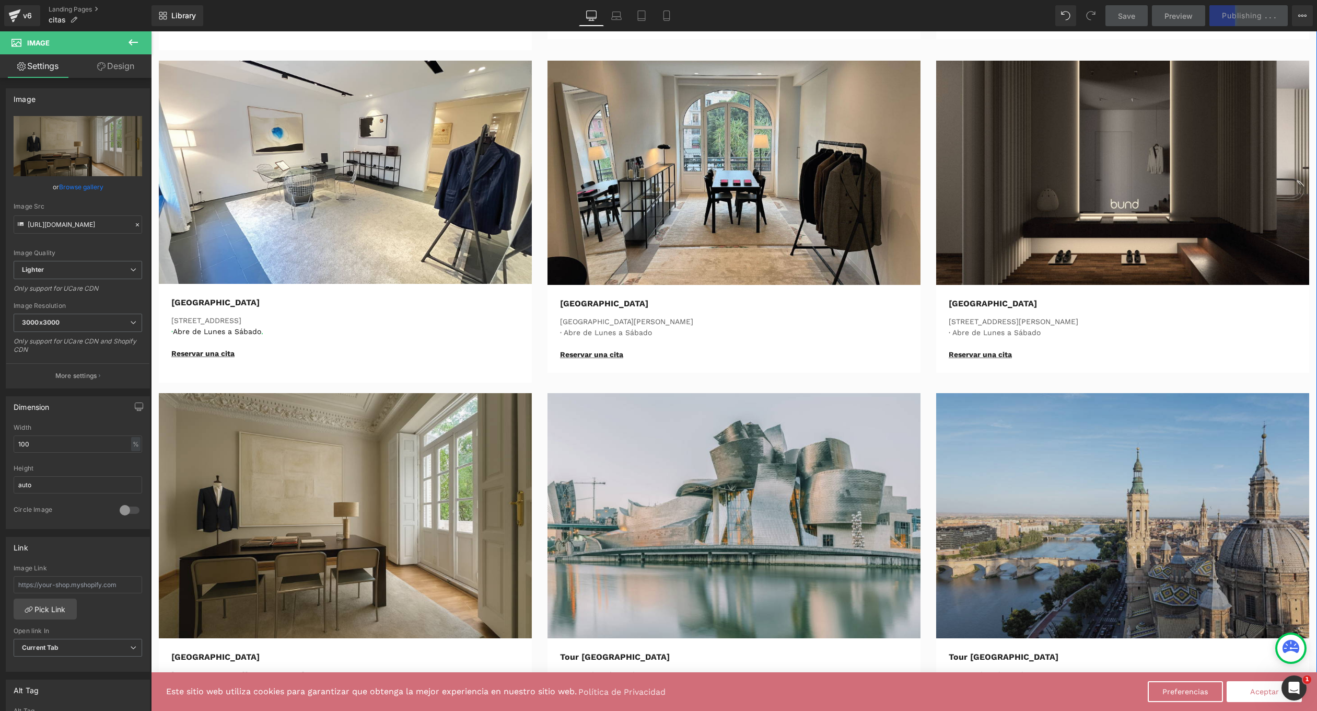
scroll to position [474, 0]
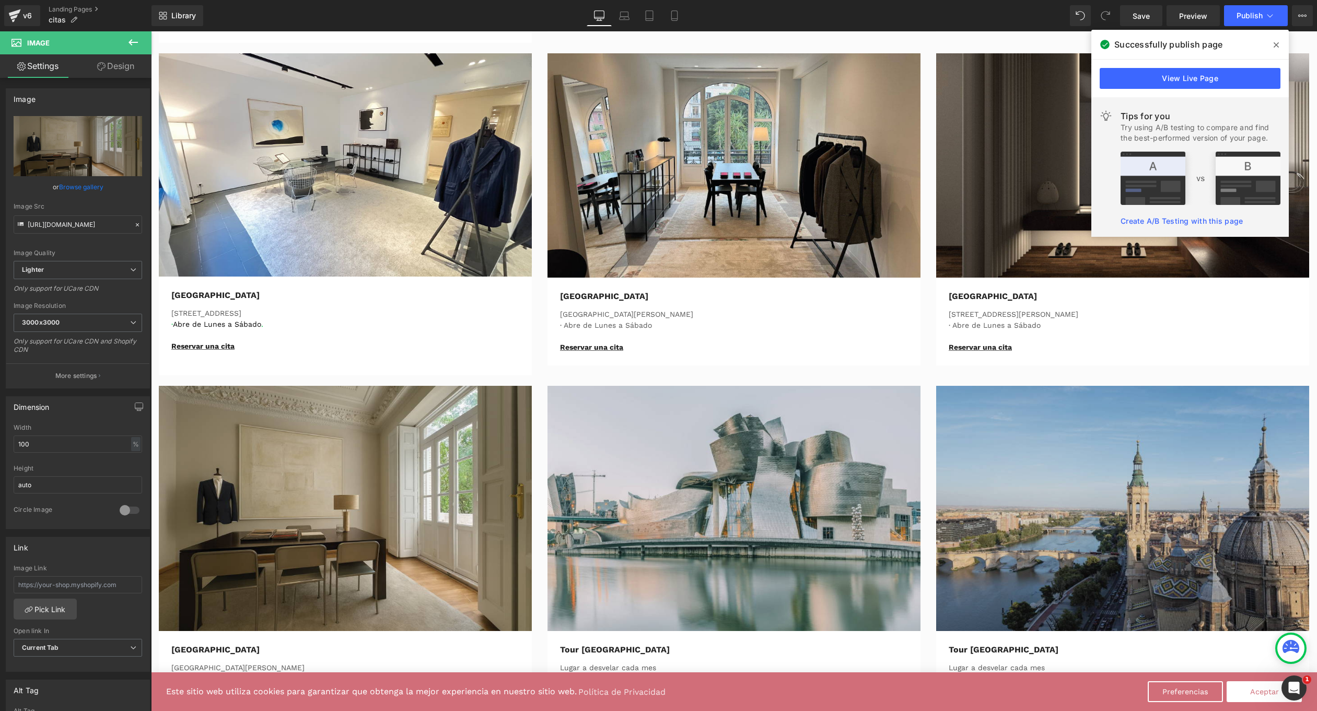
click at [1276, 44] on icon at bounding box center [1276, 44] width 5 height 5
